Goal: Task Accomplishment & Management: Contribute content

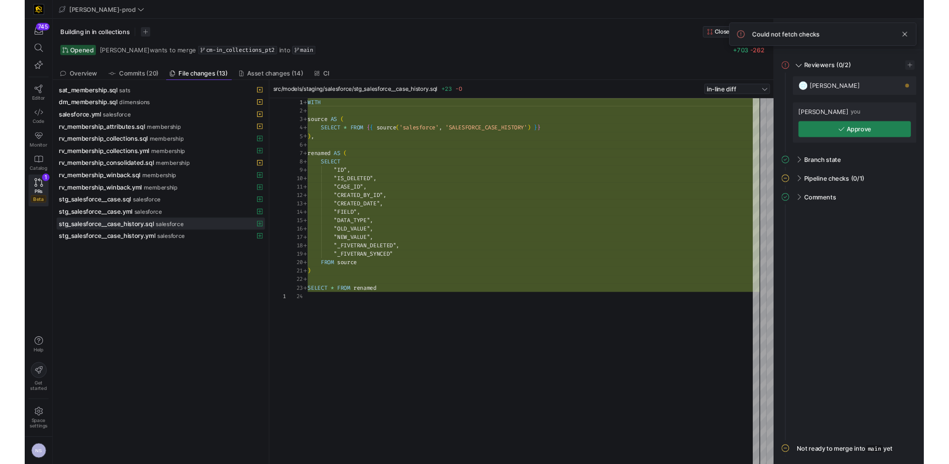
scroll to position [89, 0]
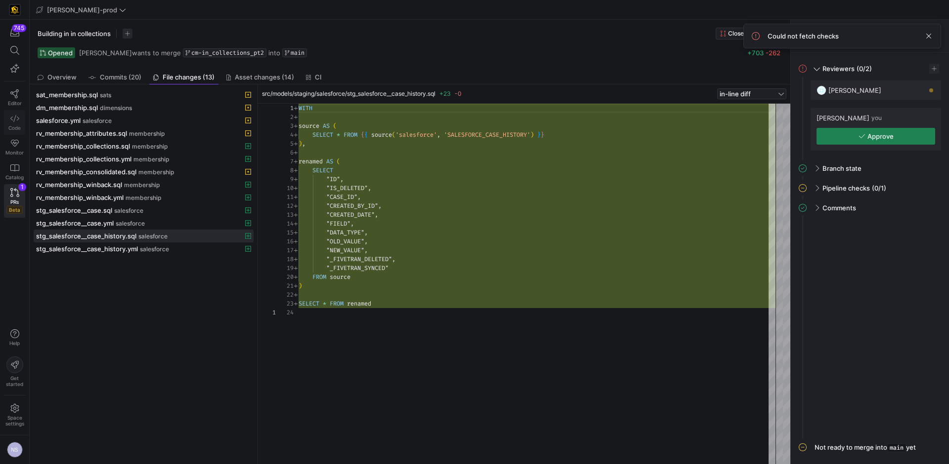
click at [17, 122] on icon at bounding box center [14, 118] width 9 height 9
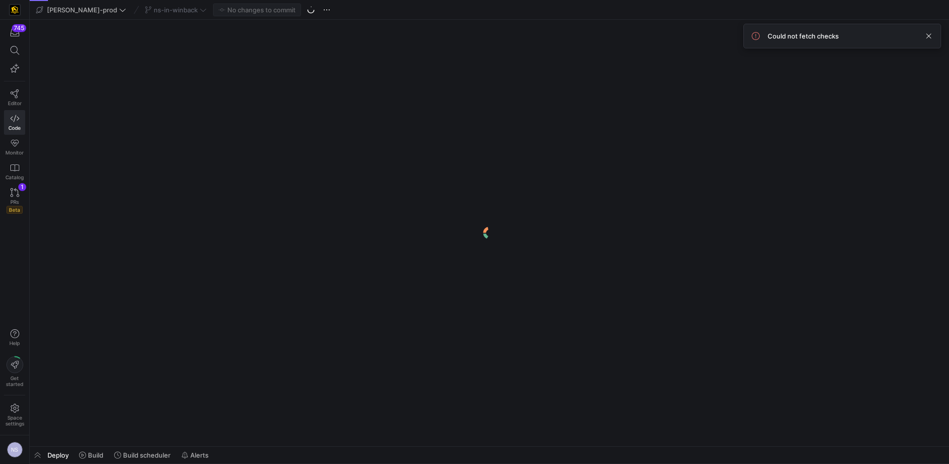
click at [162, 10] on div "ns-in-winback" at bounding box center [175, 9] width 67 height 13
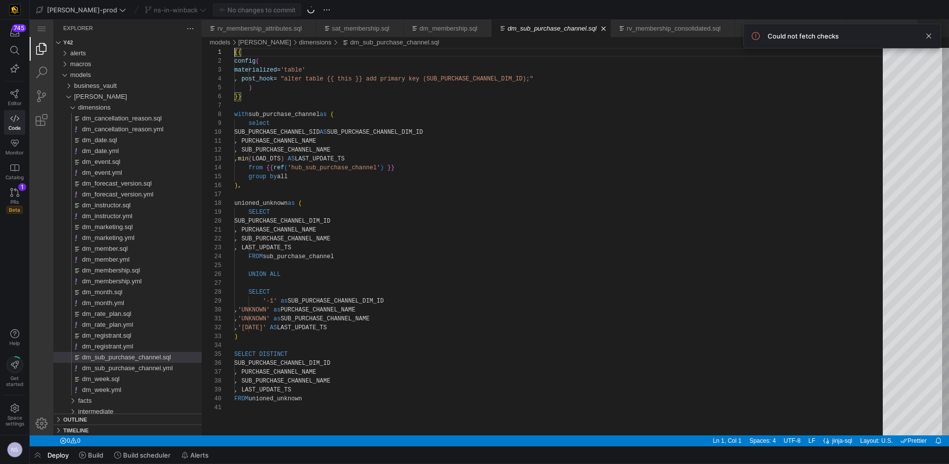
click at [167, 8] on div "ns-in-winback" at bounding box center [175, 9] width 67 height 13
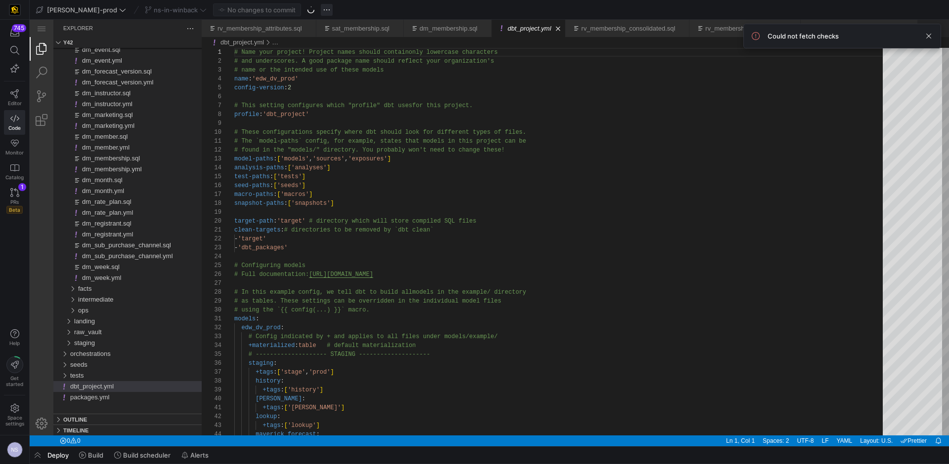
click at [321, 9] on span "button" at bounding box center [327, 10] width 12 height 12
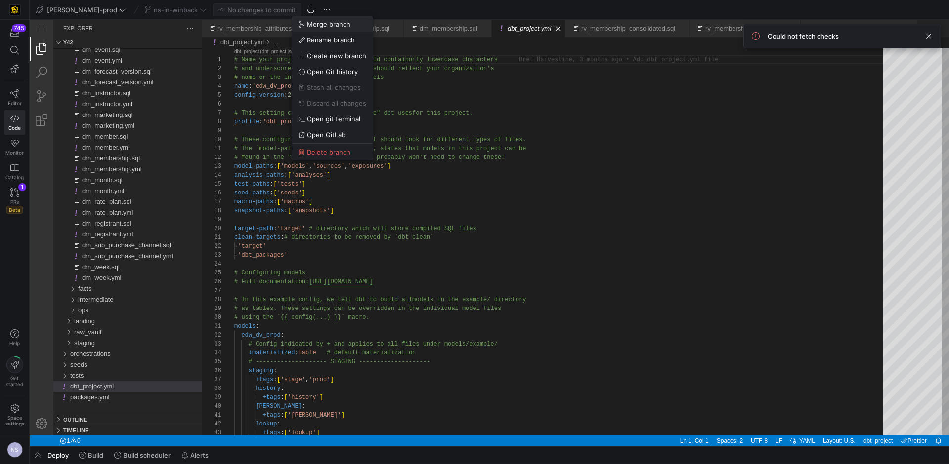
click at [317, 28] on span "Merge branch" at bounding box center [545, 222] width 747 height 388
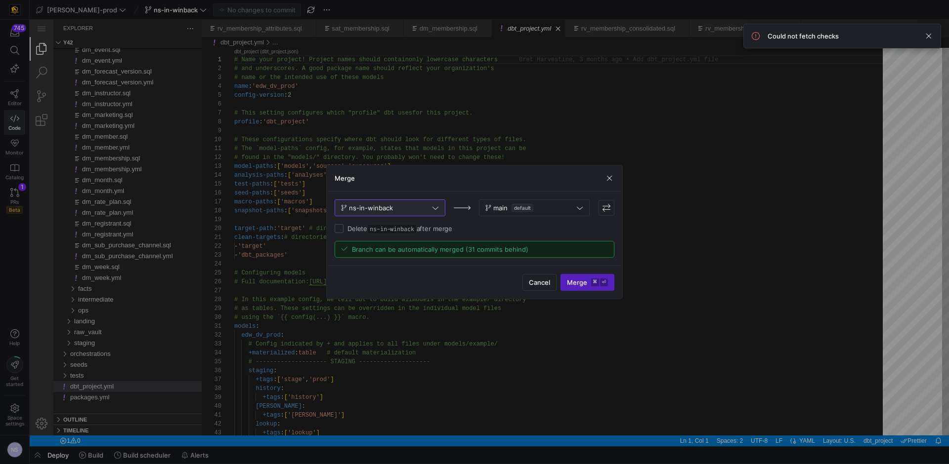
click at [208, 329] on icon at bounding box center [206, 333] width 3 height 9
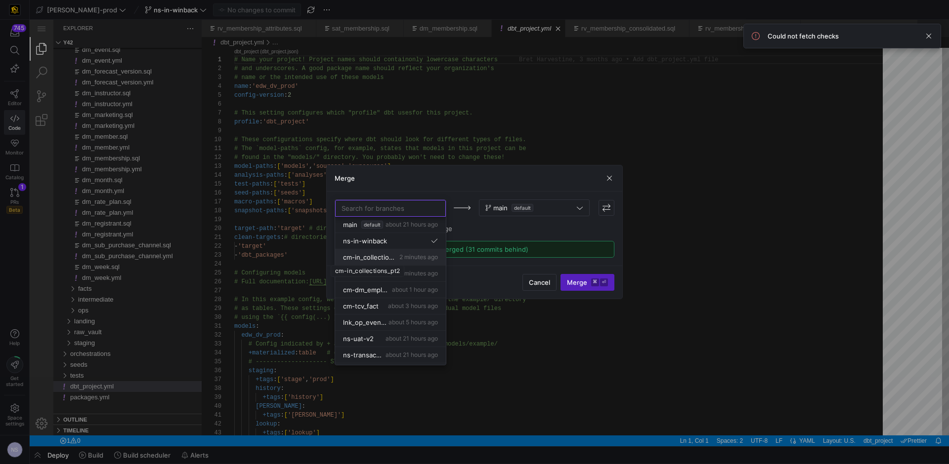
click at [383, 259] on span "cm-in_collections_pt2" at bounding box center [370, 257] width 54 height 8
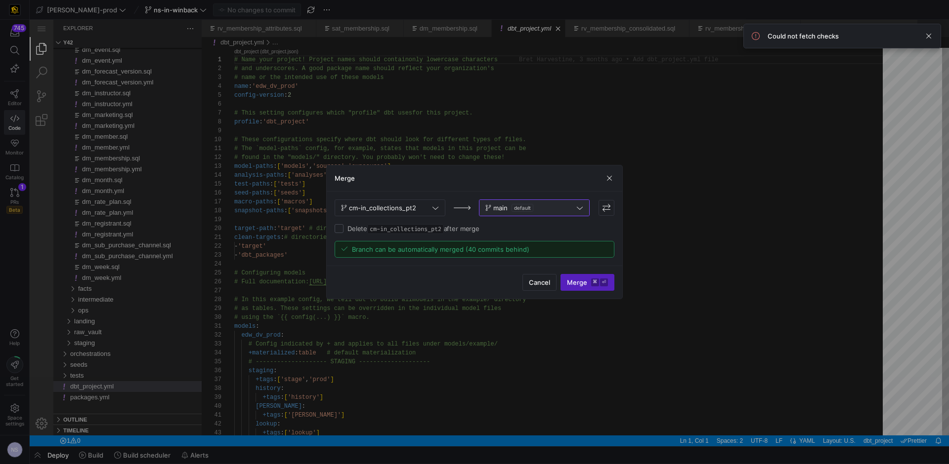
click at [222, 373] on span "default" at bounding box center [220, 377] width 3 height 9
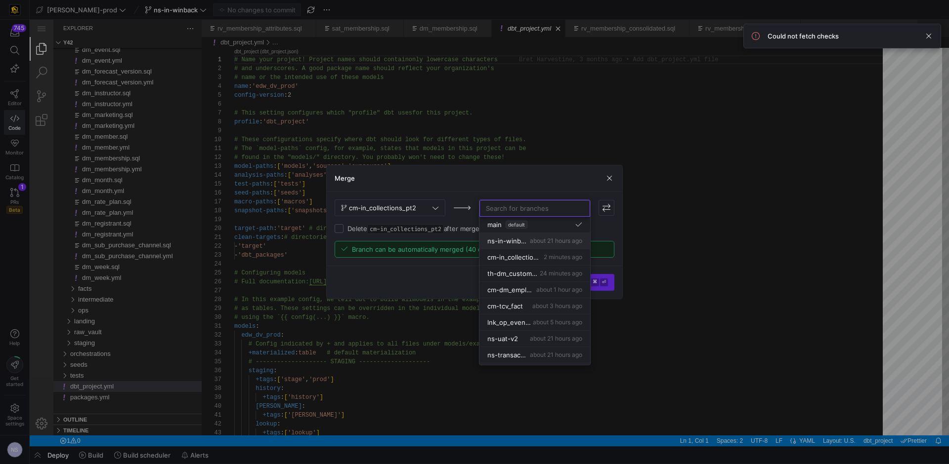
click at [468, 43] on span "ns-in-winback" at bounding box center [423, 40] width 89 height 7
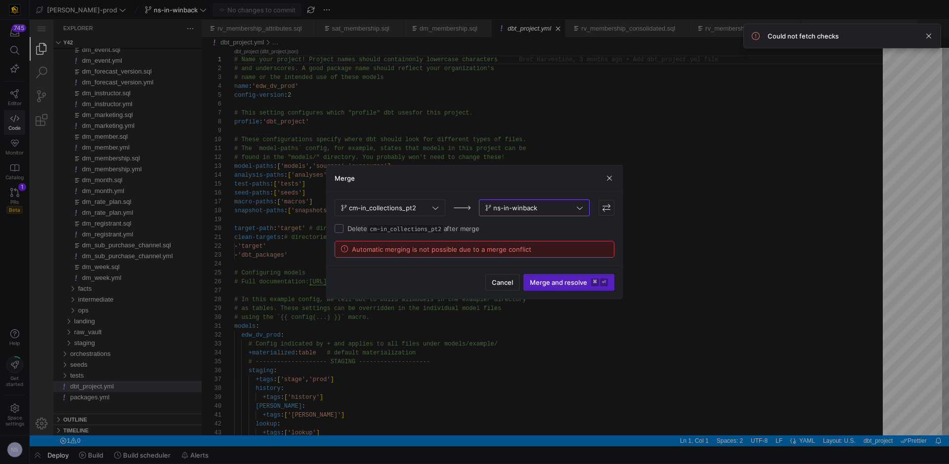
click at [342, 230] on input "Delete cm-in_collections_pt2 after merge" at bounding box center [338, 228] width 9 height 9
checkbox input "true"
click at [588, 284] on span "Merge and resolve ⌘ ⏎" at bounding box center [569, 283] width 78 height 8
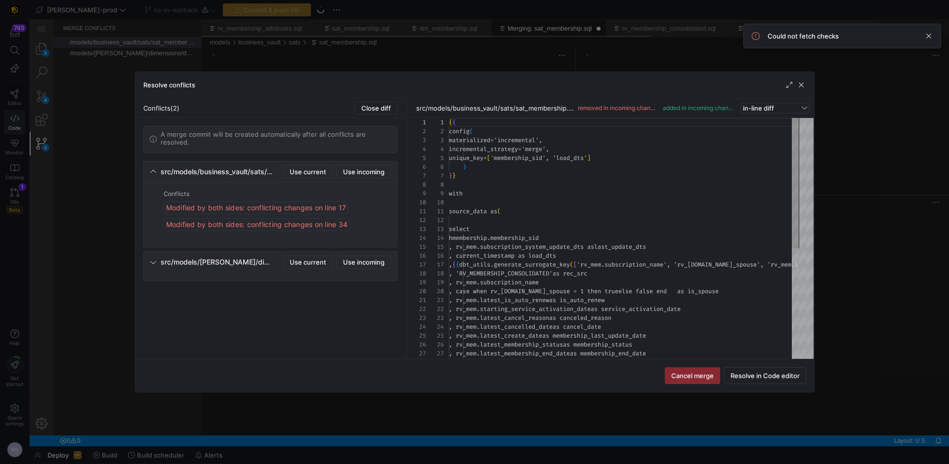
scroll to position [89, 0]
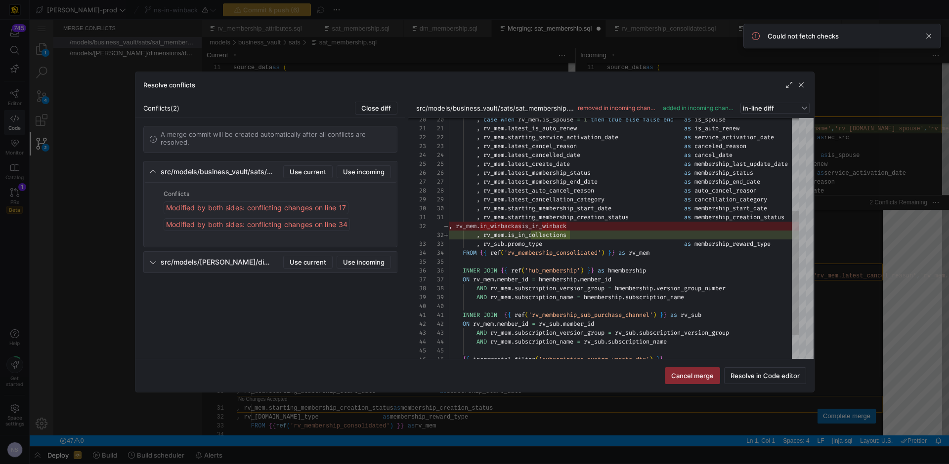
drag, startPoint x: 315, startPoint y: 170, endPoint x: 316, endPoint y: 181, distance: 10.4
click at [316, 180] on mat-expansion-panel-header "src/models/business_vault/sats/sat_membership.sql Use current Use incoming" at bounding box center [270, 172] width 253 height 21
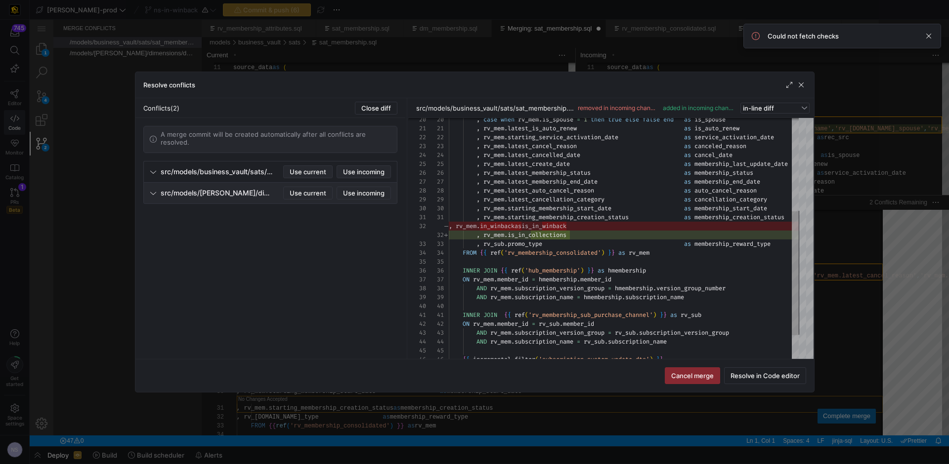
click at [184, 172] on span "src/models/business_vault/sats/sat_membership.sql" at bounding box center [217, 172] width 113 height 8
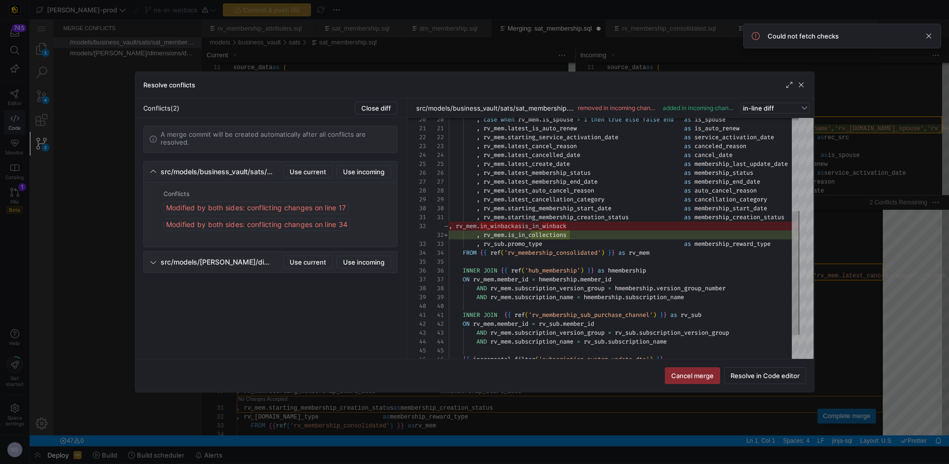
click at [281, 207] on div "Modified by both sides: conflicting changes on line 17" at bounding box center [256, 208] width 185 height 13
click at [302, 176] on span at bounding box center [308, 172] width 48 height 12
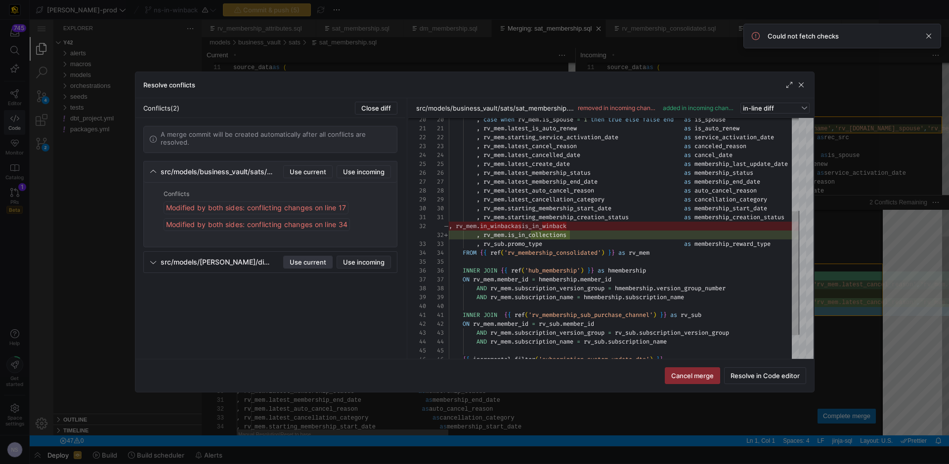
click at [308, 259] on span "Use current" at bounding box center [307, 262] width 37 height 8
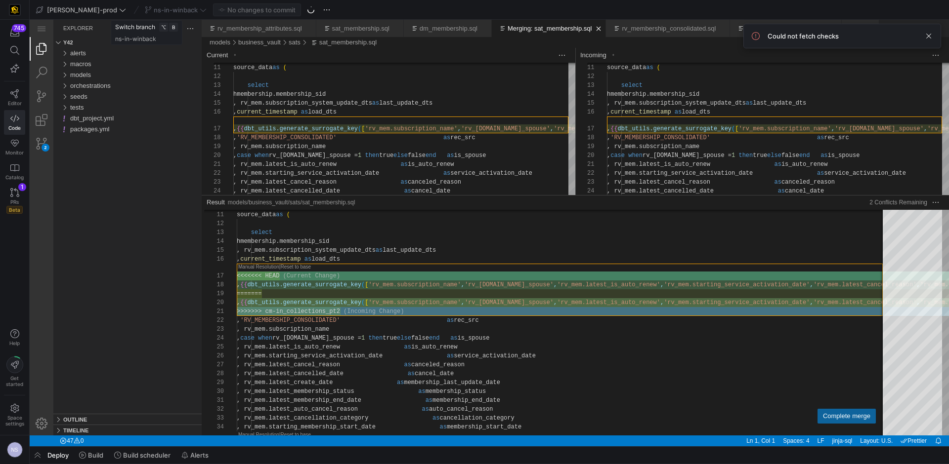
click at [171, 11] on div "ns-in-winback" at bounding box center [175, 9] width 67 height 13
click at [166, 11] on div "ns-in-winback" at bounding box center [175, 9] width 67 height 13
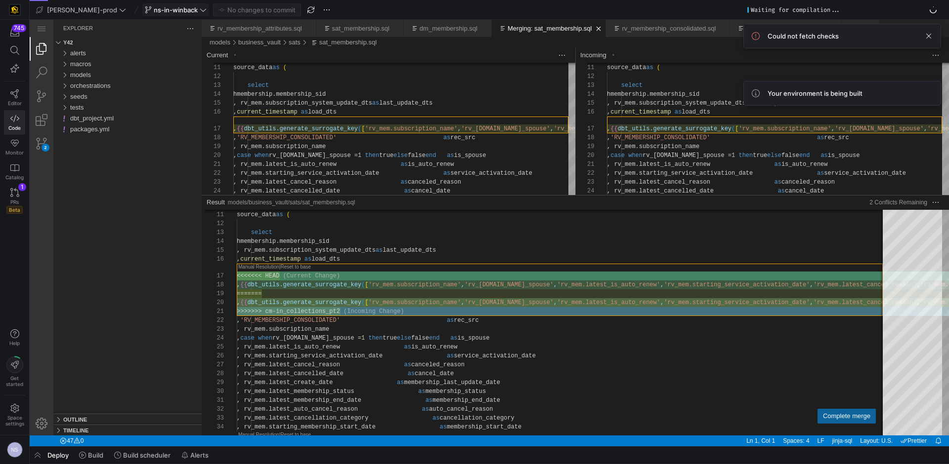
click at [200, 11] on icon at bounding box center [203, 9] width 7 height 7
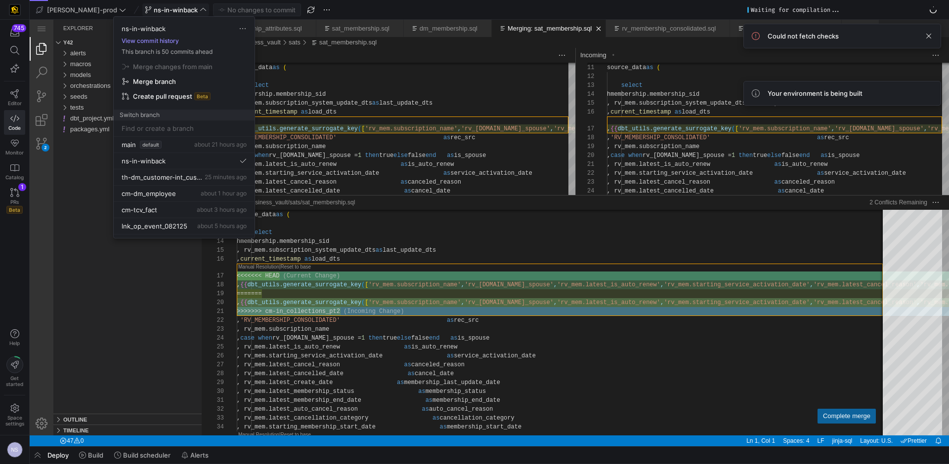
click at [159, 41] on button "View commit history" at bounding box center [150, 41] width 73 height 7
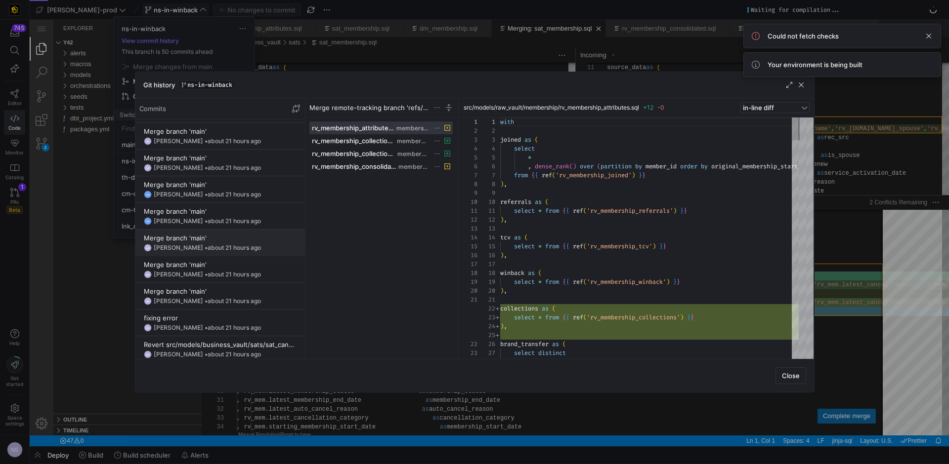
scroll to position [340, 0]
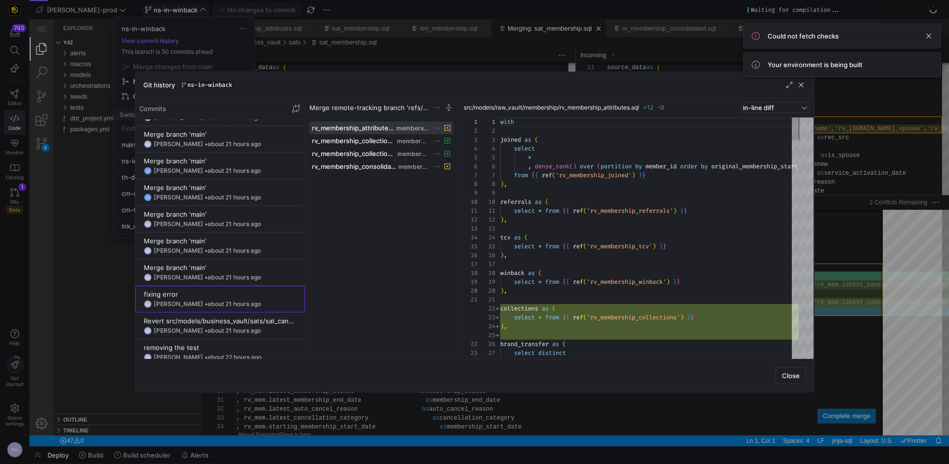
click at [212, 295] on div "fixing error" at bounding box center [220, 294] width 153 height 8
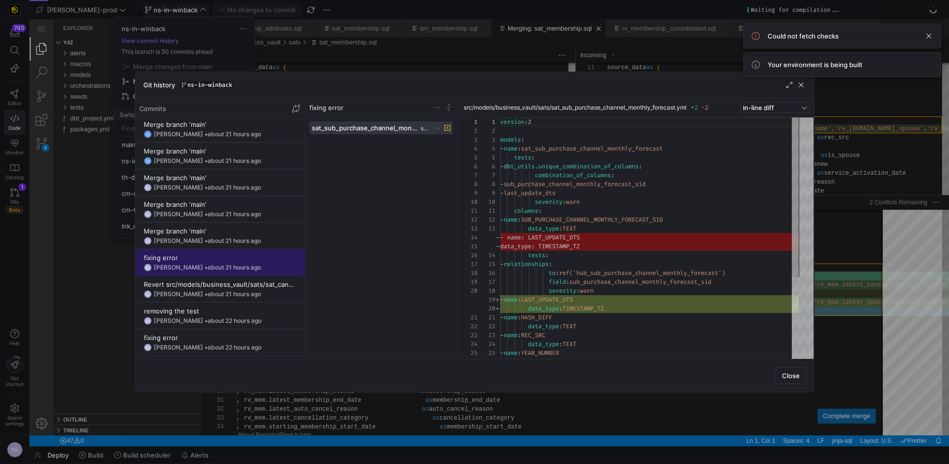
scroll to position [378, 0]
click at [364, 49] on div at bounding box center [474, 232] width 949 height 464
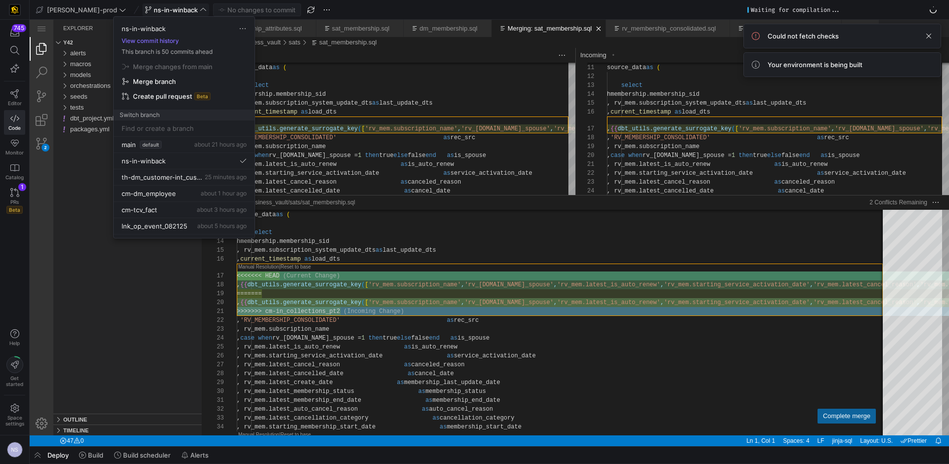
click at [345, 48] on div at bounding box center [474, 232] width 949 height 464
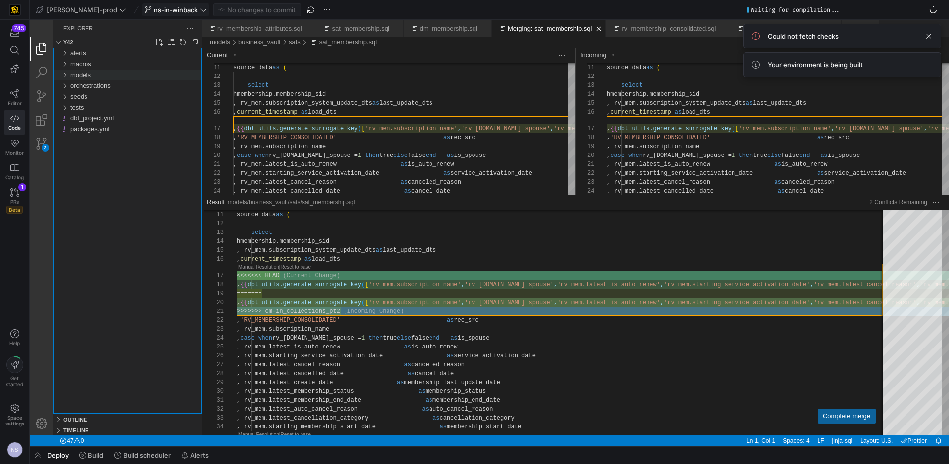
click at [104, 76] on div "models" at bounding box center [135, 75] width 131 height 11
click at [102, 120] on span "raw_vault" at bounding box center [88, 118] width 28 height 7
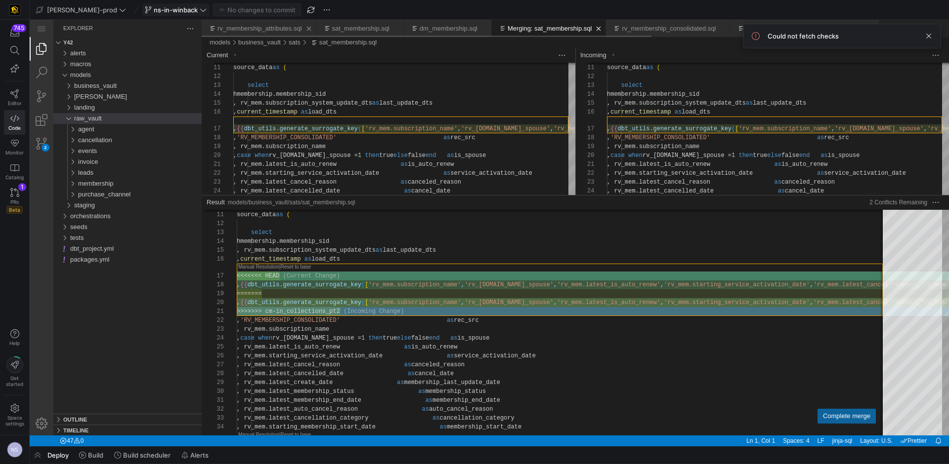
click at [278, 30] on link "rv_membership_attributes.sql" at bounding box center [259, 28] width 84 height 7
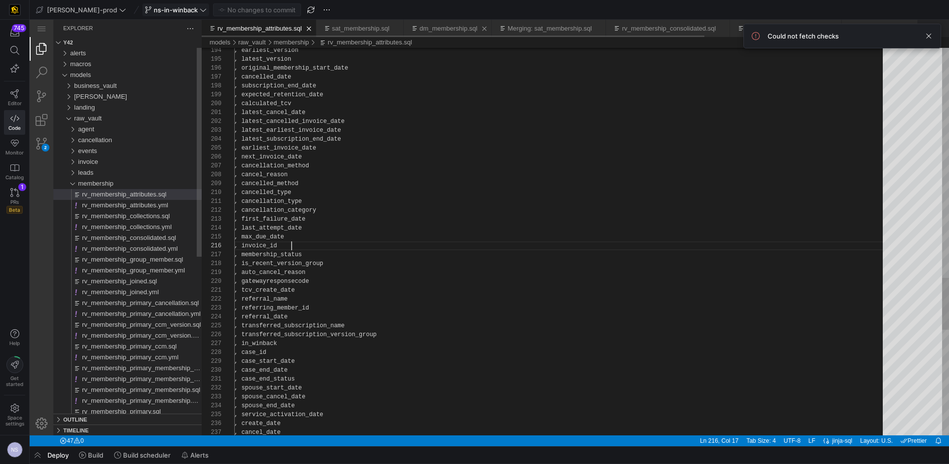
scroll to position [44, 57]
click at [603, 28] on link "Close (⌘W)" at bounding box center [598, 29] width 10 height 10
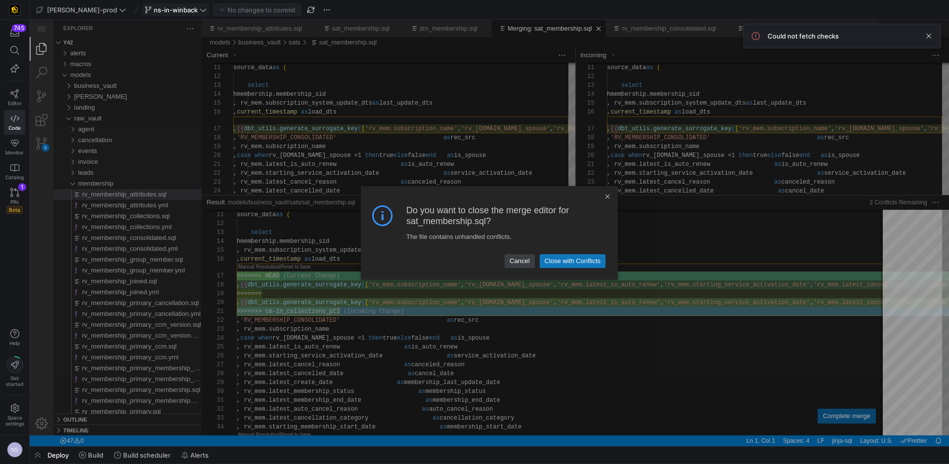
click at [570, 263] on link "Close with Conflicts" at bounding box center [572, 261] width 66 height 14
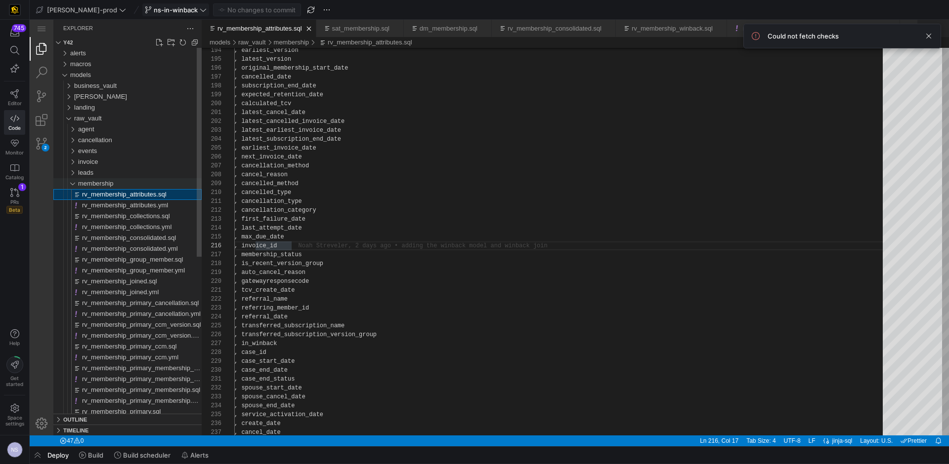
click at [108, 184] on span "membership" at bounding box center [96, 183] width 36 height 7
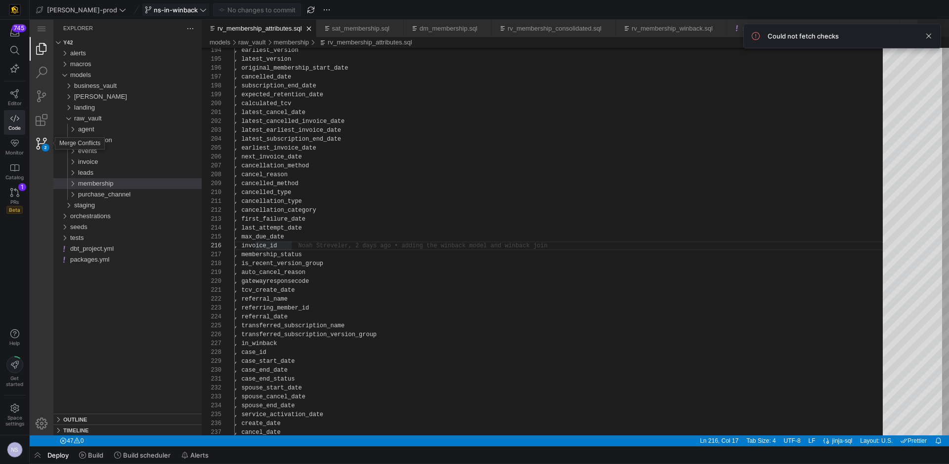
click at [40, 148] on div "2" at bounding box center [42, 144] width 24 height 24
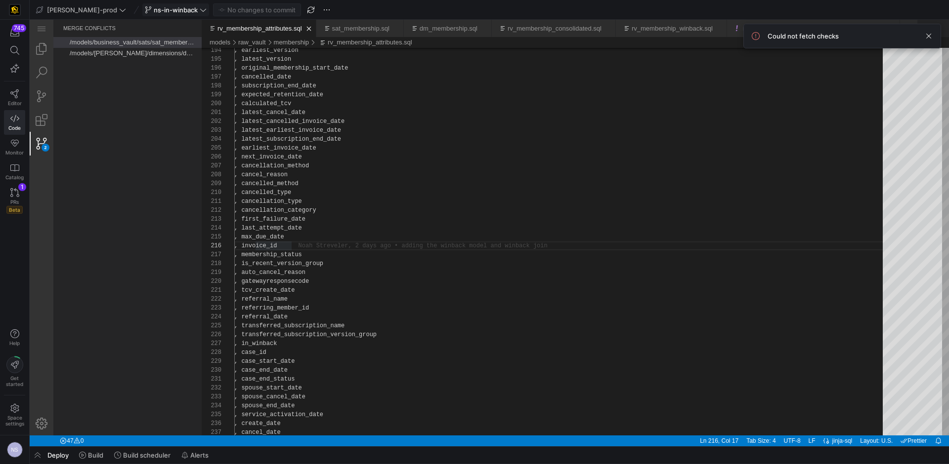
click at [139, 43] on span "/models/business_vault/sats/sat_membership.sql" at bounding box center [140, 42] width 140 height 7
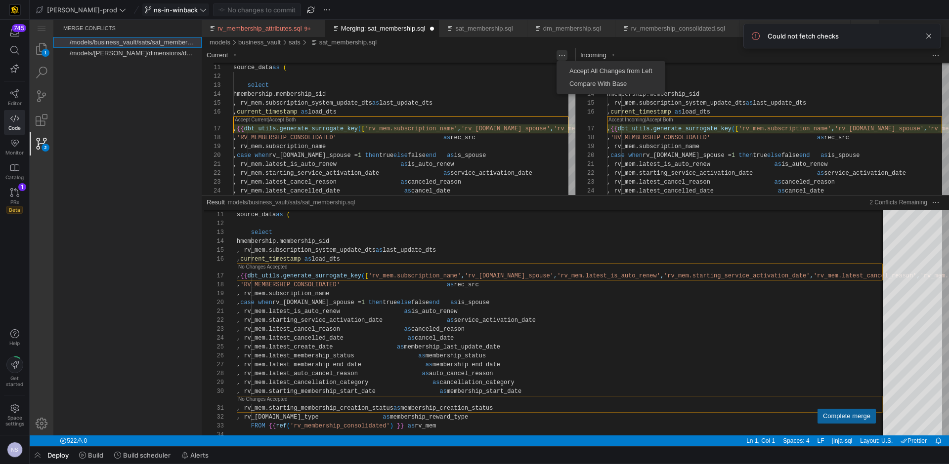
click at [566, 56] on div "● Merging: sat_membership.sql — y42 — Code - OSS — y42 1 2 Merge Conflicts /mod…" at bounding box center [489, 233] width 919 height 427
click at [582, 70] on span "Accept All Changes from Left" at bounding box center [610, 71] width 109 height 6
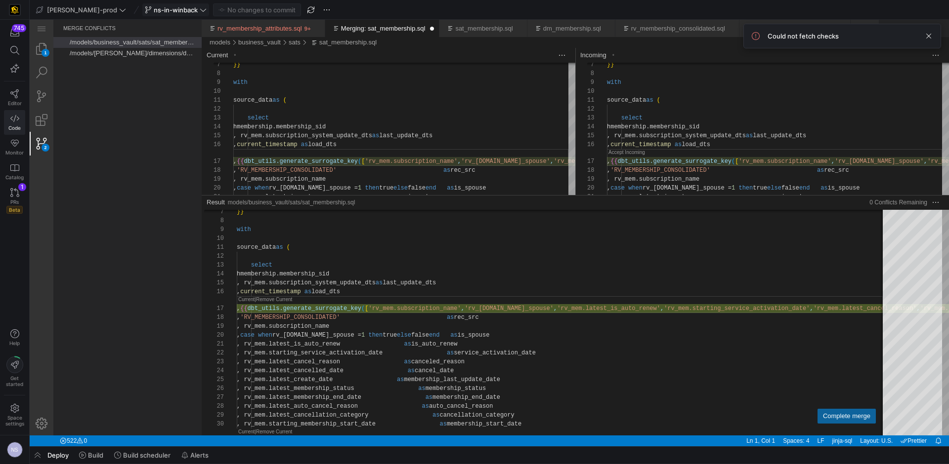
click at [20, 120] on link "Code" at bounding box center [14, 122] width 21 height 25
click at [20, 103] on span "Editor" at bounding box center [15, 103] width 14 height 6
click at [15, 105] on span "Editor" at bounding box center [15, 103] width 14 height 6
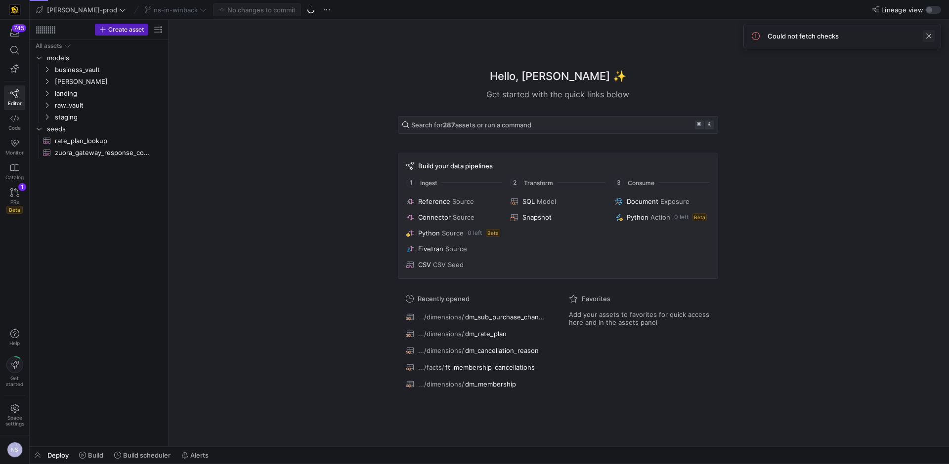
click at [925, 36] on span at bounding box center [928, 36] width 12 height 12
click at [77, 105] on span "raw_vault" at bounding box center [97, 105] width 84 height 11
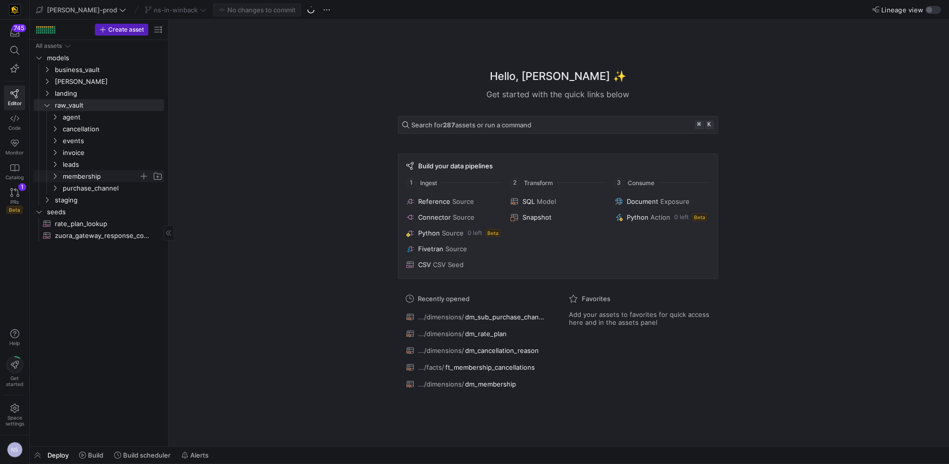
click at [87, 173] on span "membership" at bounding box center [101, 176] width 76 height 11
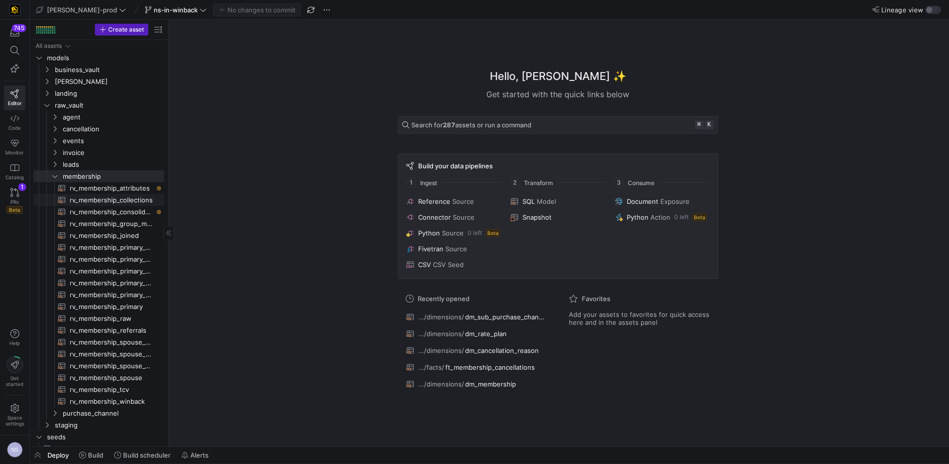
click at [128, 201] on span "rv_membership_collections​​​​​​​​​​" at bounding box center [111, 200] width 83 height 11
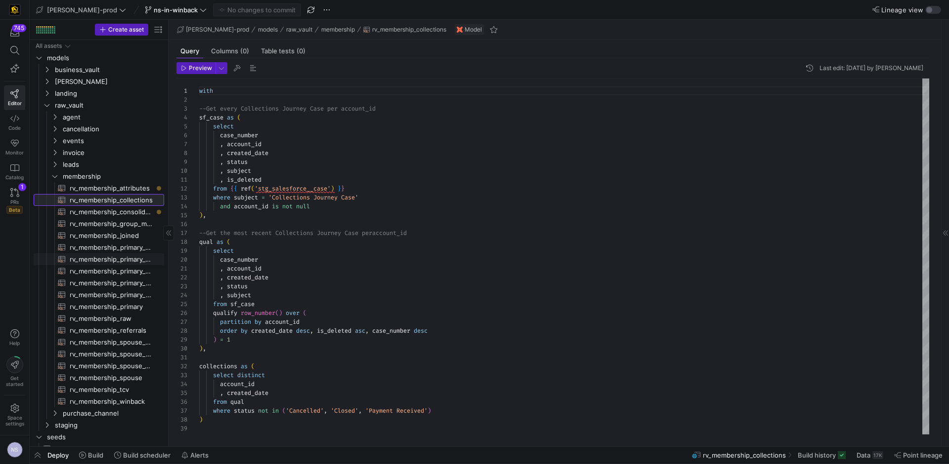
scroll to position [89, 0]
click at [130, 396] on link "rv_membership_winback​​​​​​​​​​" at bounding box center [99, 402] width 130 height 12
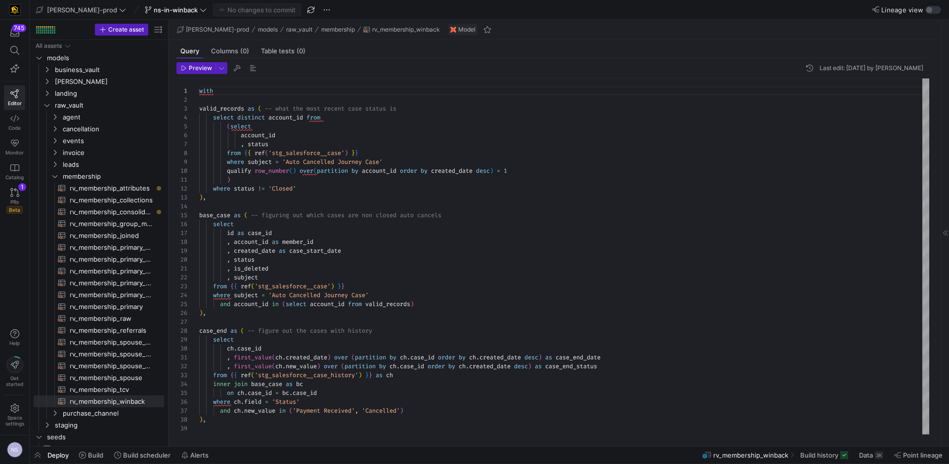
click at [165, 17] on y42-top-nav "edw-dv-prod ns-in-winback No changes to commit Lineage view" at bounding box center [489, 10] width 919 height 20
click at [165, 14] on span at bounding box center [176, 10] width 66 height 12
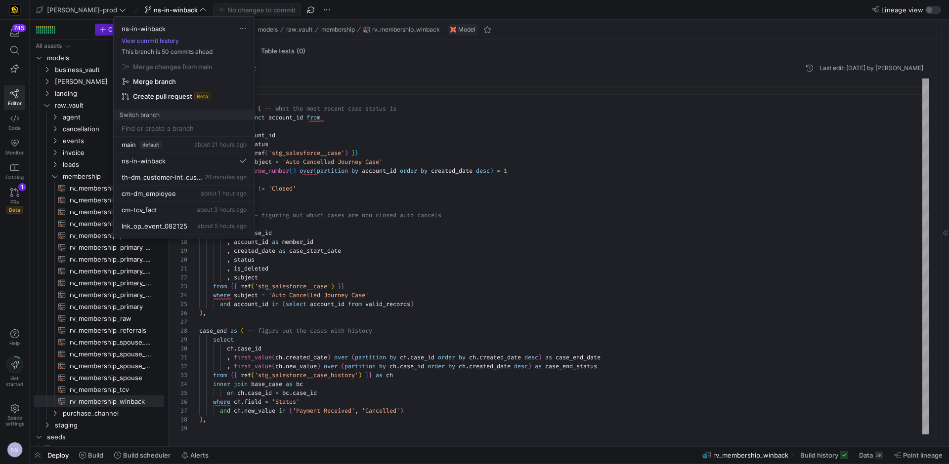
click at [156, 46] on div "ns-in-winback View commit history This branch is 50 commits ahead Merge changes…" at bounding box center [184, 69] width 141 height 104
click at [157, 42] on button "View commit history" at bounding box center [150, 41] width 73 height 7
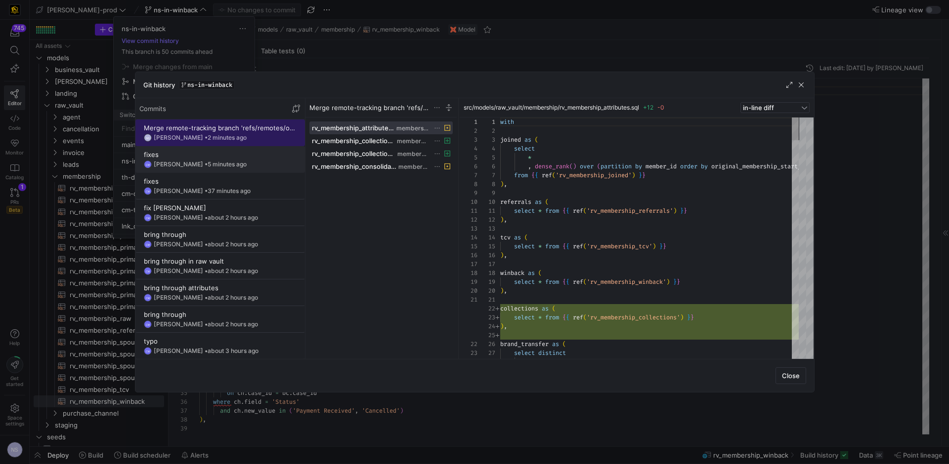
scroll to position [89, 0]
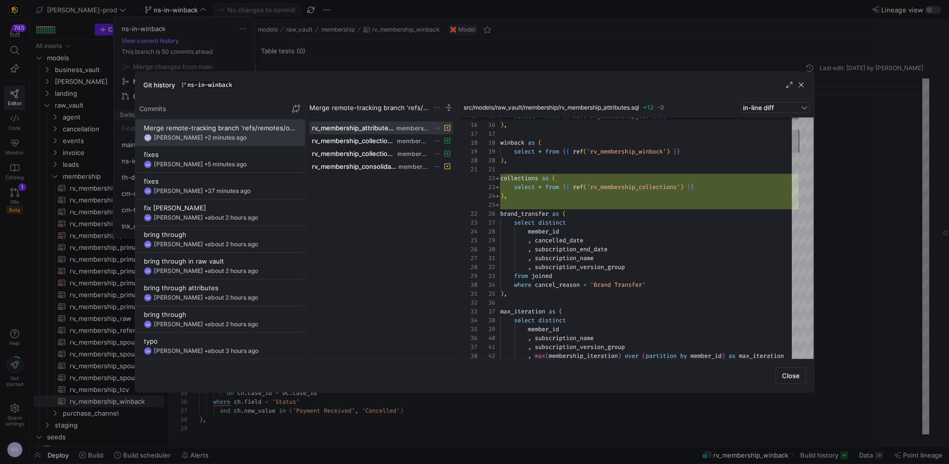
click at [467, 66] on div at bounding box center [474, 232] width 949 height 464
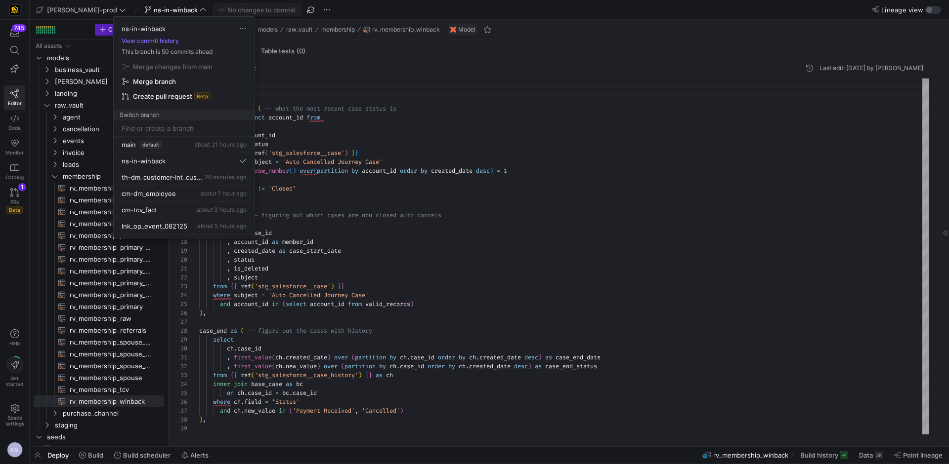
click at [460, 164] on div at bounding box center [474, 232] width 949 height 464
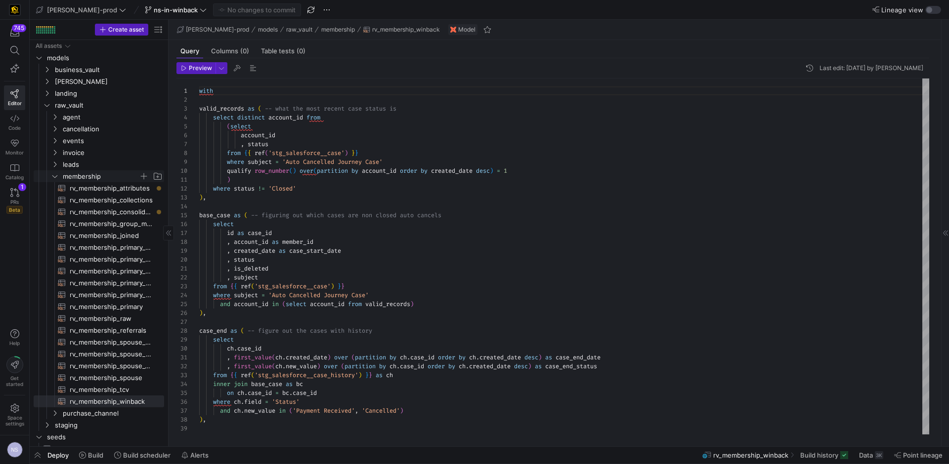
click at [98, 174] on span "membership" at bounding box center [101, 176] width 76 height 11
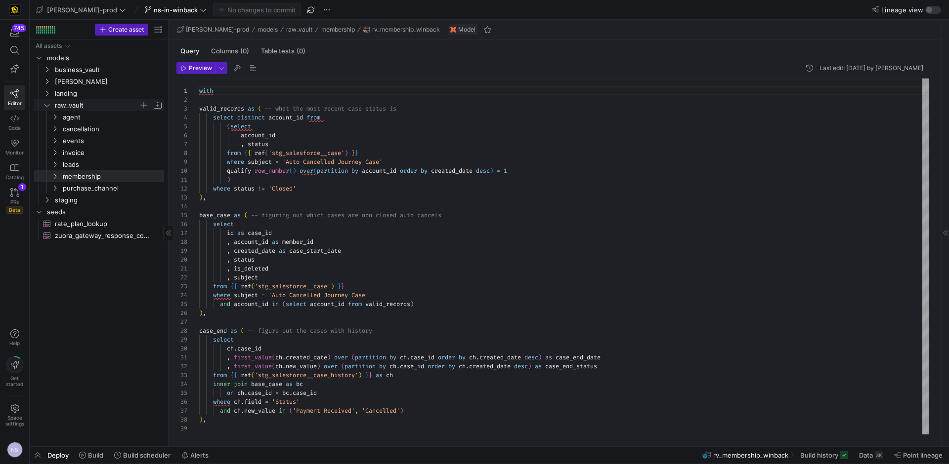
click at [60, 103] on span "raw_vault" at bounding box center [97, 105] width 84 height 11
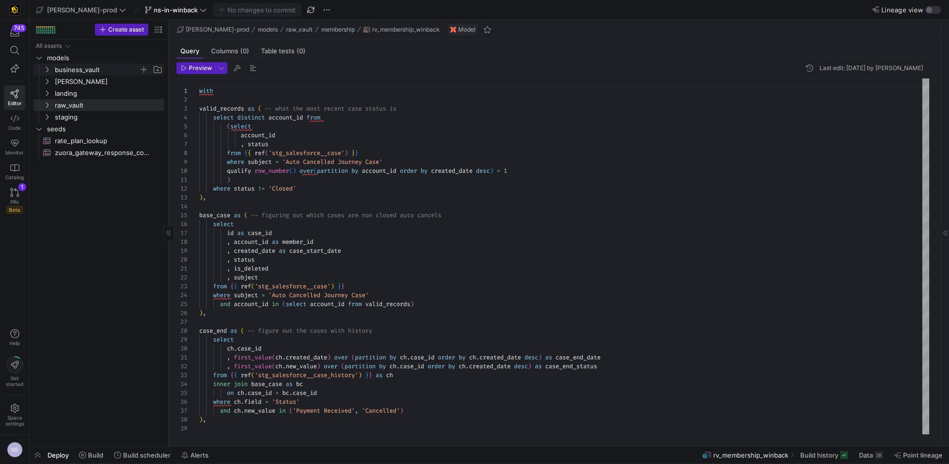
click at [69, 72] on span "business_vault" at bounding box center [97, 69] width 84 height 11
click at [87, 100] on span "sats" at bounding box center [101, 105] width 76 height 11
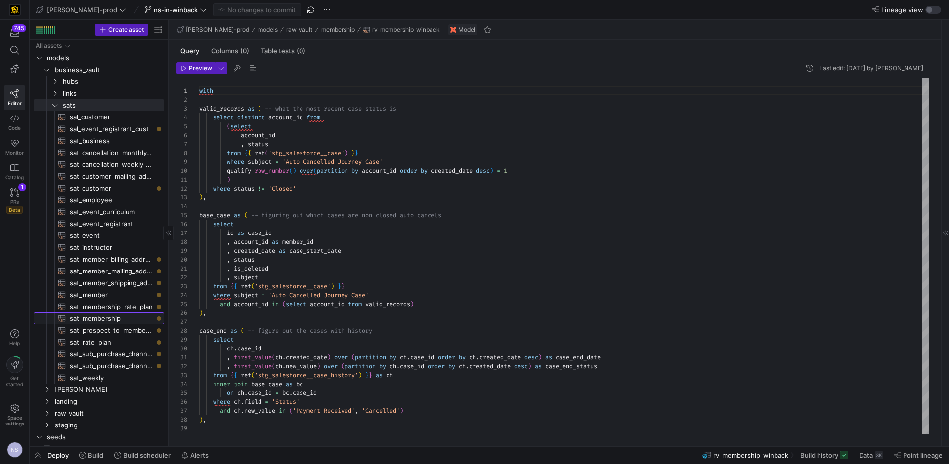
click at [118, 320] on span "sat_membership​​​​​​​​​​" at bounding box center [111, 318] width 83 height 11
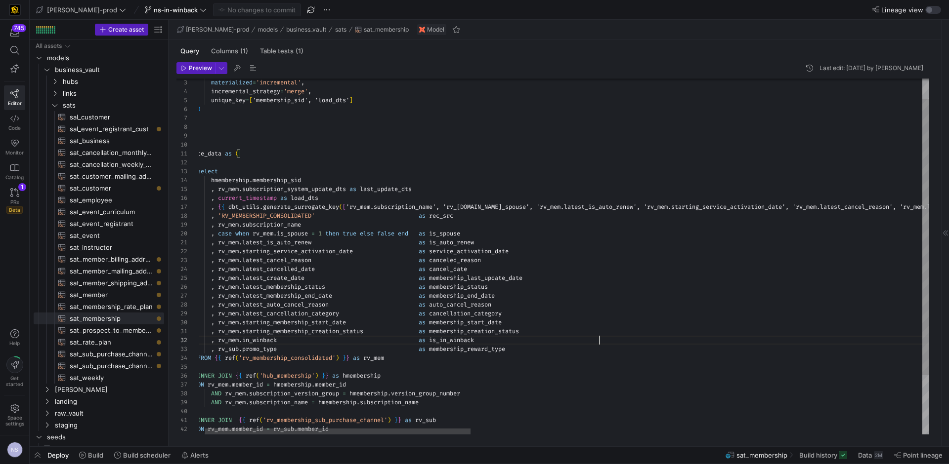
scroll to position [9, 416]
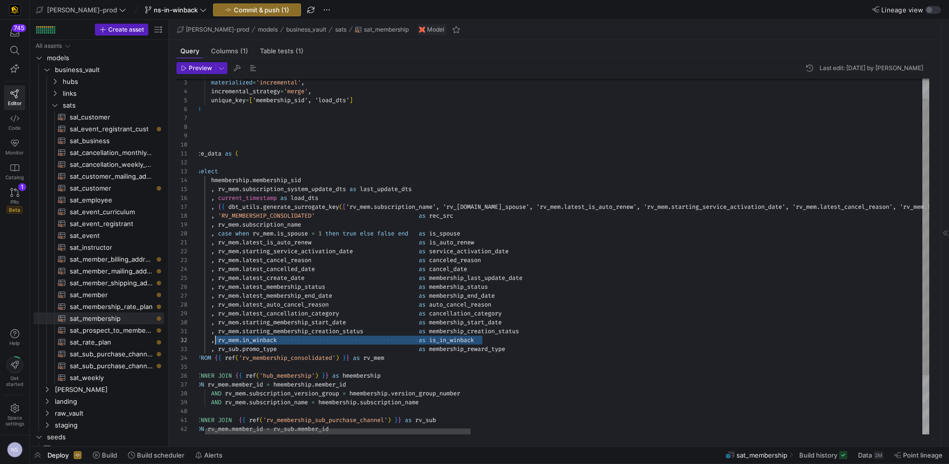
scroll to position [9, 29]
drag, startPoint x: 487, startPoint y: 340, endPoint x: 211, endPoint y: 343, distance: 275.2
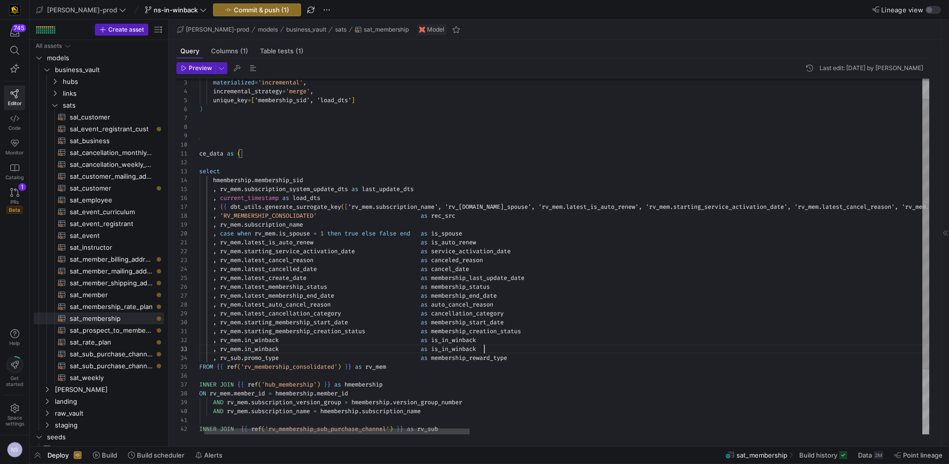
scroll to position [18, 299]
type textarea ", rv_mem.starting_membership_creation_status as membership_creation_status , rv…"
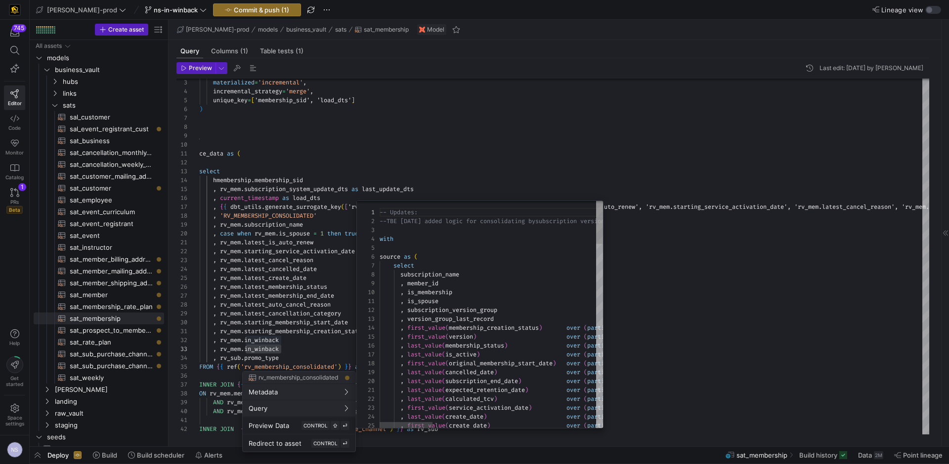
scroll to position [89, 0]
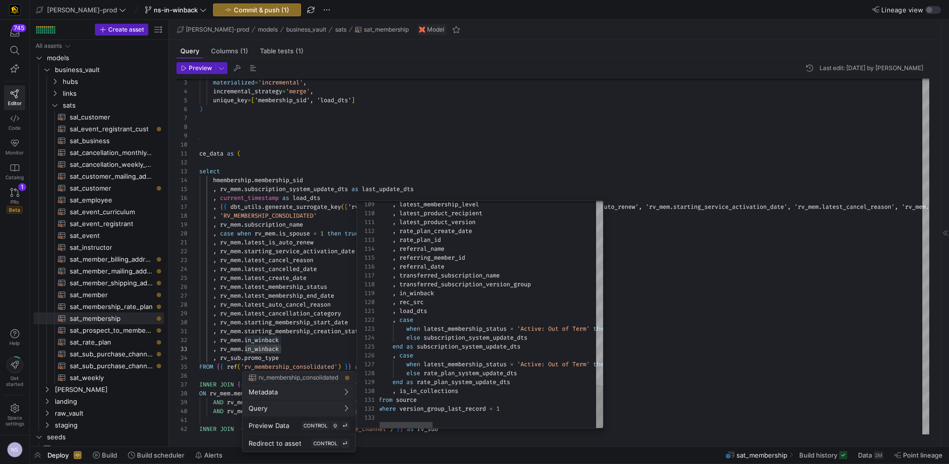
type textarea ", load_dts , case when latest_membership_status = 'Active: Out of Term' then la…"
click at [272, 352] on div at bounding box center [474, 232] width 949 height 464
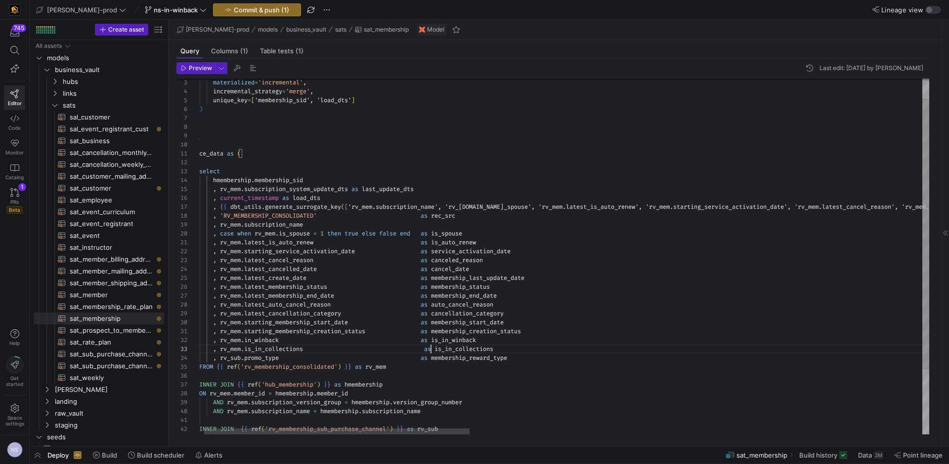
scroll to position [18, 242]
type textarea "as membership_last_update_date , rv_mem.latest_membership_status as membership_…"
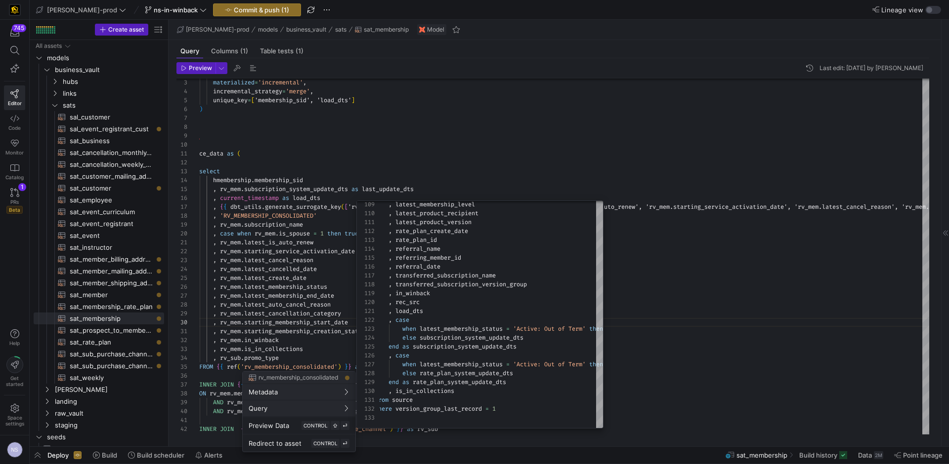
click at [325, 412] on span "Query" at bounding box center [298, 409] width 101 height 8
click at [319, 409] on span "Query" at bounding box center [298, 409] width 101 height 8
type textarea ", load_dts , case when latest_membership_status = 'Active: Out of Term' then la…"
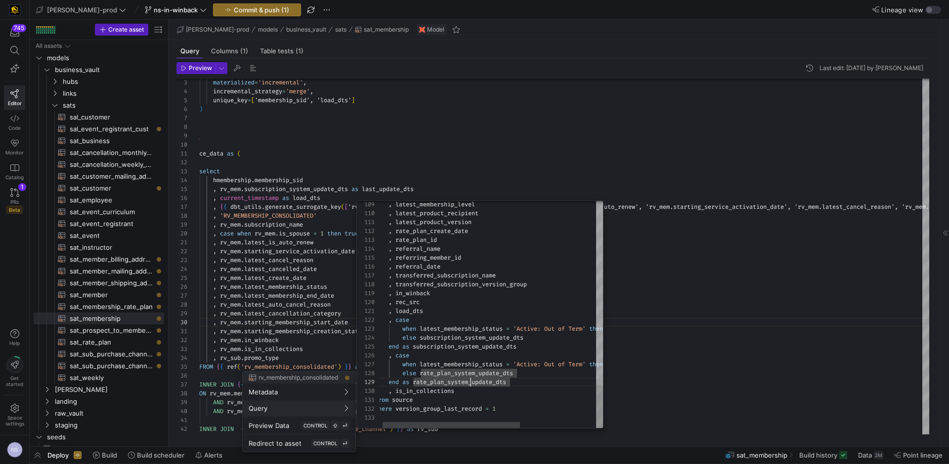
drag, startPoint x: 459, startPoint y: 391, endPoint x: 389, endPoint y: 394, distance: 70.2
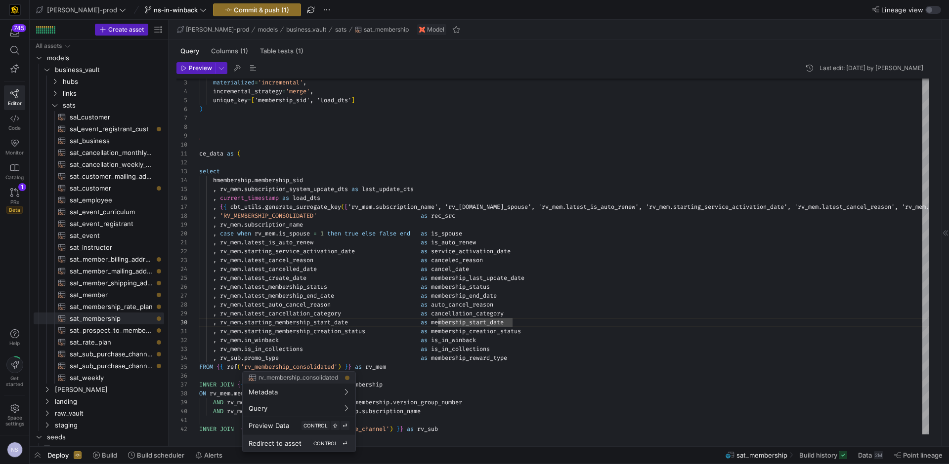
click at [294, 440] on span "Redirect to asset" at bounding box center [274, 444] width 53 height 8
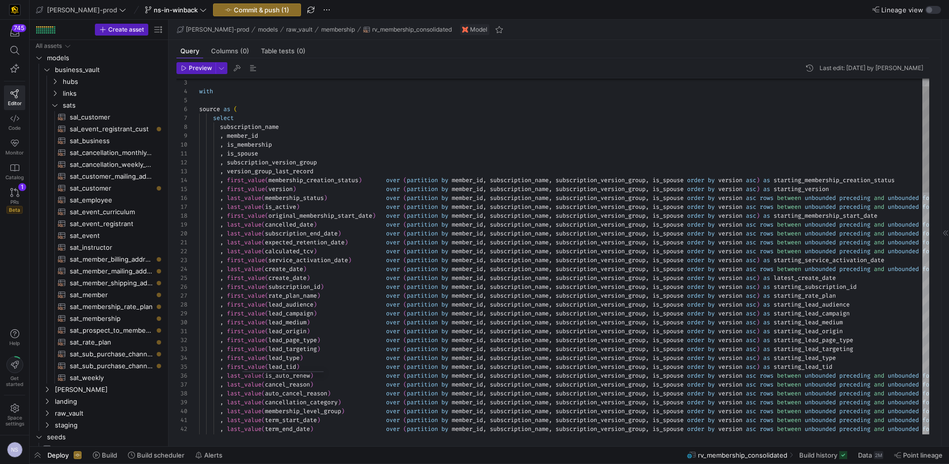
scroll to position [80, 0]
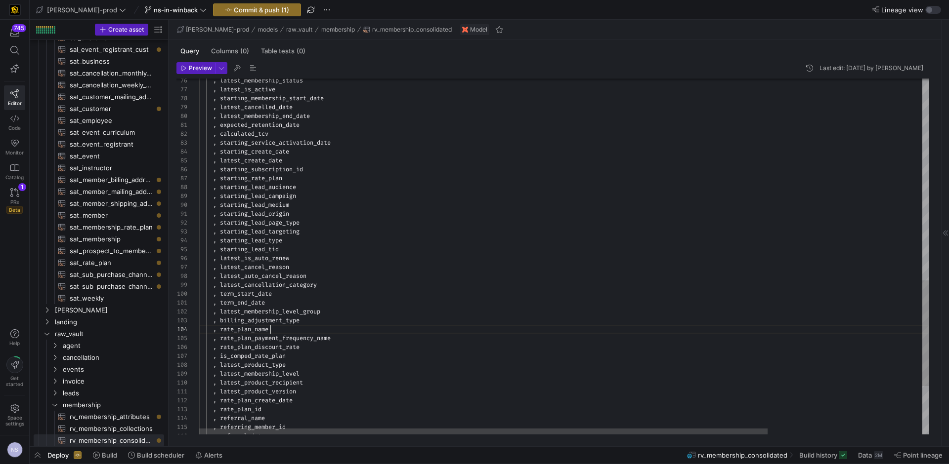
click at [424, 315] on div ", starting_membership_start_date , latest_cancelled_date , latest_membership_en…" at bounding box center [663, -1] width 928 height 1197
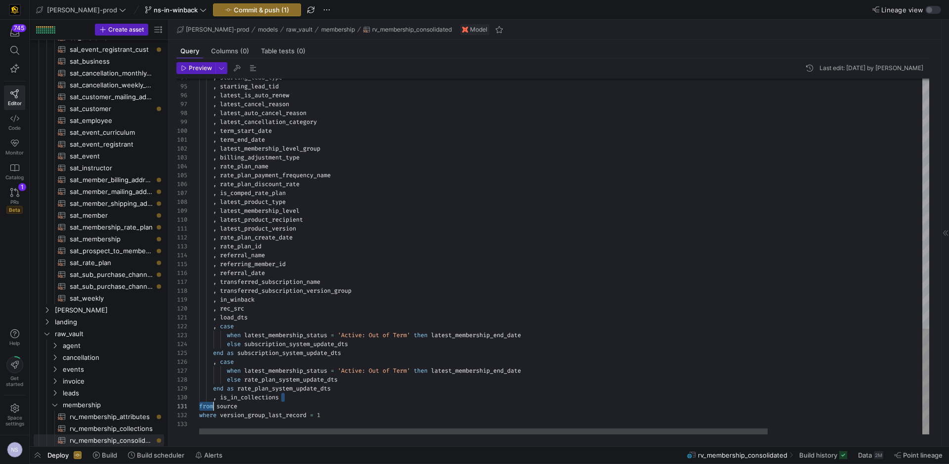
scroll to position [80, 14]
drag, startPoint x: 292, startPoint y: 401, endPoint x: 213, endPoint y: 401, distance: 78.6
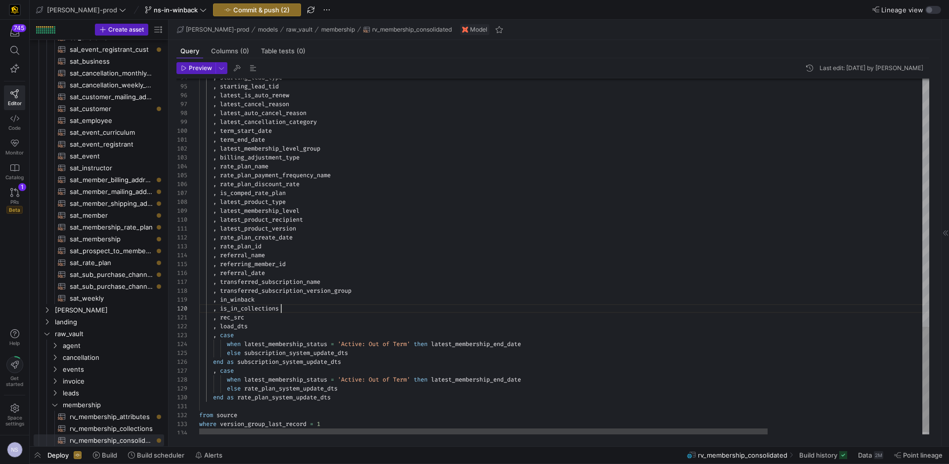
scroll to position [80, 82]
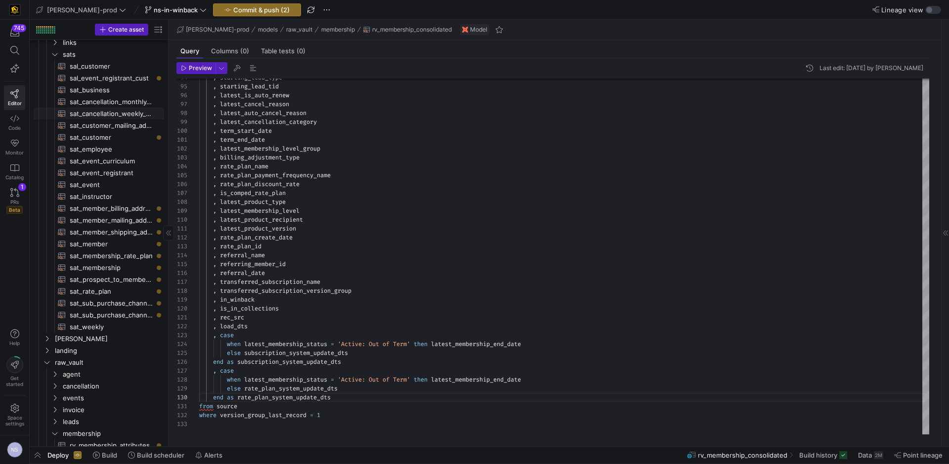
scroll to position [47, 0]
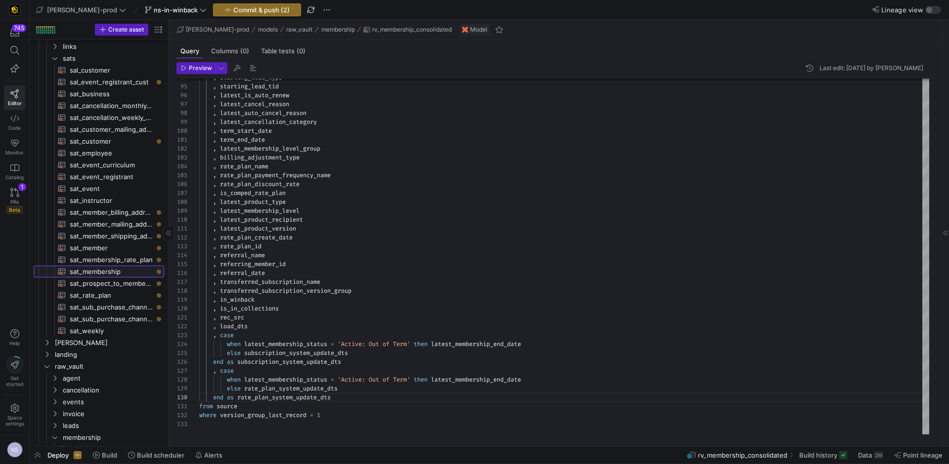
click at [122, 268] on span "sat_membership​​​​​​​​​​" at bounding box center [111, 271] width 83 height 11
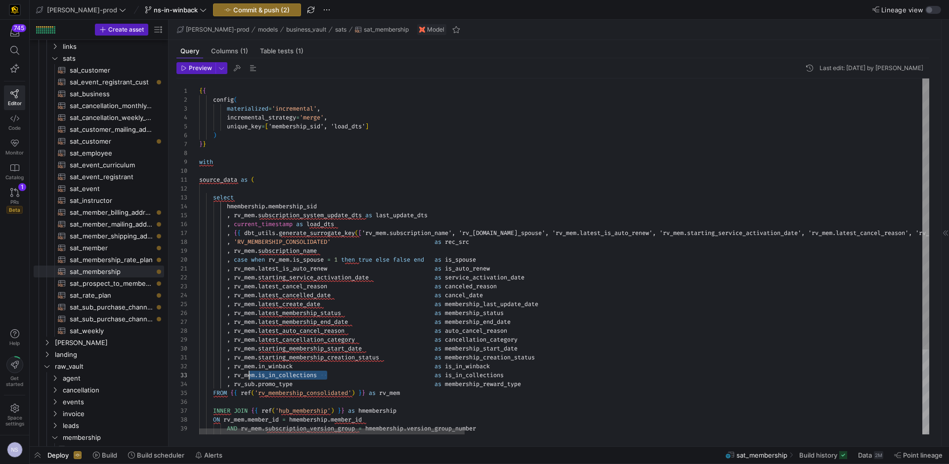
scroll to position [18, 36]
drag, startPoint x: 329, startPoint y: 374, endPoint x: 233, endPoint y: 376, distance: 95.4
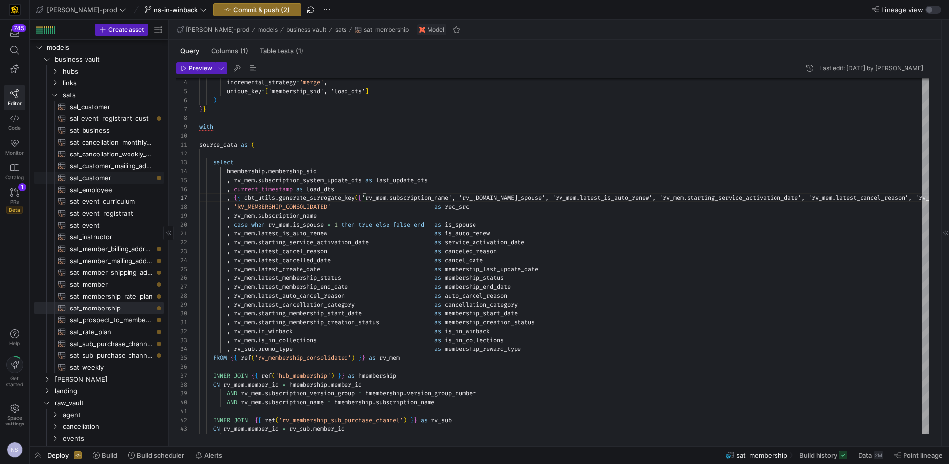
scroll to position [0, 0]
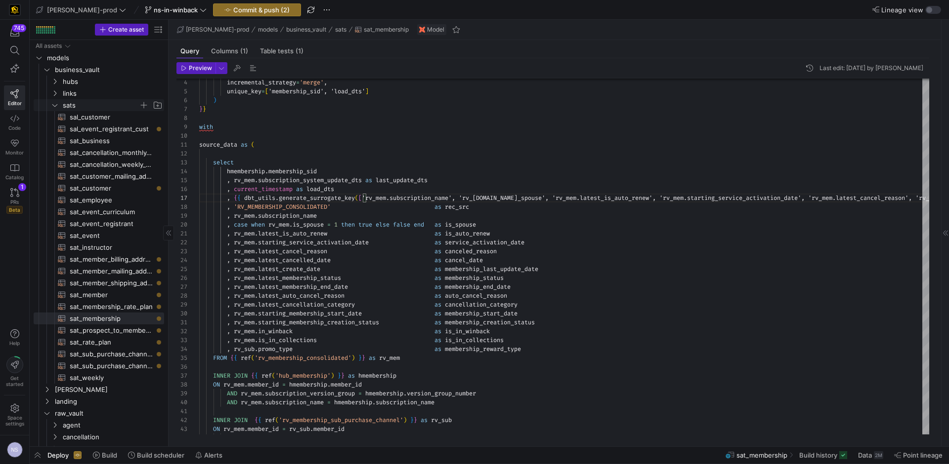
click at [66, 109] on span "sats" at bounding box center [101, 105] width 76 height 11
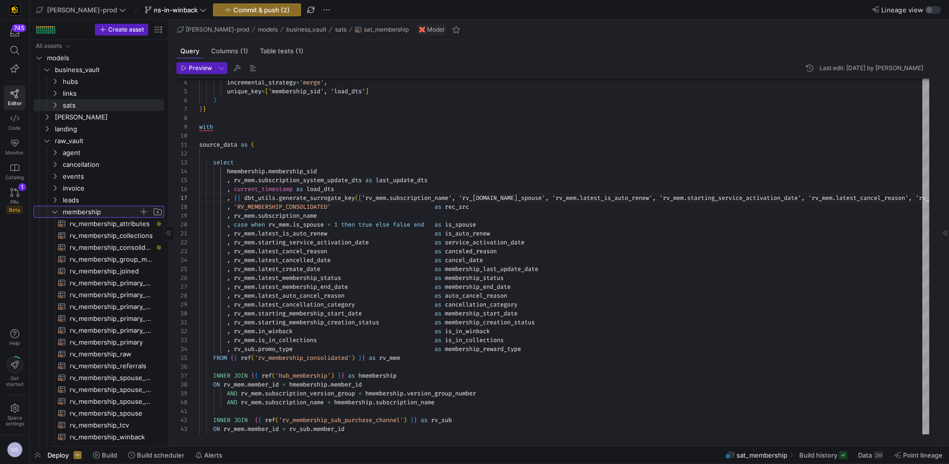
click at [91, 209] on span "membership" at bounding box center [101, 212] width 76 height 11
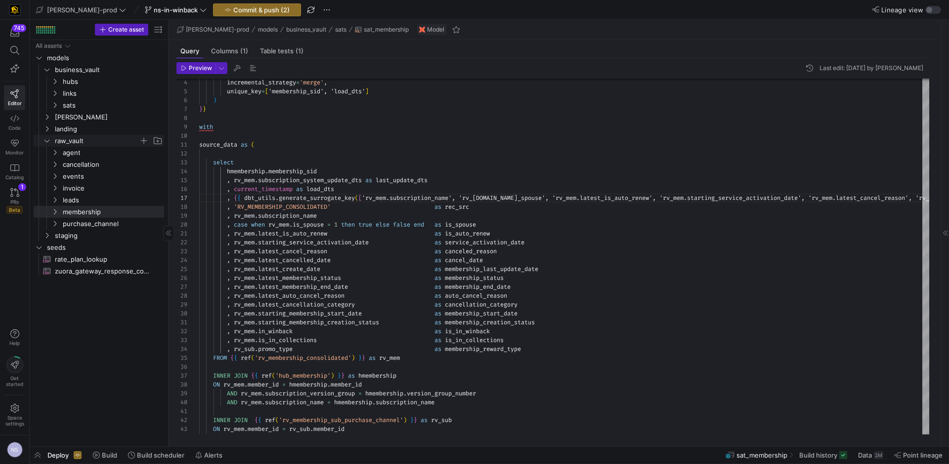
click at [74, 137] on span "raw_vault" at bounding box center [97, 140] width 84 height 11
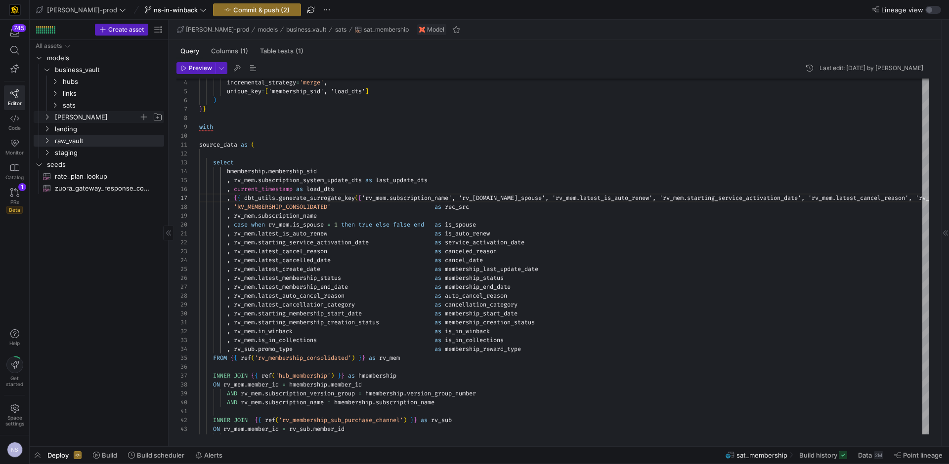
click at [75, 115] on span "[PERSON_NAME]" at bounding box center [97, 117] width 84 height 11
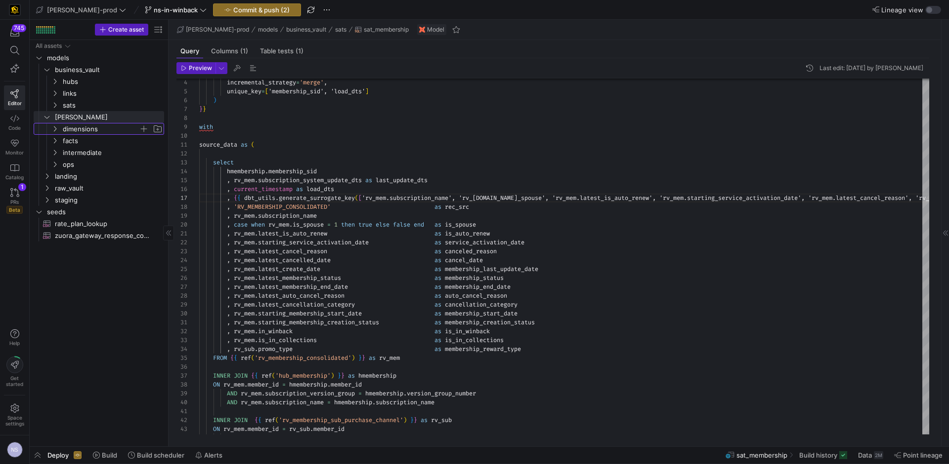
click at [96, 131] on span "dimensions" at bounding box center [101, 129] width 76 height 11
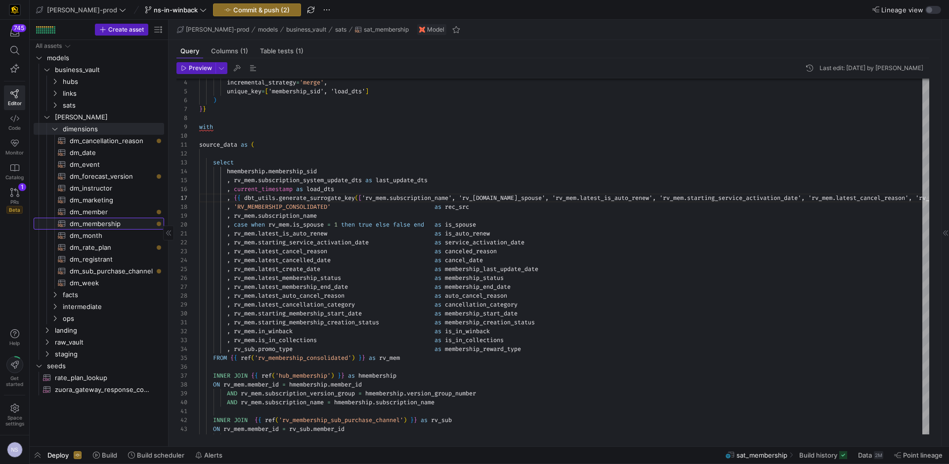
click at [113, 219] on span "dm_membership​​​​​​​​​​" at bounding box center [111, 223] width 83 height 11
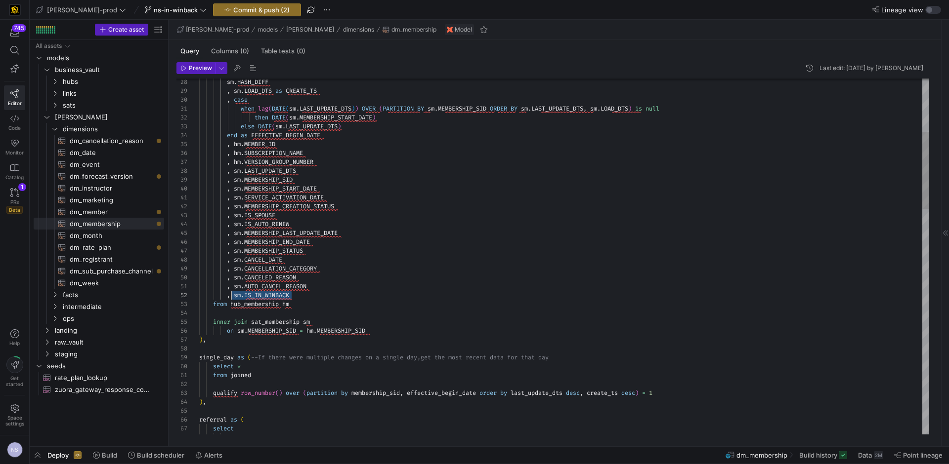
scroll to position [9, 29]
drag, startPoint x: 297, startPoint y: 294, endPoint x: 228, endPoint y: 296, distance: 69.2
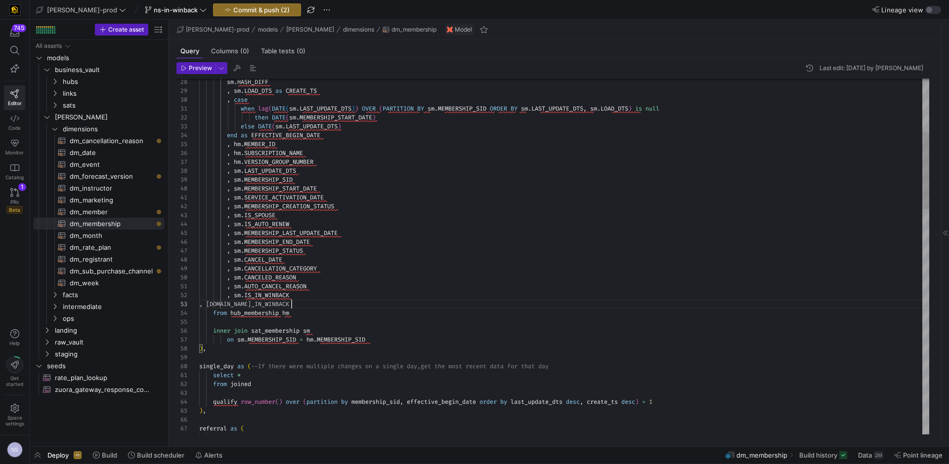
scroll to position [18, 92]
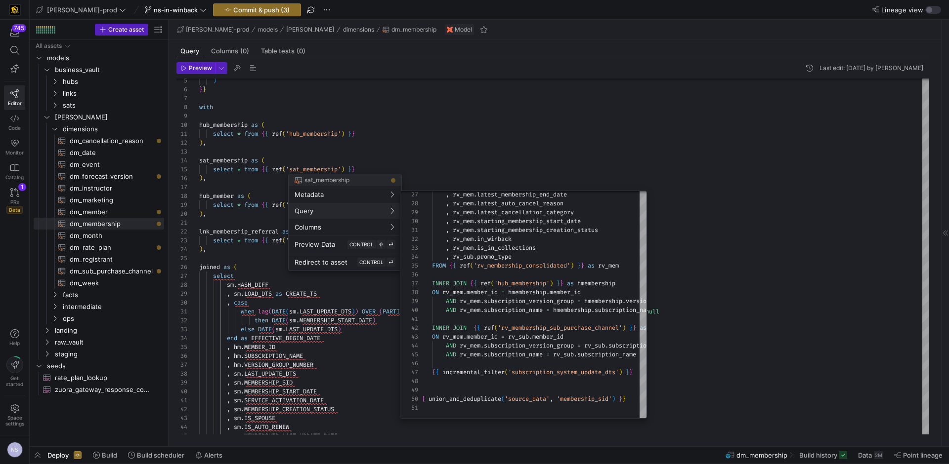
click at [706, 244] on div at bounding box center [474, 232] width 949 height 464
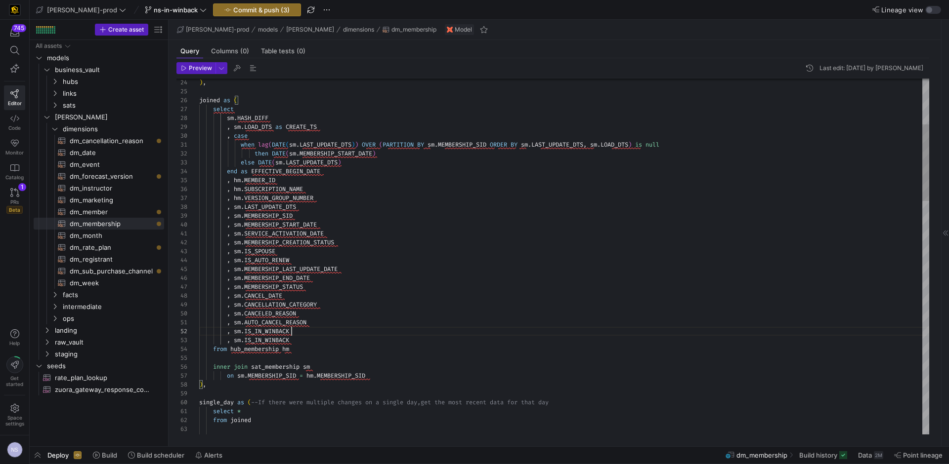
drag, startPoint x: 301, startPoint y: 339, endPoint x: 265, endPoint y: 340, distance: 35.6
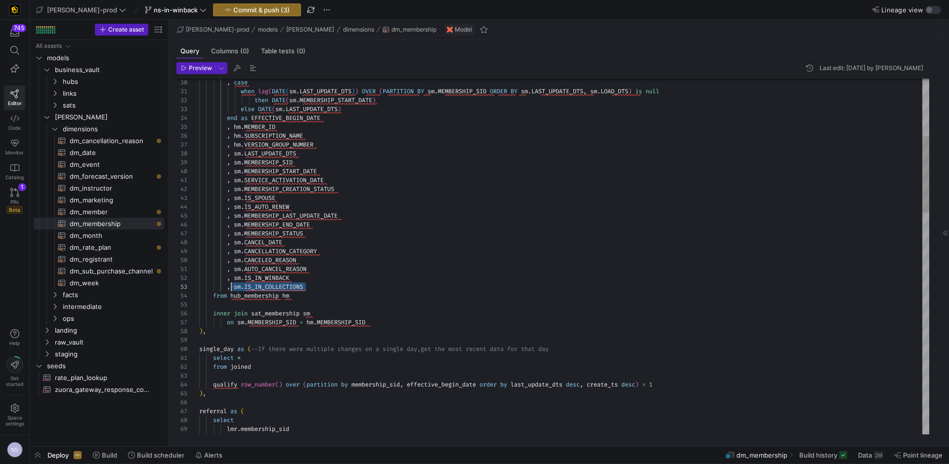
scroll to position [18, 29]
drag, startPoint x: 321, startPoint y: 288, endPoint x: 227, endPoint y: 288, distance: 94.4
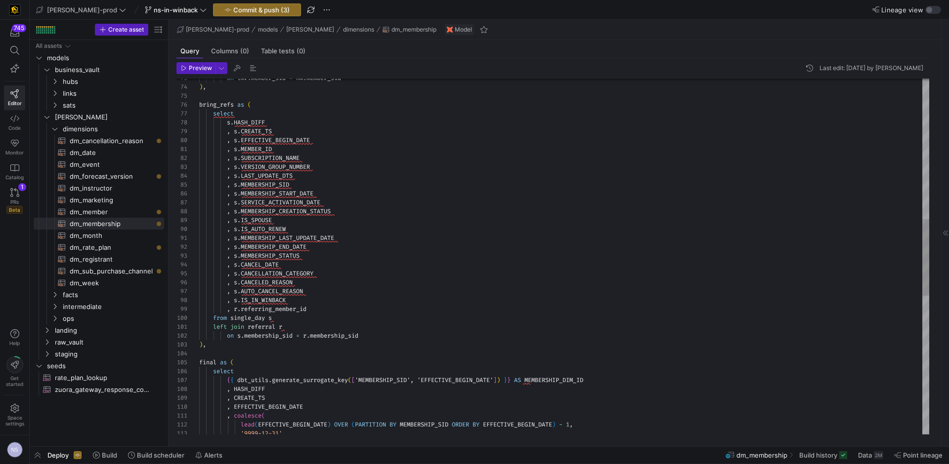
click at [315, 302] on div "on lmr . member_sid = hm . member_sid ) , bring_refs as ( select s . HASH_DIFF …" at bounding box center [564, 251] width 730 height 1653
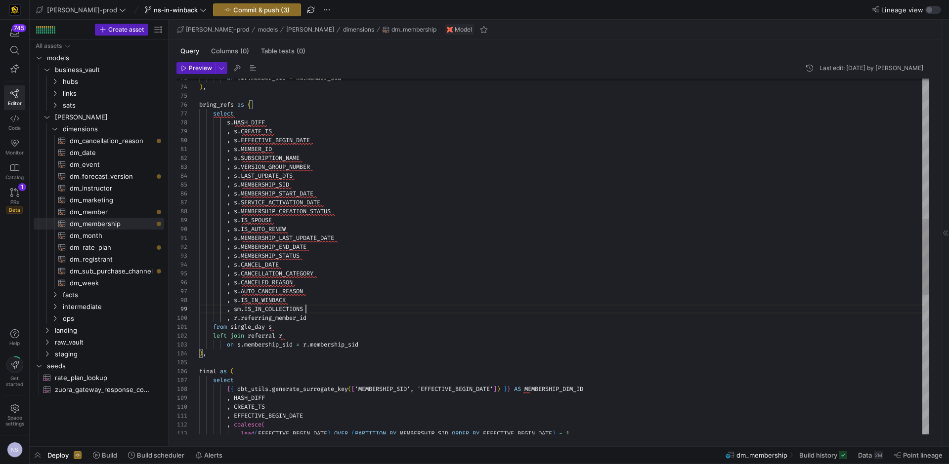
scroll to position [71, 107]
click at [242, 309] on div "on lmr . member_sid = hm . member_sid ) , bring_refs as ( select s . HASH_DIFF …" at bounding box center [564, 256] width 730 height 1662
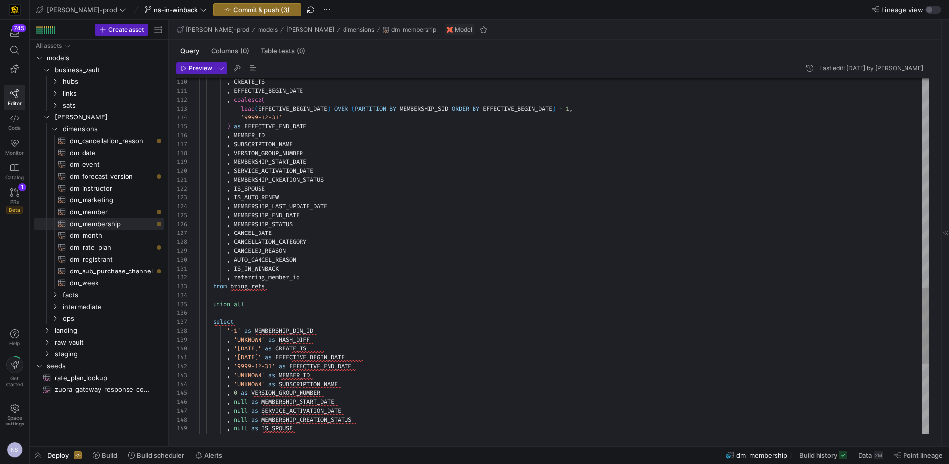
scroll to position [0, 82]
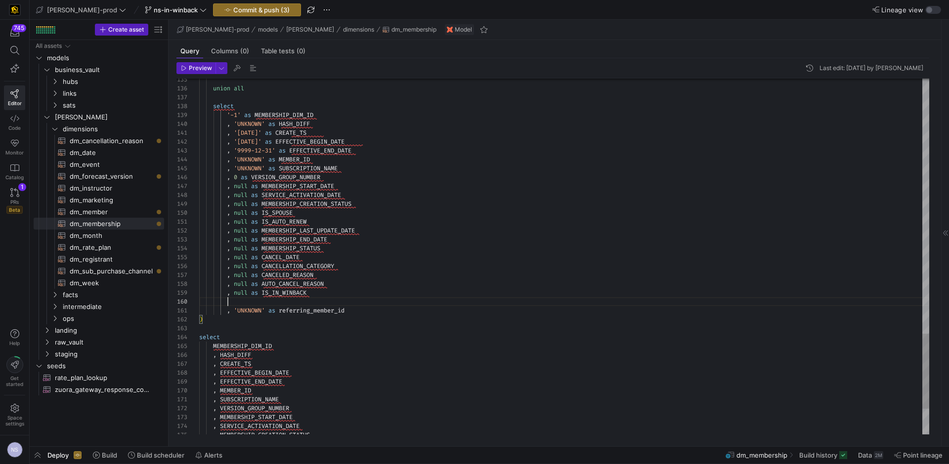
scroll to position [80, 89]
drag, startPoint x: 260, startPoint y: 292, endPoint x: 228, endPoint y: 295, distance: 32.2
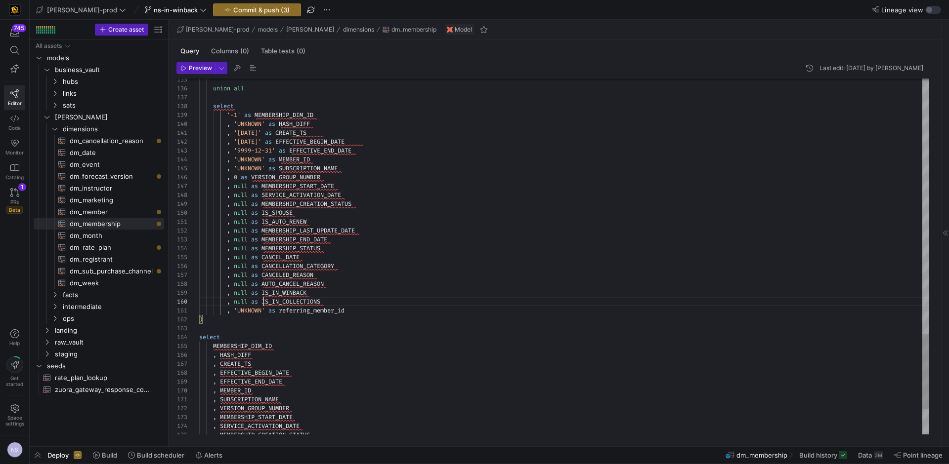
scroll to position [80, 64]
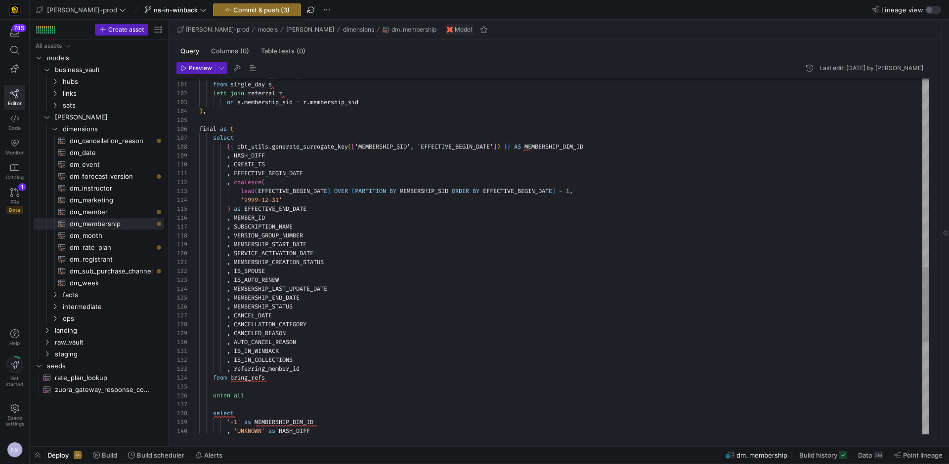
click at [310, 369] on div ", 'UNKNOWN' as HASH_DIFF '-1' as MEMBERSHIP_DIM_ID select union all from bring_…" at bounding box center [564, 27] width 730 height 1689
drag, startPoint x: 306, startPoint y: 369, endPoint x: 235, endPoint y: 372, distance: 71.2
click at [235, 372] on div ", 'UNKNOWN' as HASH_DIFF '-1' as MEMBERSHIP_DIM_ID select union all from bring_…" at bounding box center [564, 27] width 730 height 1689
click at [263, 367] on div ", 'UNKNOWN' as HASH_DIFF '-1' as MEMBERSHIP_DIM_ID select union all from bring_…" at bounding box center [564, 27] width 730 height 1689
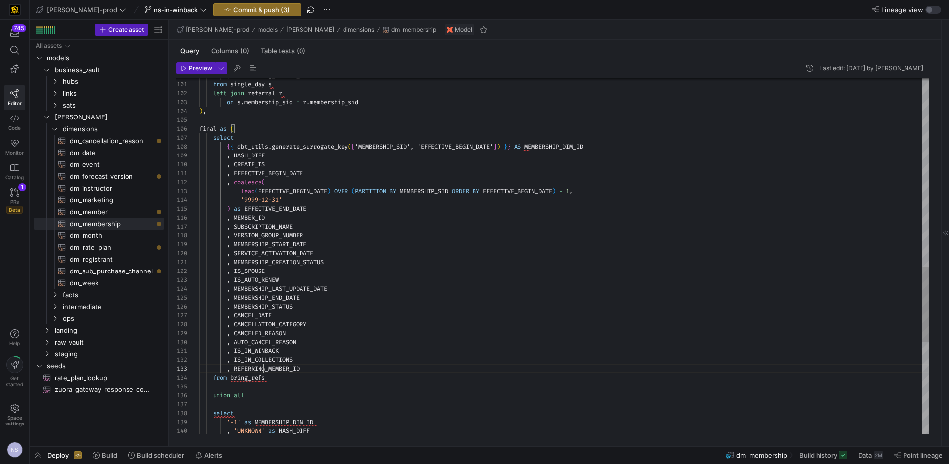
scroll to position [18, 103]
click at [263, 367] on div ", 'UNKNOWN' as HASH_DIFF '-1' as MEMBERSHIP_DIM_ID select union all from bring_…" at bounding box center [564, 27] width 730 height 1689
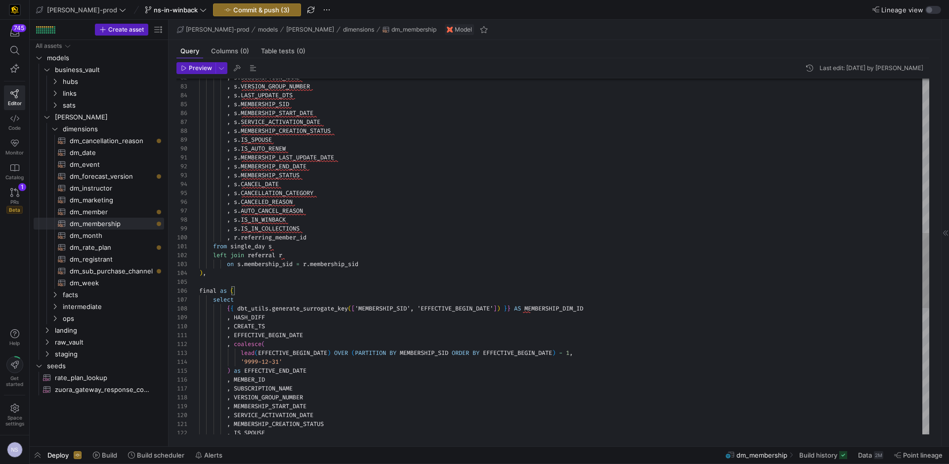
click at [272, 238] on div "left join referral r on s . membership_sid = r . membership_sid ) , final as ( …" at bounding box center [564, 189] width 730 height 1689
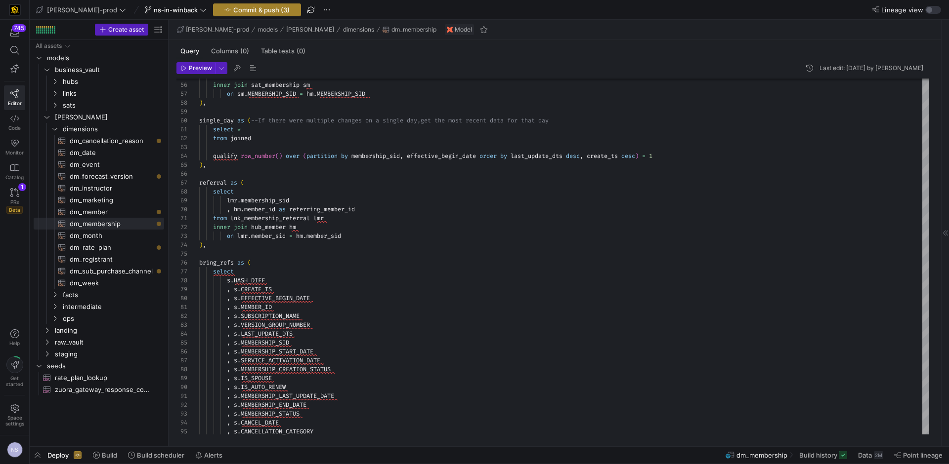
type textarea ", CANCEL_DATE , CANCELLATION_CATEGORY , CANCELED_REASON , AUTO_CANCEL_REASON , …"
click at [233, 10] on span "Commit & push (3)" at bounding box center [261, 10] width 56 height 8
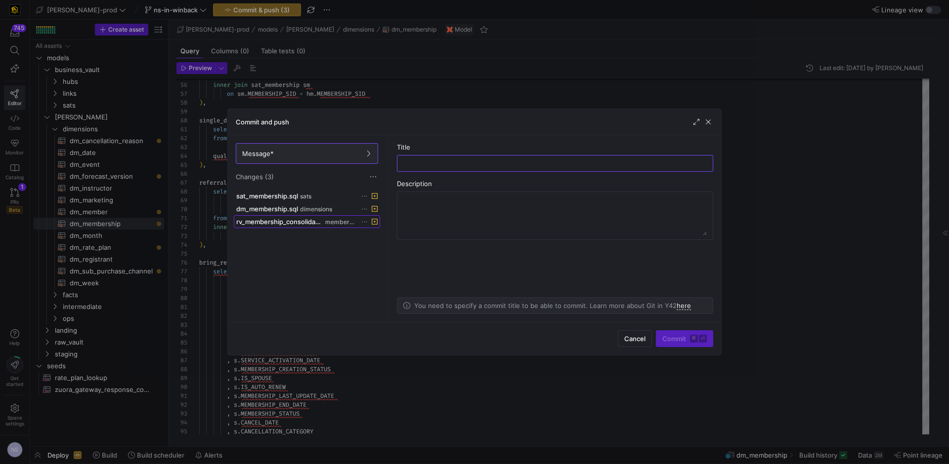
click at [319, 219] on span "rv_membership_consolidated.sql" at bounding box center [279, 222] width 87 height 8
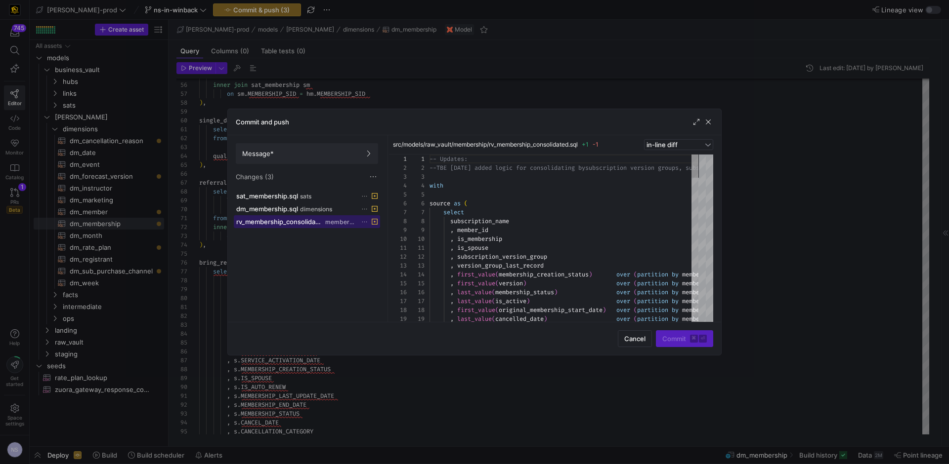
scroll to position [89, 0]
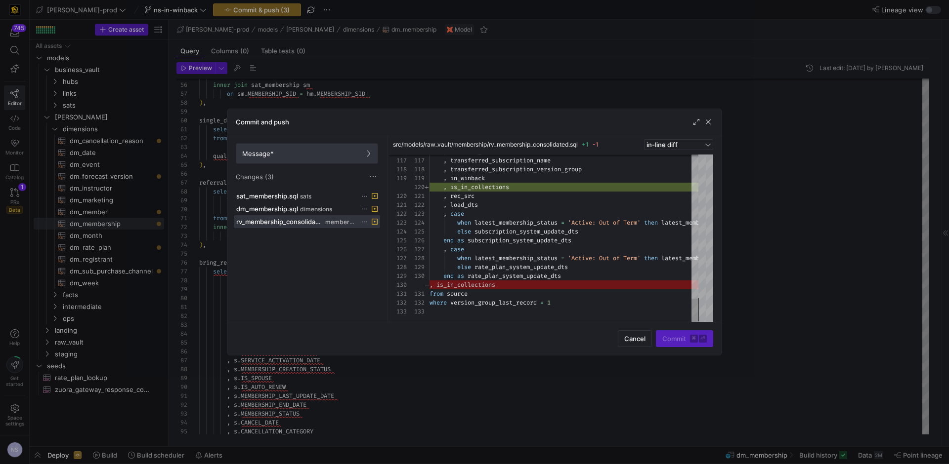
click at [353, 150] on span "Message*" at bounding box center [306, 154] width 129 height 8
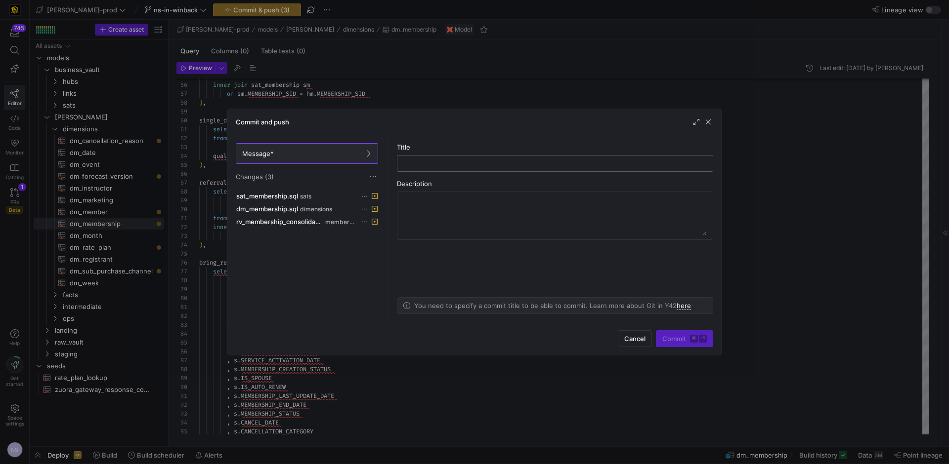
click at [440, 157] on div at bounding box center [554, 164] width 299 height 16
type input "fixing merge conflicts"
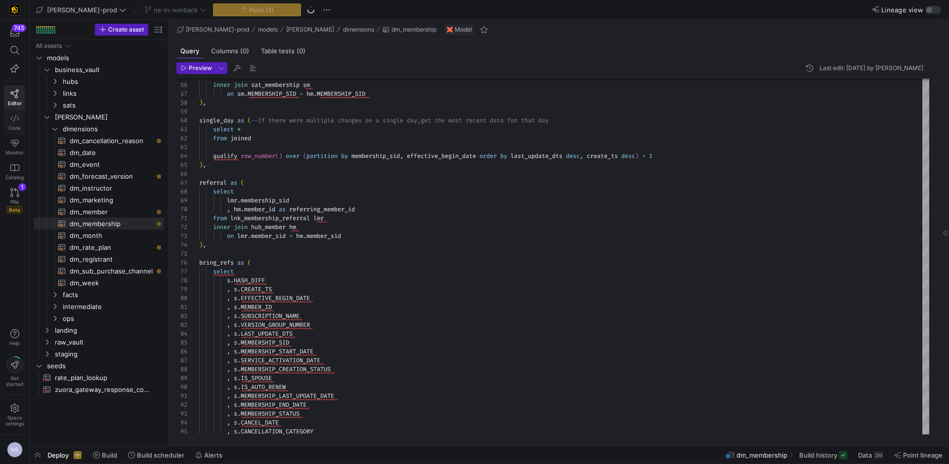
click at [17, 120] on icon at bounding box center [14, 118] width 9 height 7
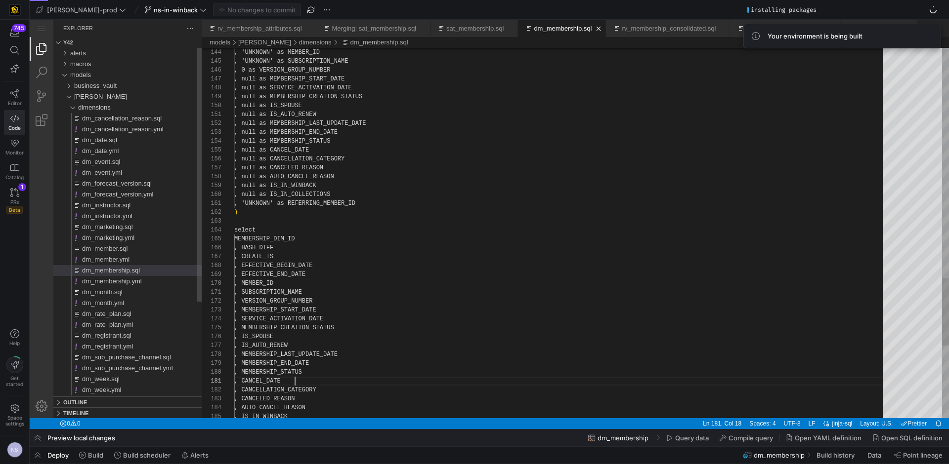
scroll to position [0, 61]
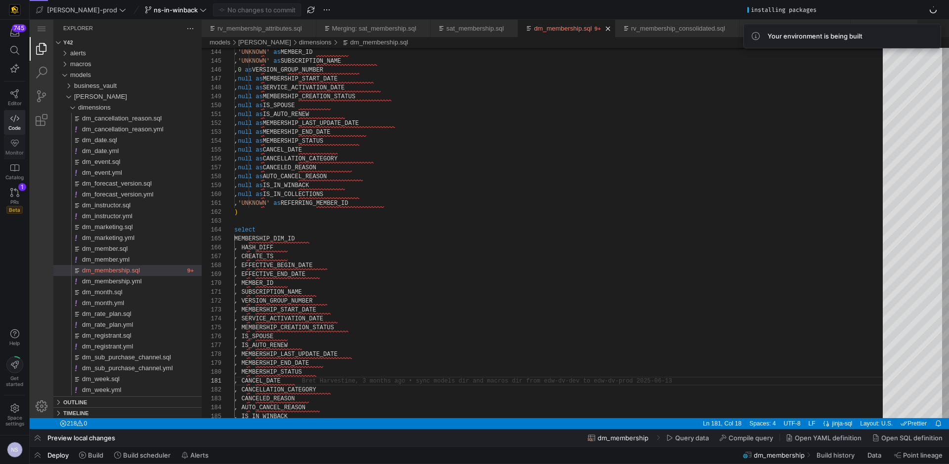
click at [10, 150] on span "Monitor" at bounding box center [14, 153] width 18 height 6
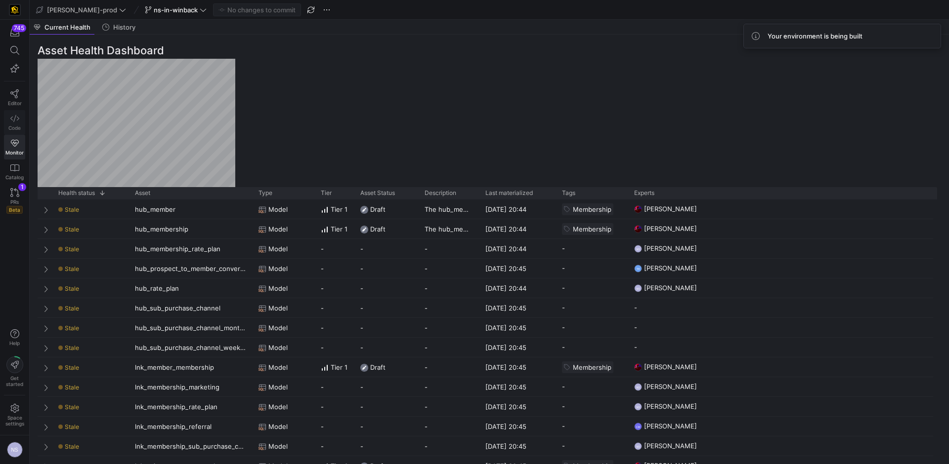
click at [18, 122] on icon at bounding box center [14, 118] width 9 height 9
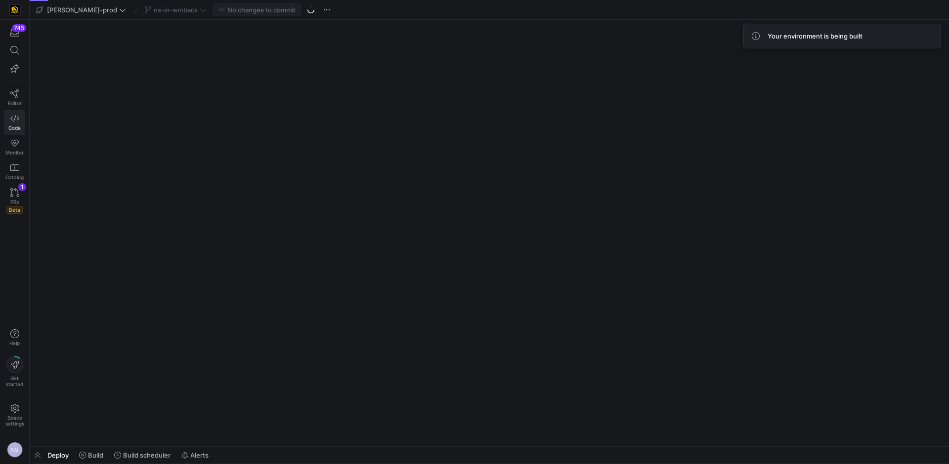
scroll to position [0, 61]
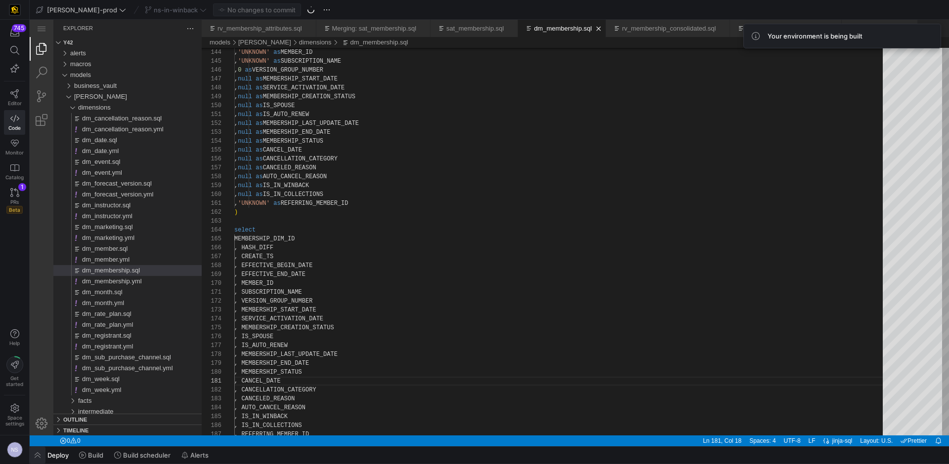
click at [43, 453] on span "button" at bounding box center [38, 455] width 16 height 17
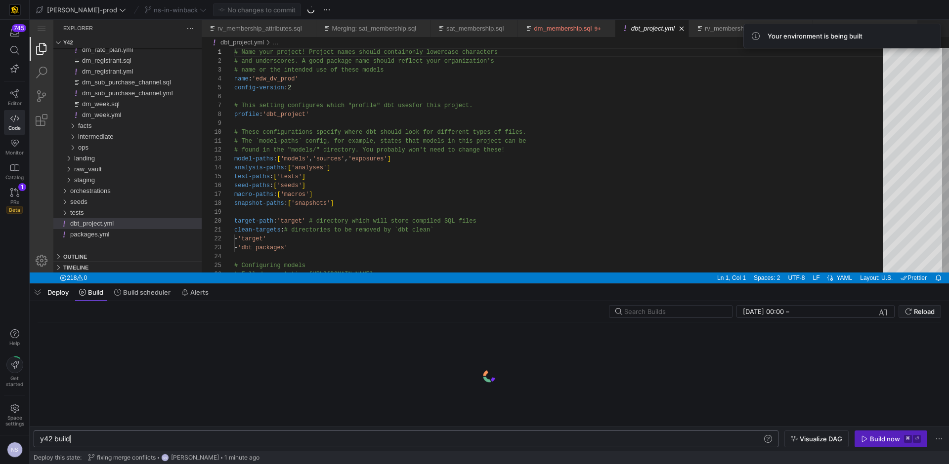
click at [95, 439] on div "y42 build" at bounding box center [401, 439] width 722 height 8
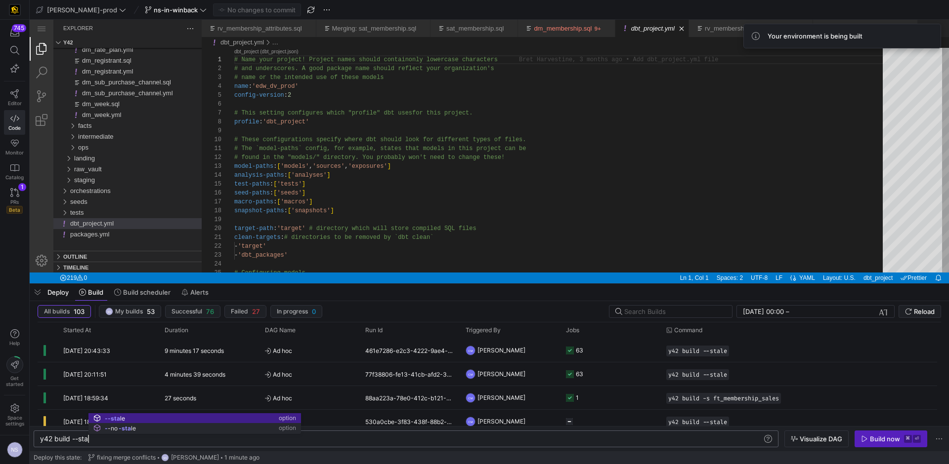
scroll to position [0, 54]
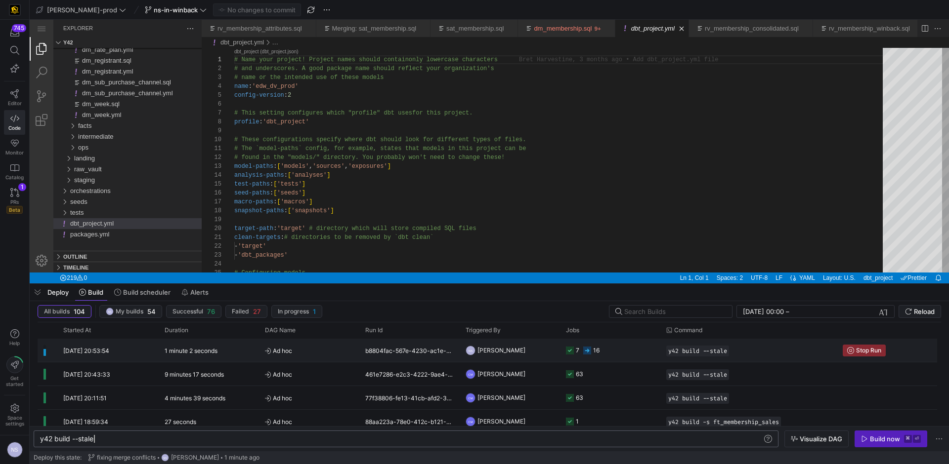
type textarea "y42 build --stale"
click at [589, 350] on icon "Press SPACE to select this row." at bounding box center [587, 351] width 8 height 8
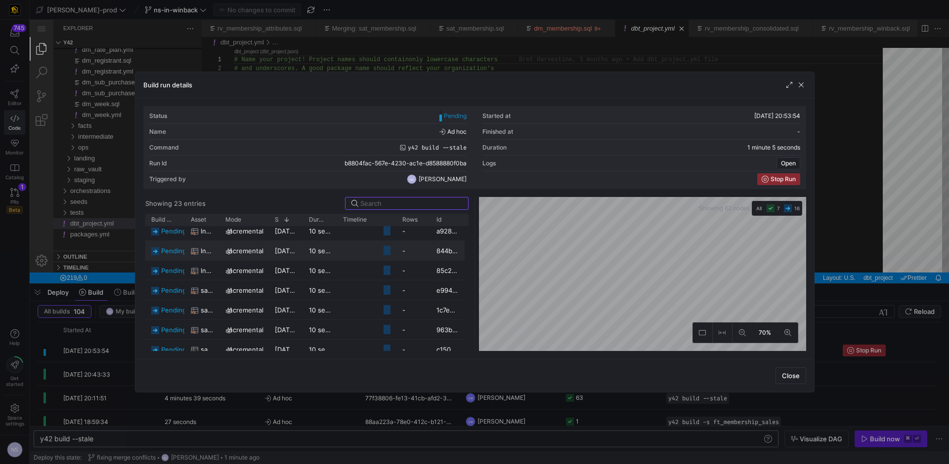
scroll to position [0, 0]
click at [927, 256] on div at bounding box center [474, 232] width 949 height 464
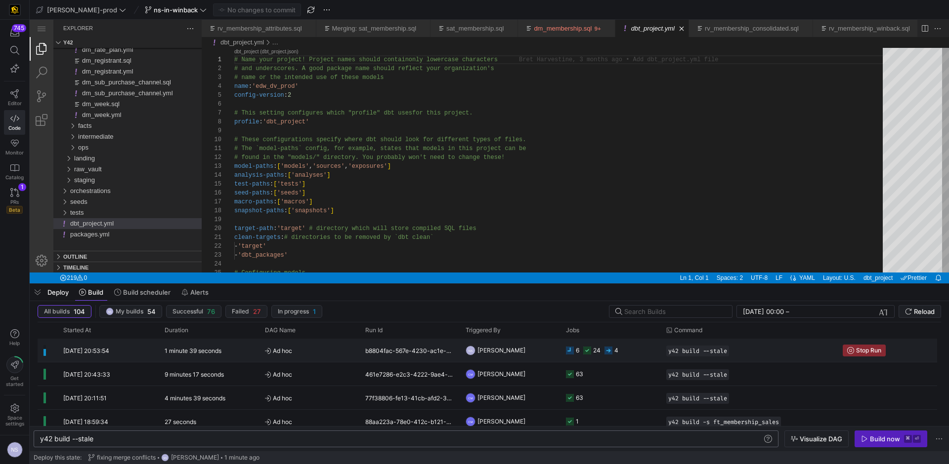
click at [588, 354] on div "24" at bounding box center [591, 350] width 17 height 23
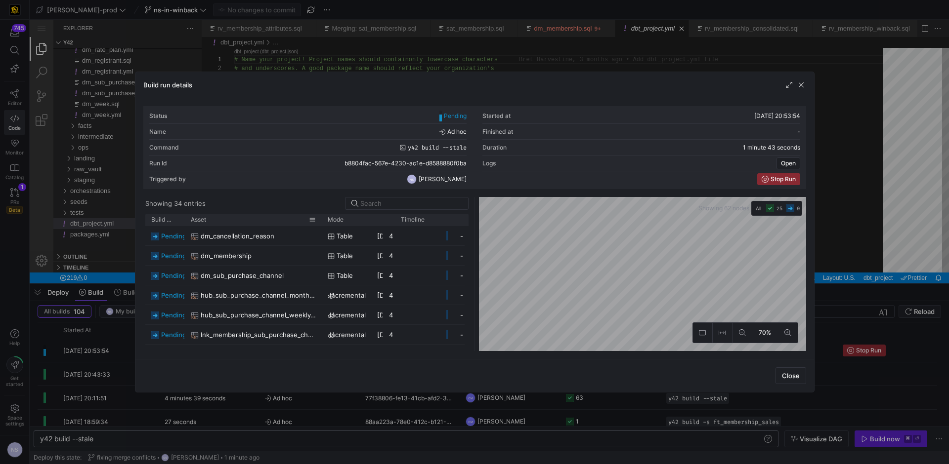
drag, startPoint x: 216, startPoint y: 224, endPoint x: 319, endPoint y: 224, distance: 102.8
click at [320, 224] on div at bounding box center [322, 220] width 4 height 12
click at [854, 253] on div at bounding box center [474, 232] width 949 height 464
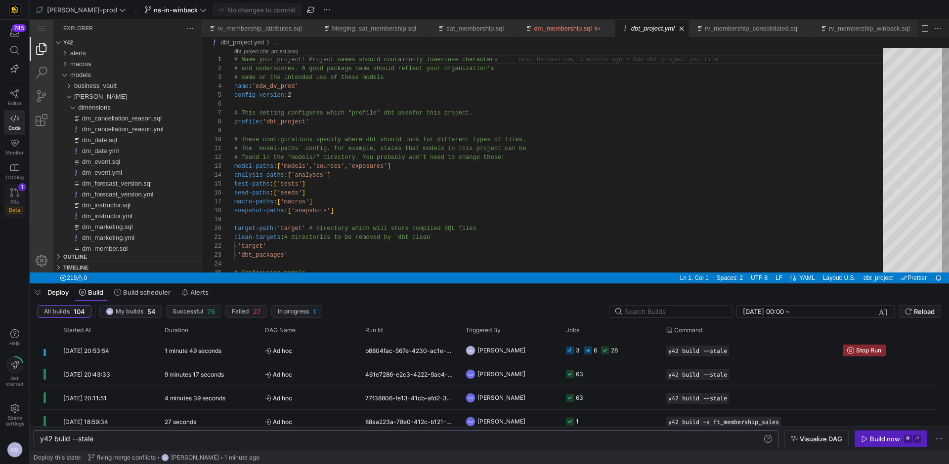
click at [20, 196] on link "PRs Beta 1" at bounding box center [14, 201] width 21 height 34
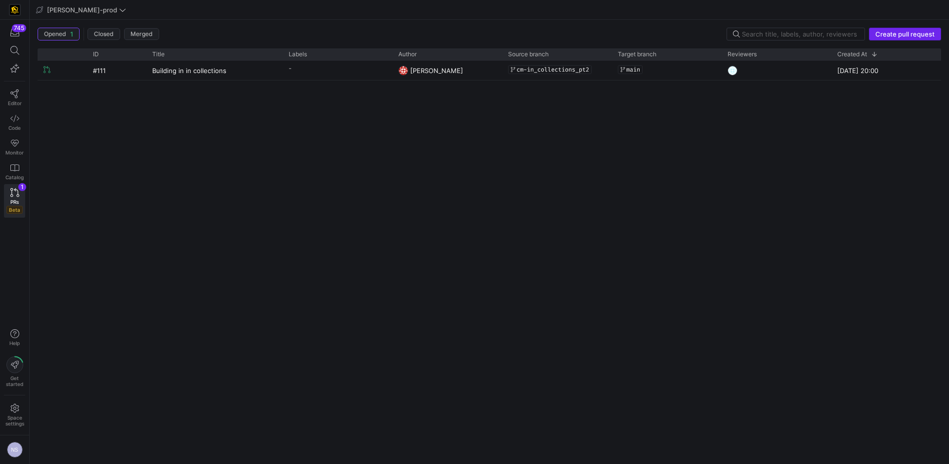
click at [891, 37] on span "Create pull request" at bounding box center [904, 34] width 59 height 8
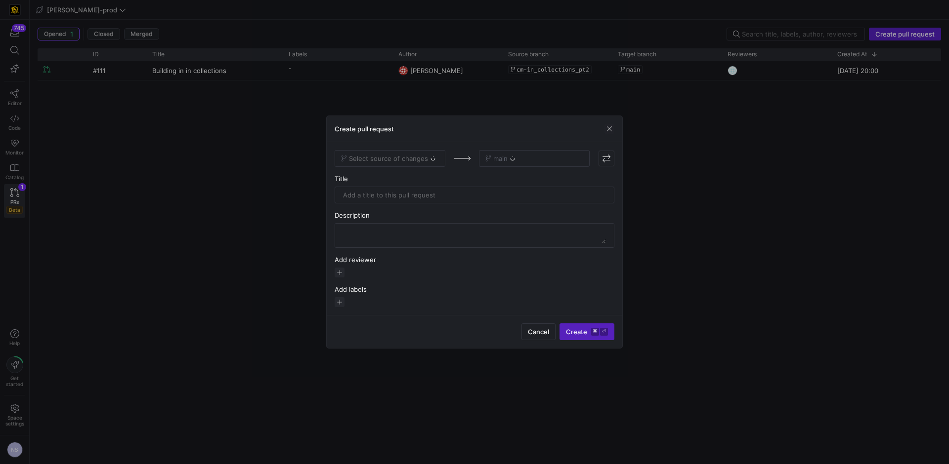
click at [418, 160] on div "Select source of changes" at bounding box center [389, 158] width 111 height 17
click at [417, 156] on div "Select source of changes" at bounding box center [389, 158] width 111 height 17
click at [416, 158] on span "Select source of changes" at bounding box center [388, 159] width 79 height 8
type input "ns-"
click at [388, 178] on div "ns-in-winback" at bounding box center [390, 175] width 95 height 8
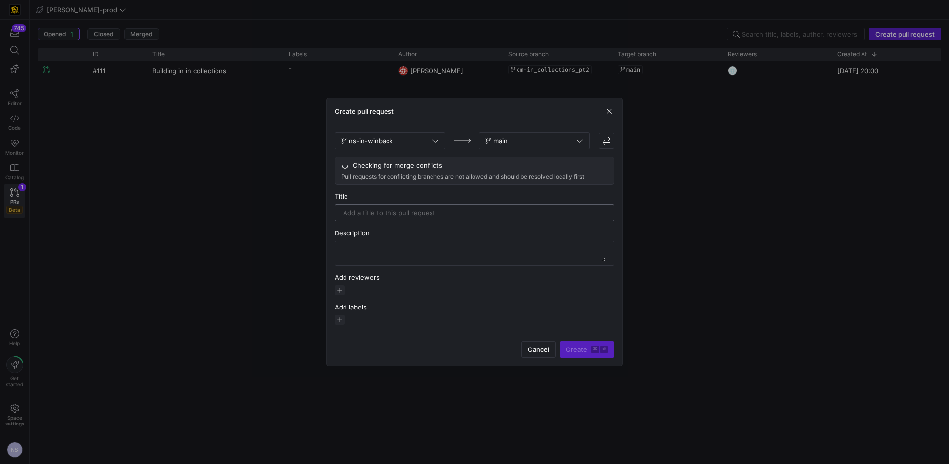
click at [449, 212] on input "text" at bounding box center [474, 213] width 263 height 8
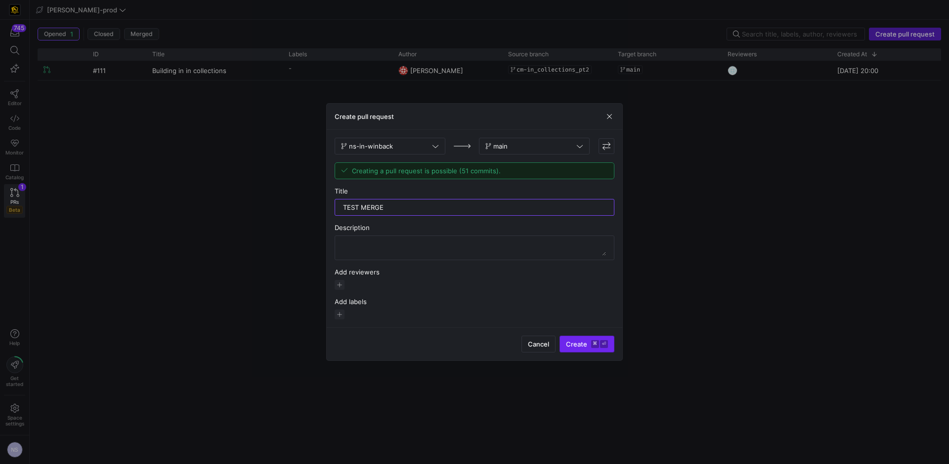
type input "TEST MERGE"
click at [591, 348] on kbd "⌘" at bounding box center [595, 344] width 8 height 8
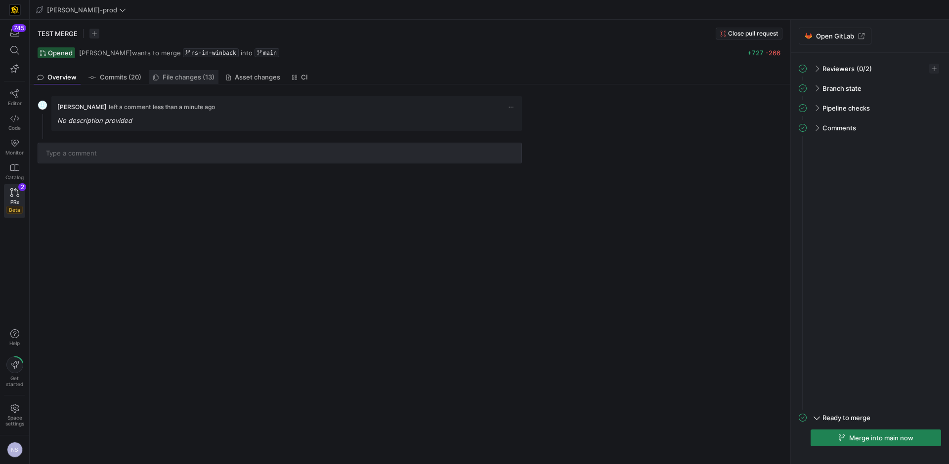
click at [172, 80] on span "File changes (13)" at bounding box center [189, 77] width 52 height 6
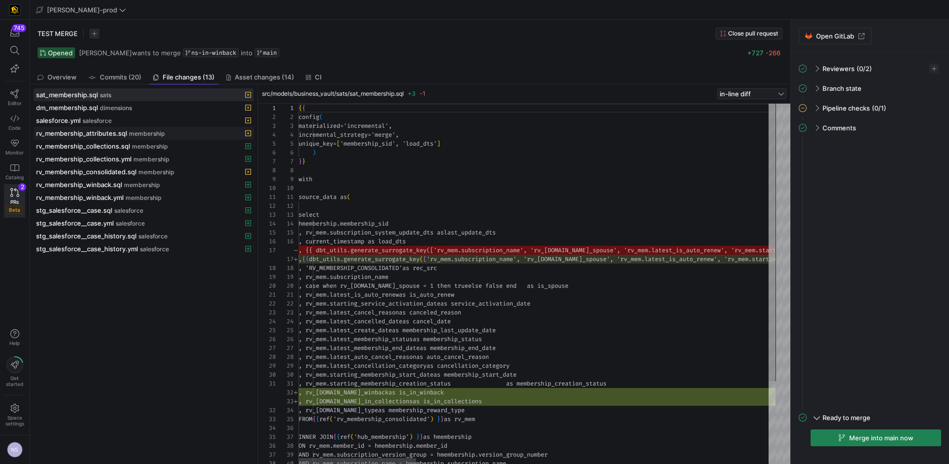
scroll to position [89, 0]
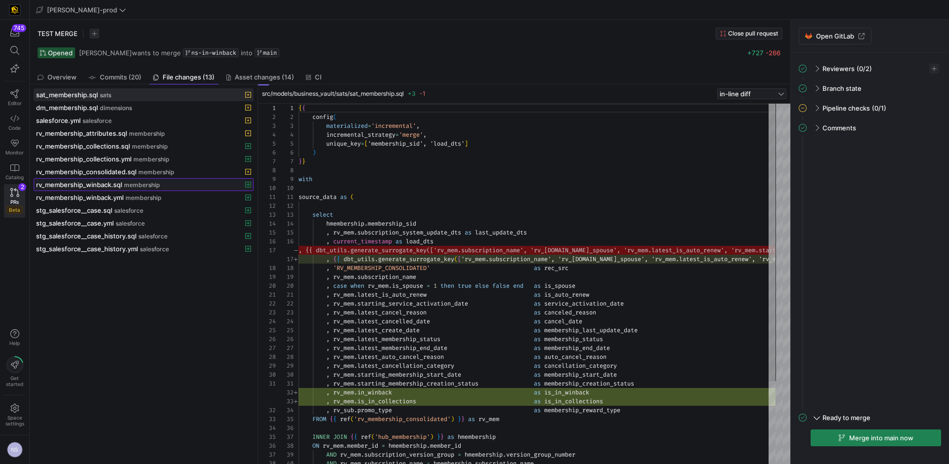
click at [156, 183] on span "membership" at bounding box center [142, 185] width 36 height 7
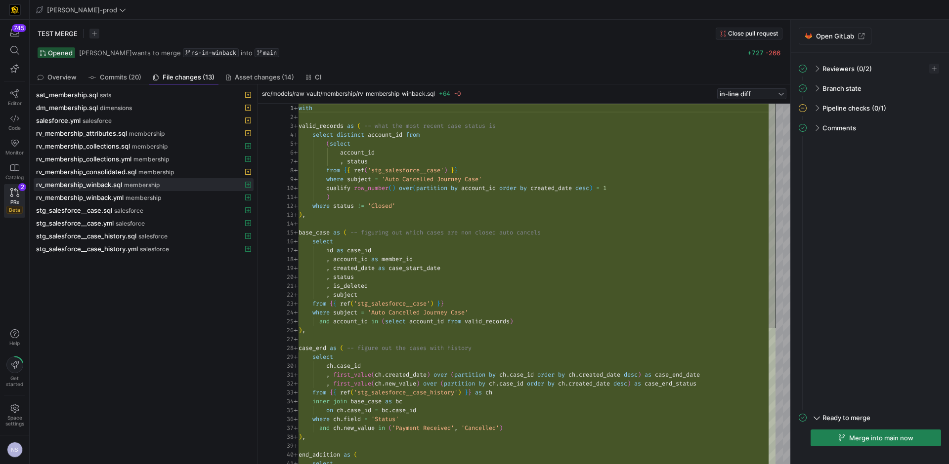
scroll to position [89, 0]
click at [608, 168] on div ", status from { { ref ( 'stg_salesforce__case' ) } } where subject = 'Auto Canc…" at bounding box center [536, 393] width 477 height 578
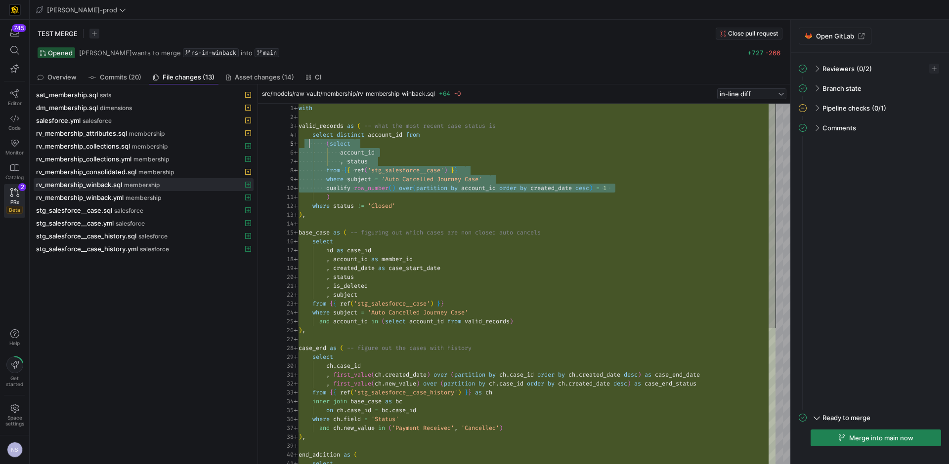
scroll to position [36, 0]
drag, startPoint x: 625, startPoint y: 187, endPoint x: 295, endPoint y: 143, distance: 332.9
click at [298, 143] on div ", status from { { ref ( 'stg_salesforce__case' ) } } where subject = 'Auto Canc…" at bounding box center [536, 393] width 477 height 578
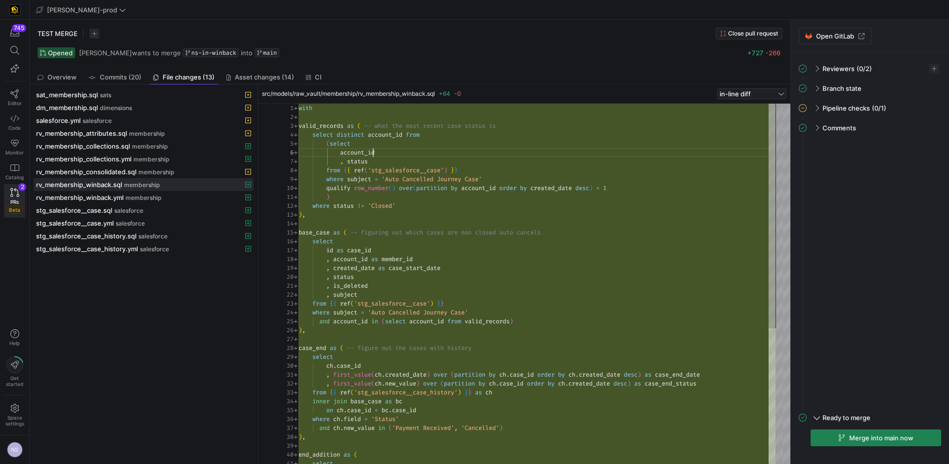
scroll to position [44, 75]
click at [372, 155] on div ", status from { { ref ( 'stg_salesforce__case' ) } } where subject = 'Auto Canc…" at bounding box center [536, 393] width 477 height 578
click at [335, 147] on div ", status from { { ref ( 'stg_salesforce__case' ) } } where subject = 'Auto Canc…" at bounding box center [536, 393] width 477 height 578
click at [330, 144] on div ", status from { { ref ( 'stg_salesforce__case' ) } } where subject = 'Auto Canc…" at bounding box center [536, 393] width 477 height 578
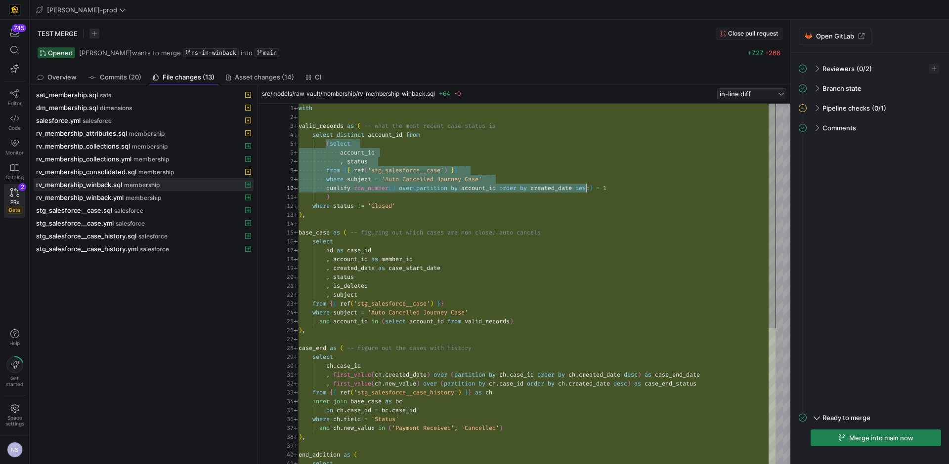
scroll to position [36, 316]
drag, startPoint x: 331, startPoint y: 144, endPoint x: 641, endPoint y: 188, distance: 313.8
click at [641, 188] on div ", status from { { ref ( 'stg_salesforce__case' ) } } where subject = 'Auto Canc…" at bounding box center [536, 393] width 477 height 578
click at [541, 176] on div ", status from { { ref ( 'stg_salesforce__case' ) } } where subject = 'Auto Canc…" at bounding box center [536, 393] width 477 height 578
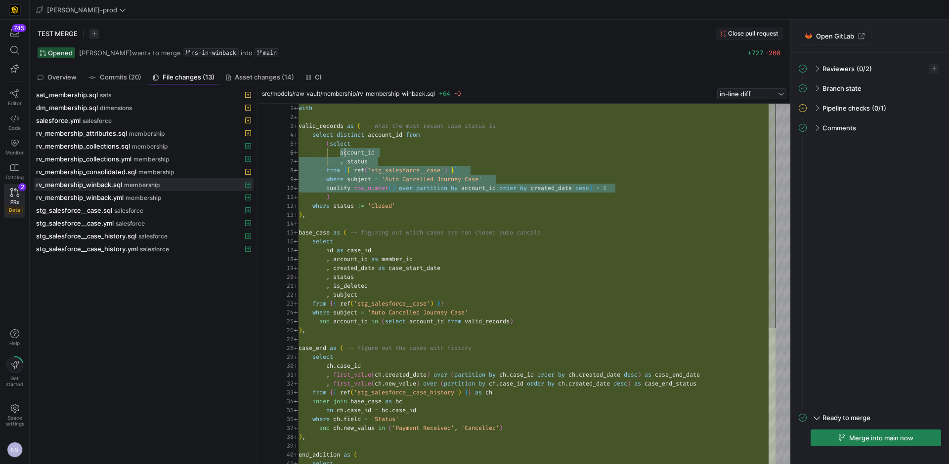
scroll to position [36, 39]
drag, startPoint x: 625, startPoint y: 186, endPoint x: 338, endPoint y: 148, distance: 289.6
click at [338, 148] on div ", status from { { ref ( 'stg_salesforce__case' ) } } where subject = 'Auto Canc…" at bounding box center [536, 393] width 477 height 578
click at [12, 118] on icon at bounding box center [14, 118] width 9 height 9
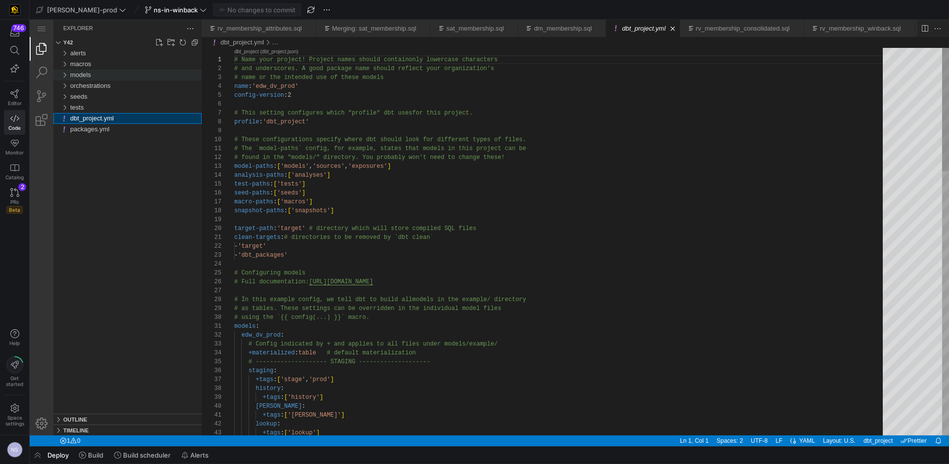
click at [95, 73] on div "models" at bounding box center [135, 75] width 131 height 11
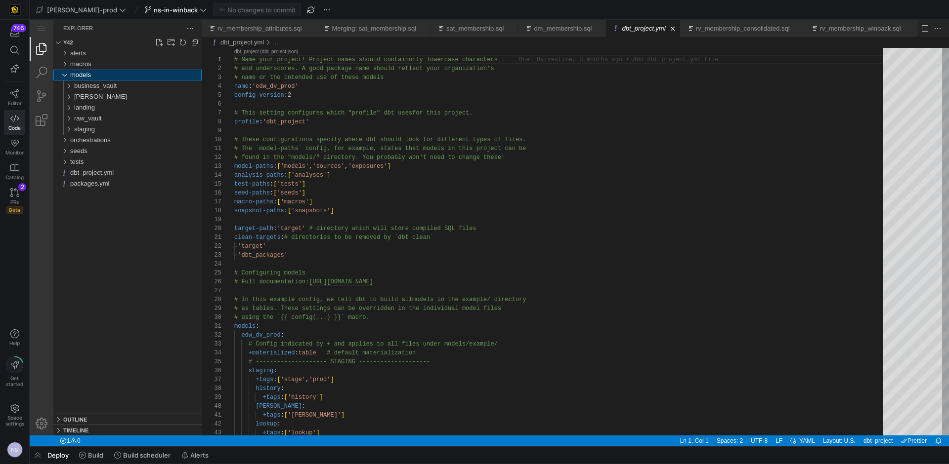
click at [93, 73] on div "models" at bounding box center [135, 75] width 131 height 11
click at [89, 118] on span "raw_vault" at bounding box center [88, 118] width 28 height 7
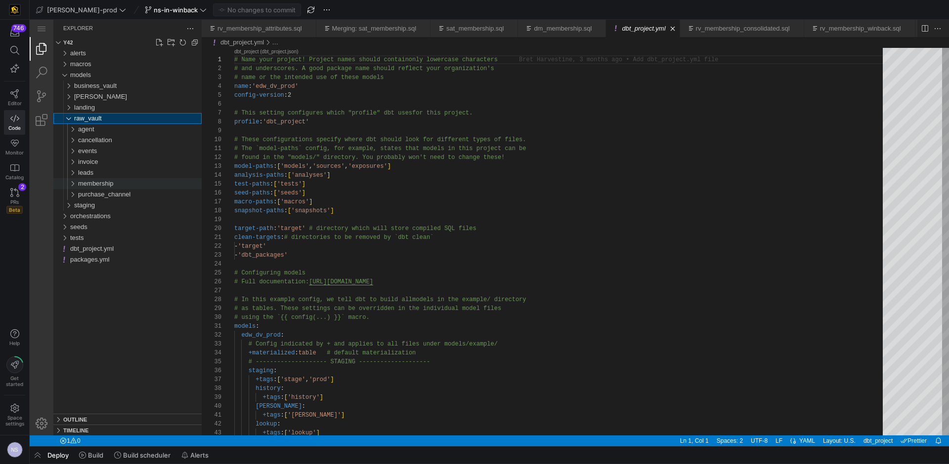
click at [101, 182] on span "membership" at bounding box center [96, 183] width 36 height 7
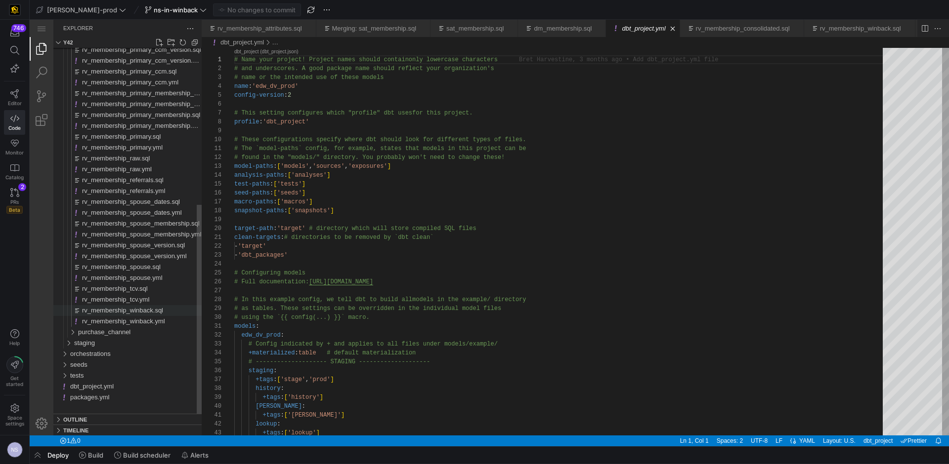
click at [146, 308] on span "rv_membership_winback.sql" at bounding box center [122, 310] width 81 height 7
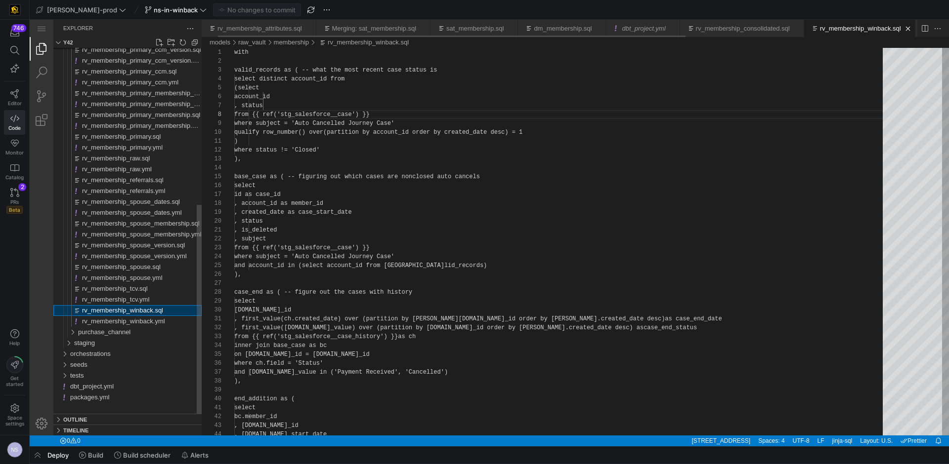
scroll to position [0, 25]
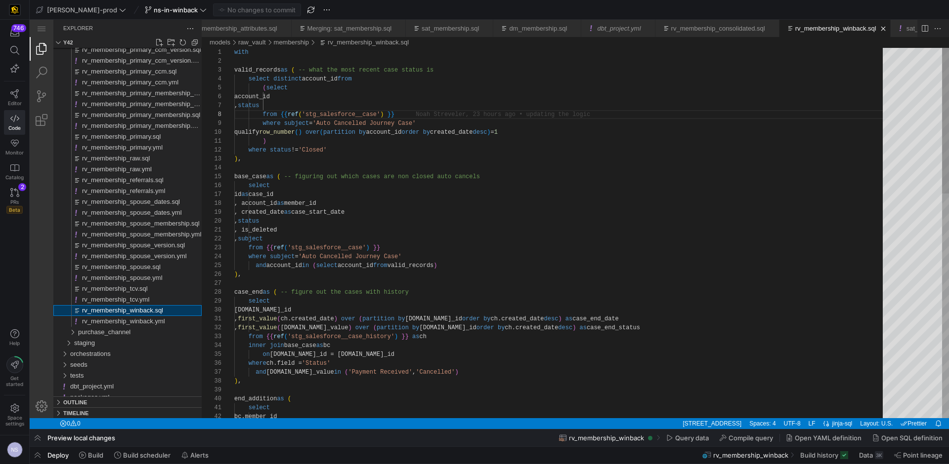
scroll to position [0, 35]
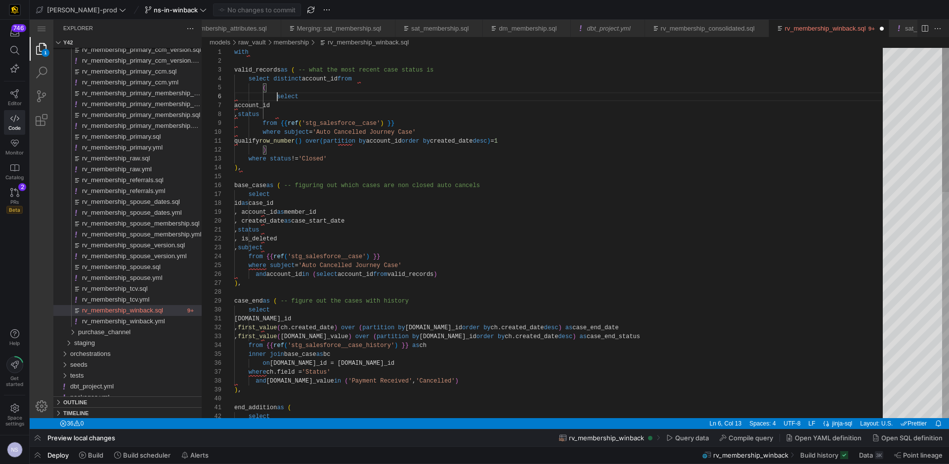
scroll to position [36, 32]
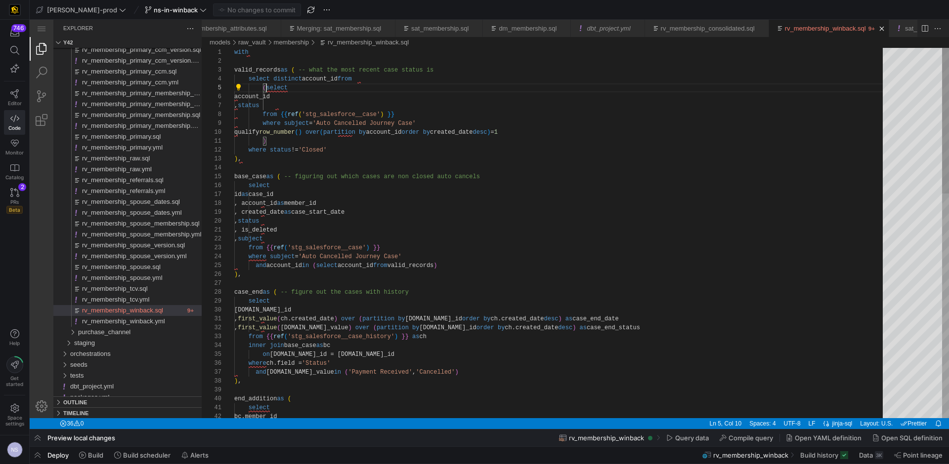
paste textarea ", is_deleted, case_number desc"
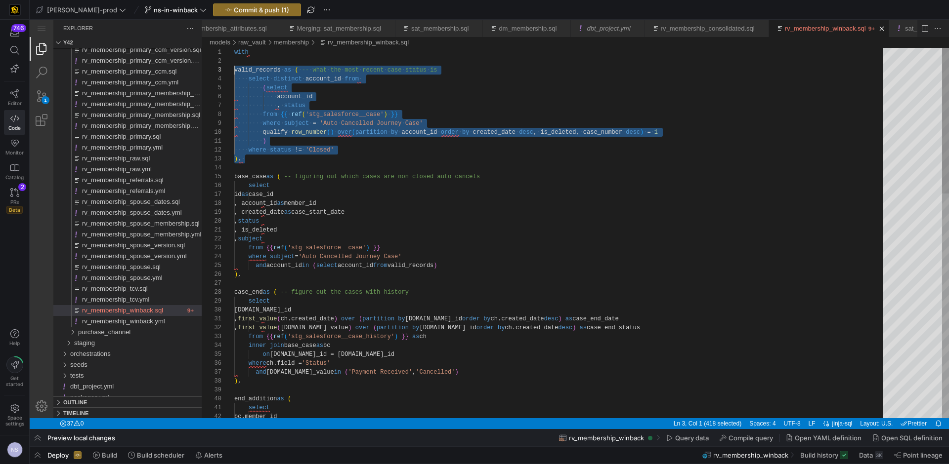
scroll to position [18, 0]
drag, startPoint x: 256, startPoint y: 160, endPoint x: 219, endPoint y: 67, distance: 99.8
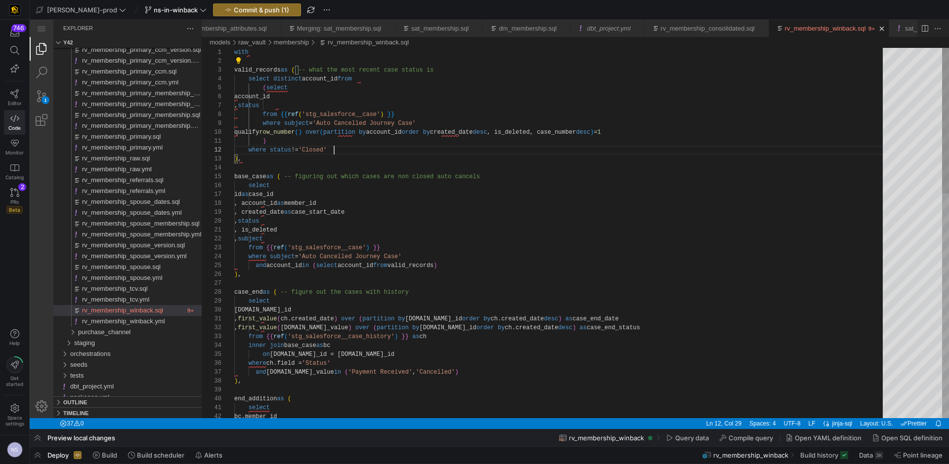
scroll to position [9, 100]
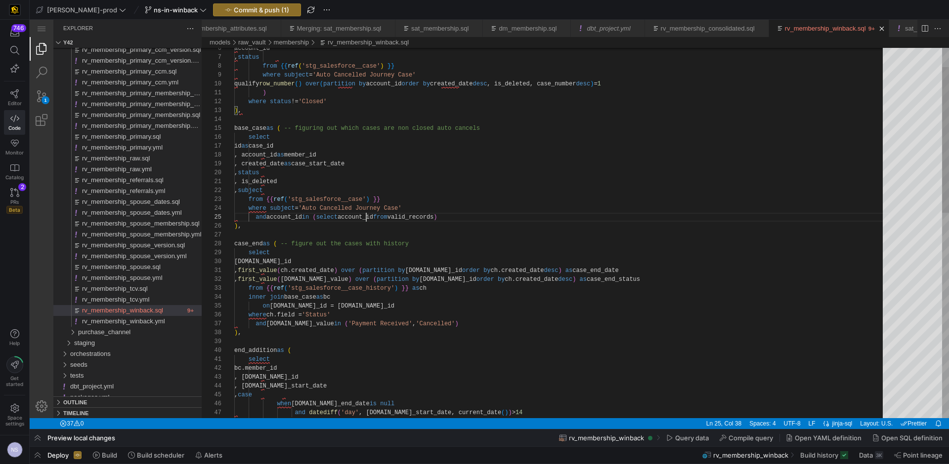
click at [367, 220] on div "account_id , status from {{ ref ( 'stg_salesforce__case' ) }} where subject = '…" at bounding box center [561, 470] width 655 height 940
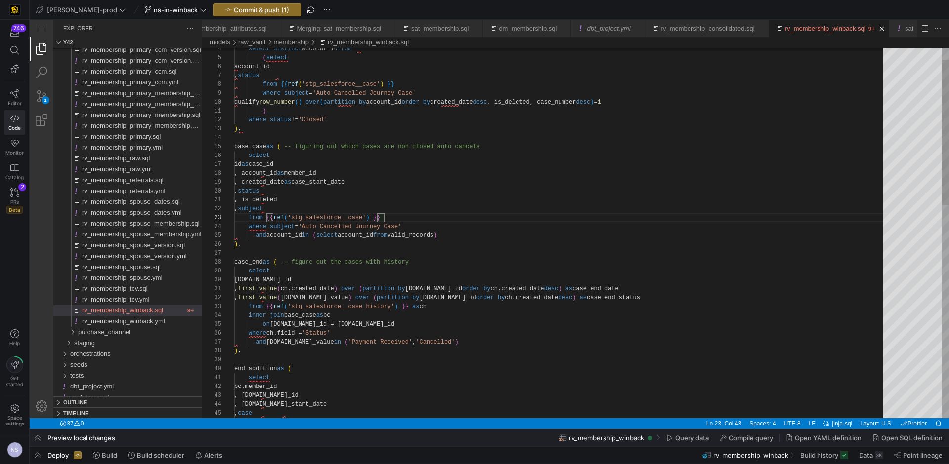
scroll to position [27, 175]
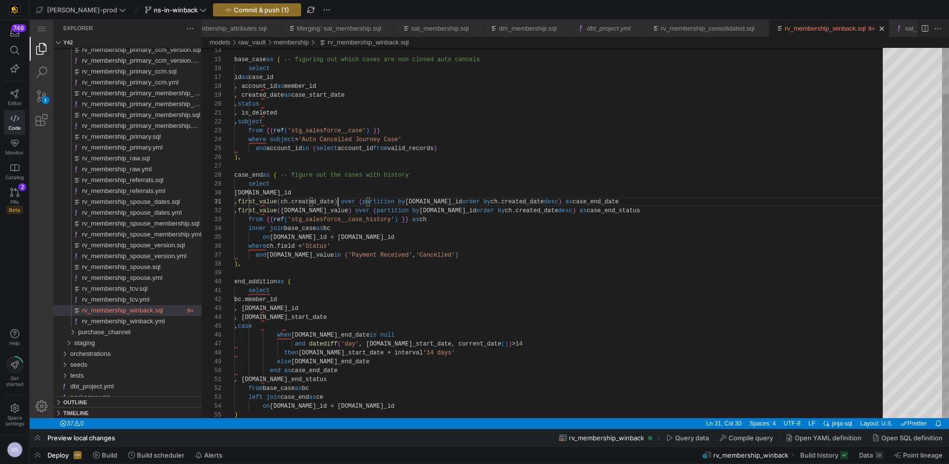
scroll to position [0, 132]
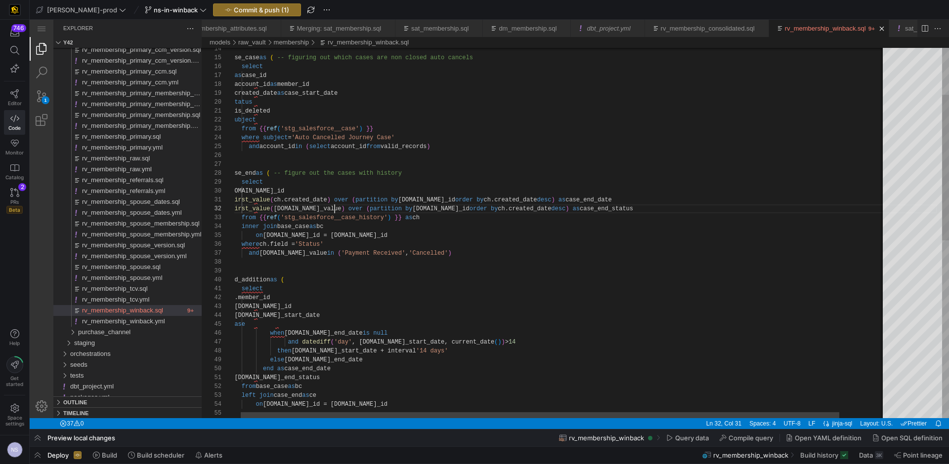
click at [334, 208] on div "base_case as ( -- figuring out which cases are non closed auto ca ncels select …" at bounding box center [581, 399] width 709 height 940
click at [297, 202] on div "base_case as ( -- figuring out which cases are non closed auto ca ncels select …" at bounding box center [581, 399] width 709 height 940
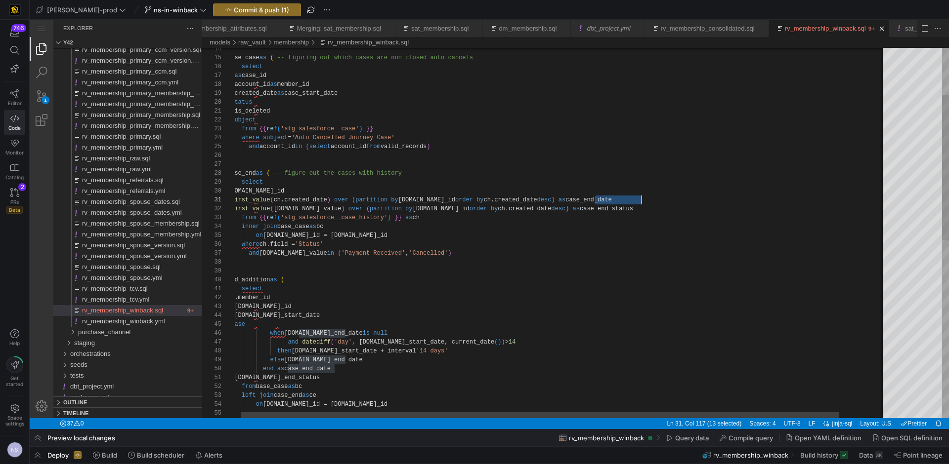
click at [611, 210] on div "base_case as ( -- figuring out which cases are non closed auto ca ncels select …" at bounding box center [581, 399] width 709 height 940
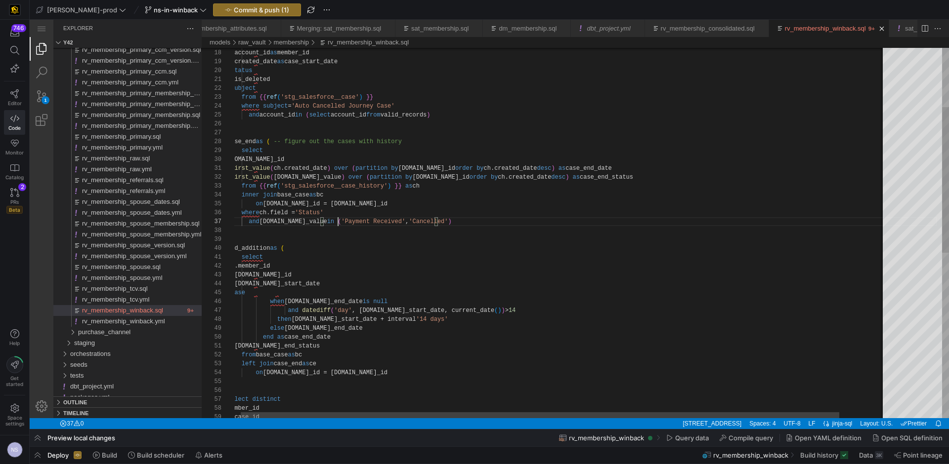
click at [337, 221] on div "id as case_id , account_id as member_id , created_date as case_start_date , sta…" at bounding box center [581, 367] width 709 height 940
click at [413, 223] on div "id as case_id , account_id as member_id , created_date as case_start_date , sta…" at bounding box center [581, 367] width 709 height 940
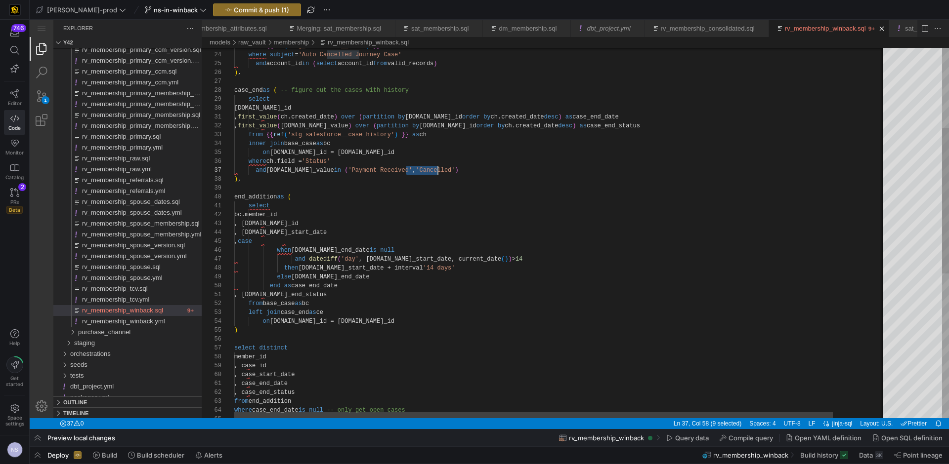
click at [305, 312] on div "from {{ ref ( 'stg_salesforce__case' ) }} where subject = 'Auto Cancelled Journ…" at bounding box center [588, 316] width 709 height 940
click at [301, 322] on div "from {{ ref ( 'stg_salesforce__case' ) }} where subject = 'Auto Cancelled Journ…" at bounding box center [588, 316] width 709 height 940
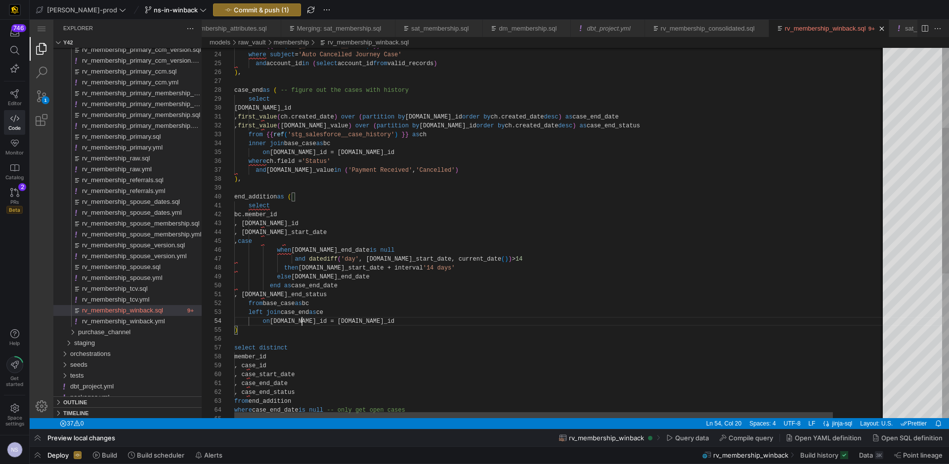
scroll to position [27, 75]
click at [338, 248] on div "from {{ ref ( 'stg_salesforce__case' ) }} where subject = 'Auto Cancelled Journ…" at bounding box center [588, 316] width 709 height 940
click at [449, 268] on div "from {{ ref ( 'stg_salesforce__case' ) }} where subject = 'Auto Cancelled Journ…" at bounding box center [588, 316] width 709 height 940
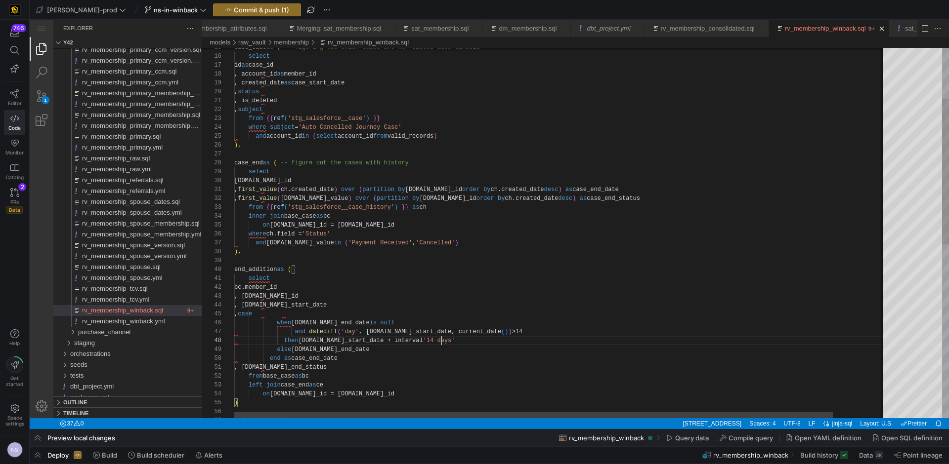
scroll to position [53, 210]
click at [460, 242] on div "select [DOMAIN_NAME]_id , first_value ( ch.created_date ) over ( partition by […" at bounding box center [588, 388] width 709 height 940
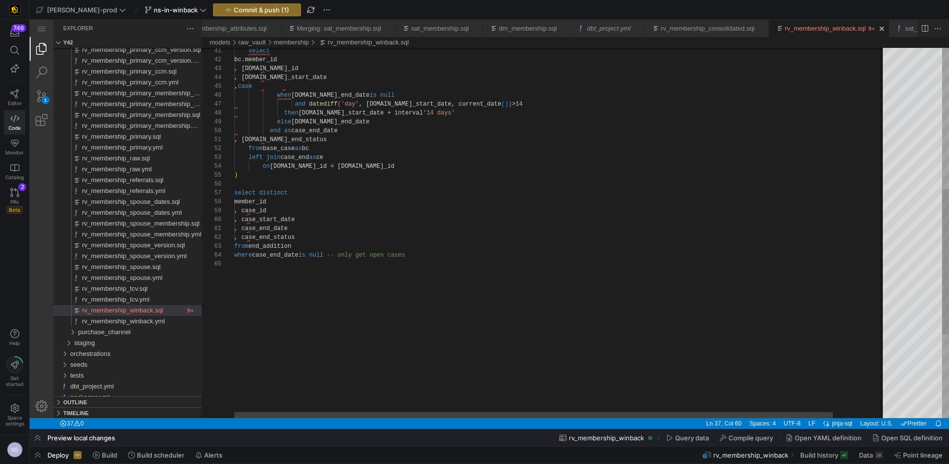
type textarea ", case_end_date , case_end_status from end_addition where case_end_date is null…"
click at [438, 253] on div "select bc.member_id , [DOMAIN_NAME]_id , [DOMAIN_NAME]_start_date , case when […" at bounding box center [588, 161] width 709 height 940
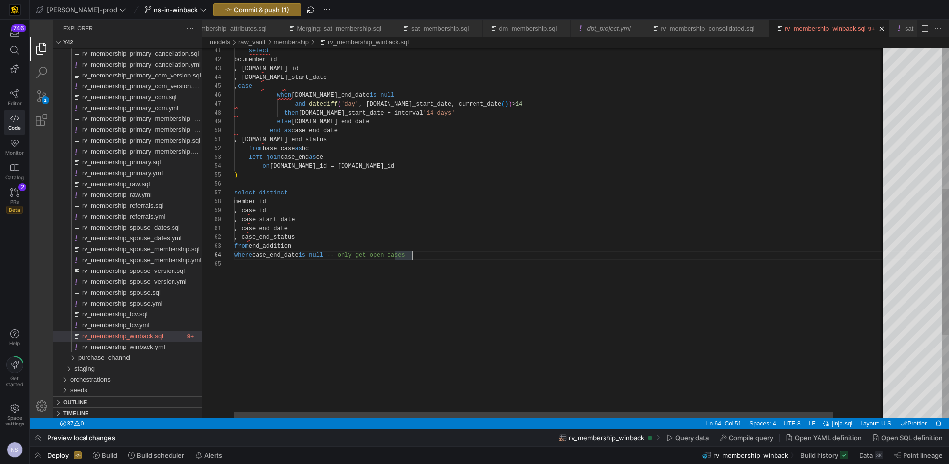
click at [285, 229] on div "select bc.member_id , [DOMAIN_NAME]_id , [DOMAIN_NAME]_start_date , case when […" at bounding box center [588, 161] width 709 height 940
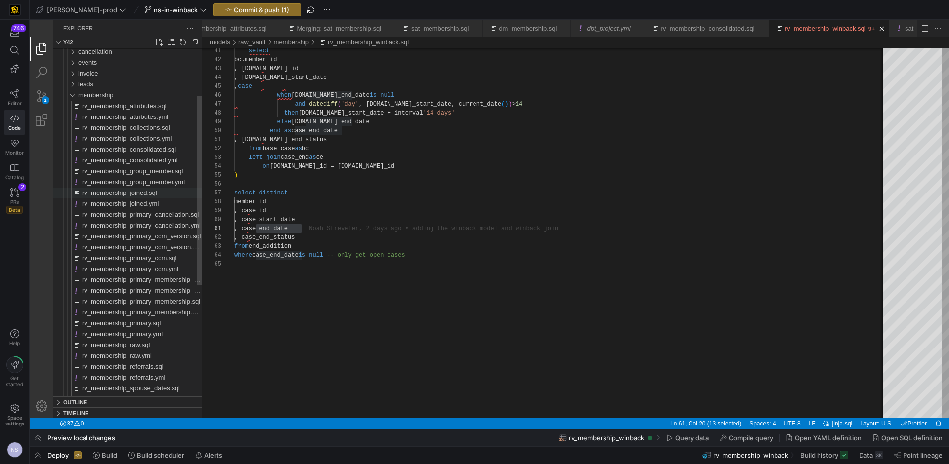
click at [140, 195] on span "rv_membership_joined.sql" at bounding box center [119, 192] width 75 height 7
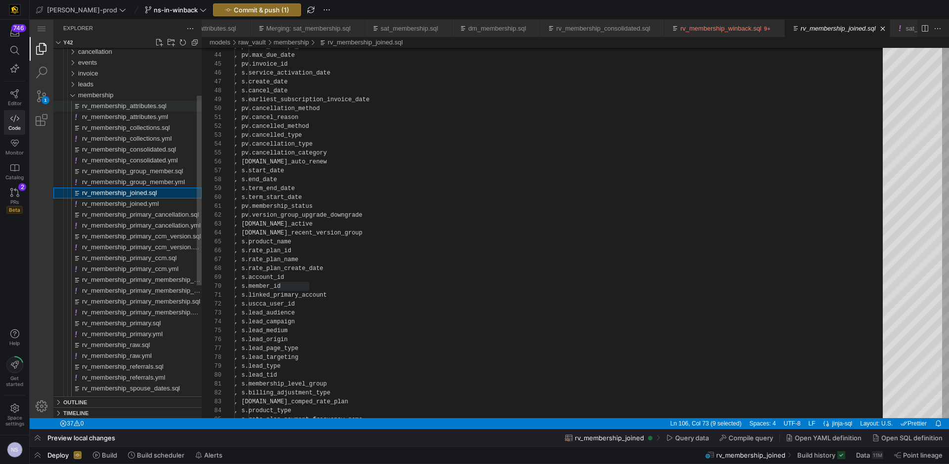
click at [146, 105] on span "rv_membership_attributes.sql" at bounding box center [124, 105] width 84 height 7
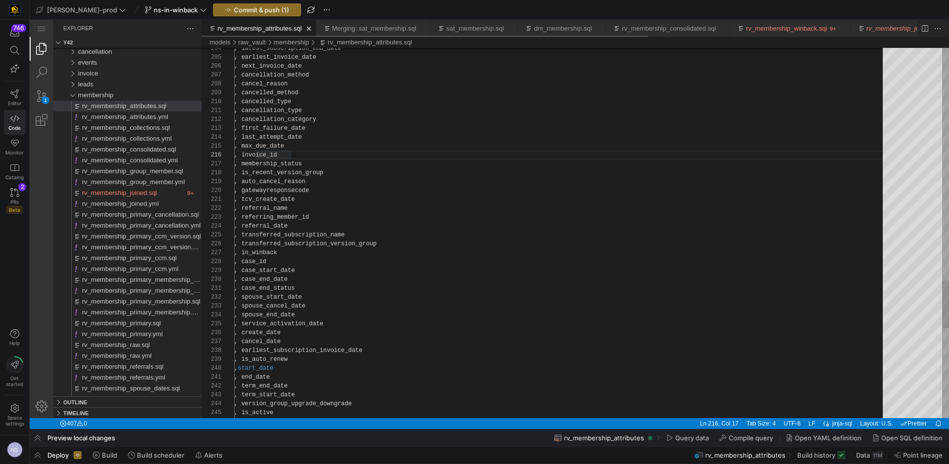
scroll to position [80, 68]
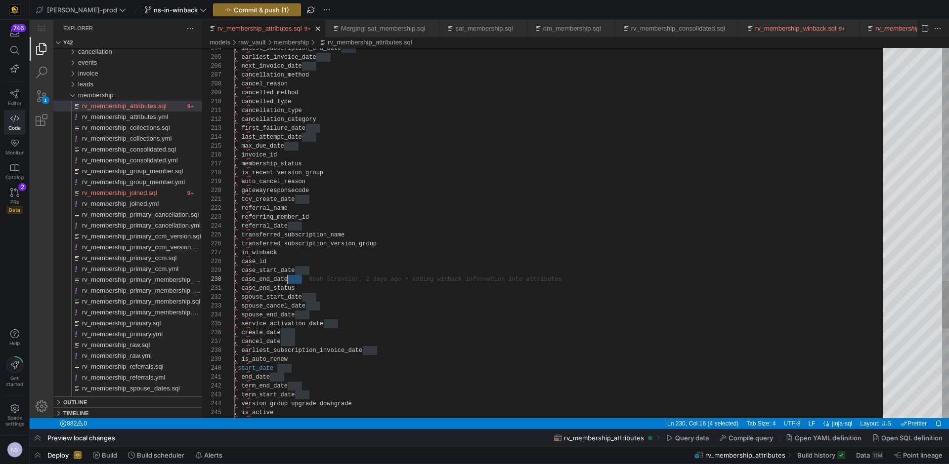
scroll to position [80, 0]
drag, startPoint x: 309, startPoint y: 281, endPoint x: 202, endPoint y: 280, distance: 107.2
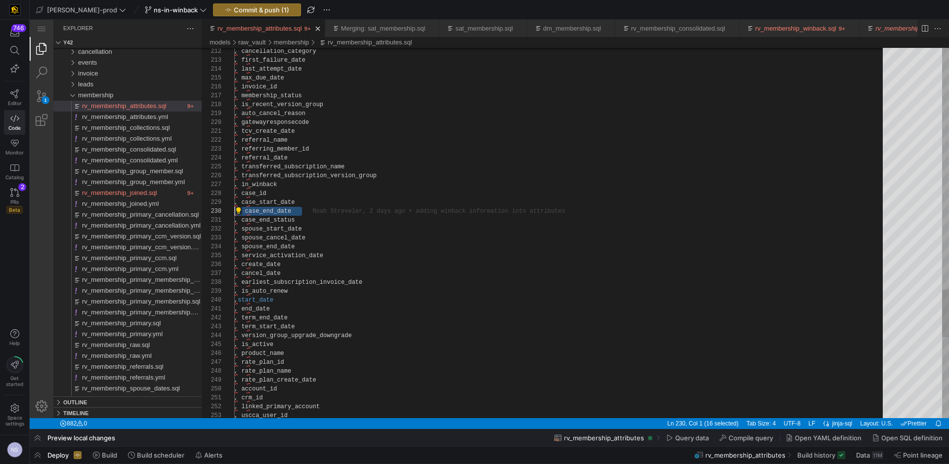
scroll to position [80, 68]
drag, startPoint x: 306, startPoint y: 211, endPoint x: 215, endPoint y: 213, distance: 90.9
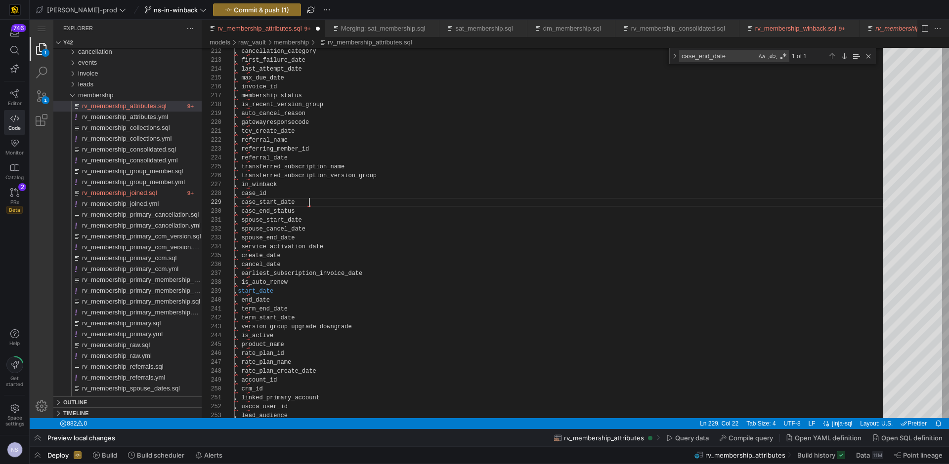
scroll to position [71, 75]
click at [840, 58] on div "Next Match (Enter)" at bounding box center [843, 56] width 11 height 11
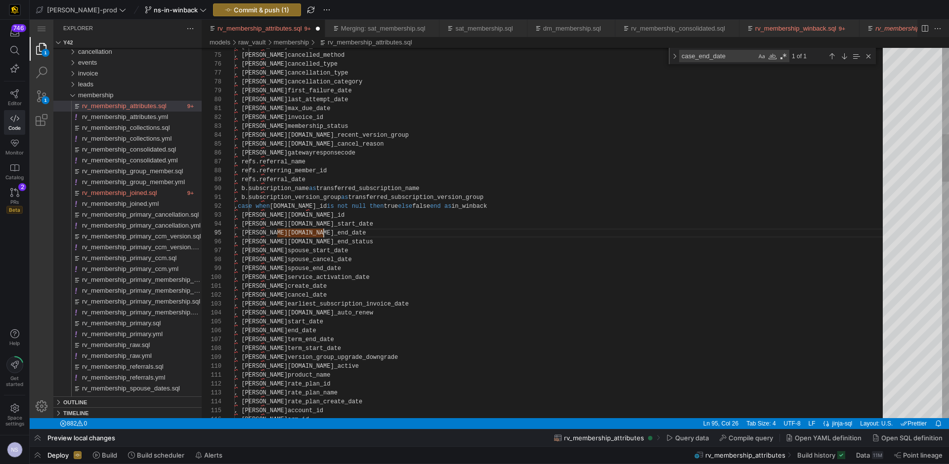
scroll to position [36, 0]
drag, startPoint x: 329, startPoint y: 233, endPoint x: 207, endPoint y: 234, distance: 121.0
type textarea ", b.subscription_version_group as transferred_subscription_version_group , case…"
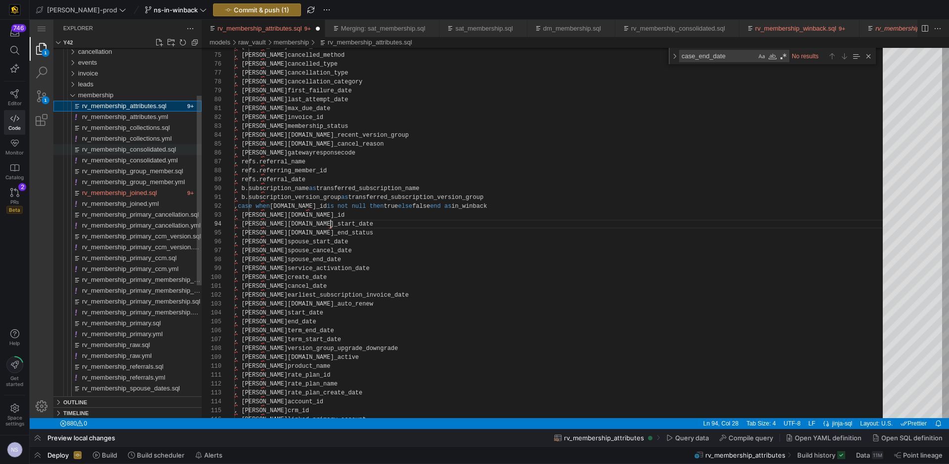
click at [153, 152] on span "rv_membership_consolidated.sql" at bounding box center [129, 149] width 94 height 7
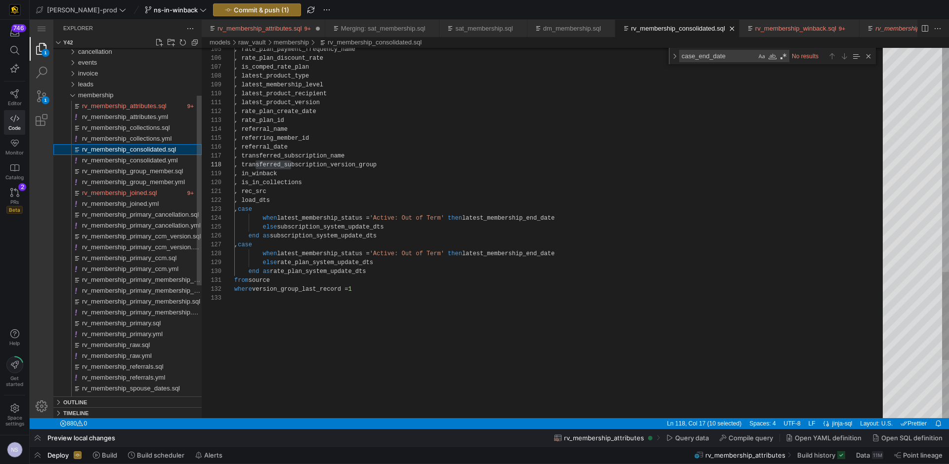
scroll to position [89, 57]
click at [287, 30] on link "rv_membership_attributes.sql" at bounding box center [259, 28] width 84 height 7
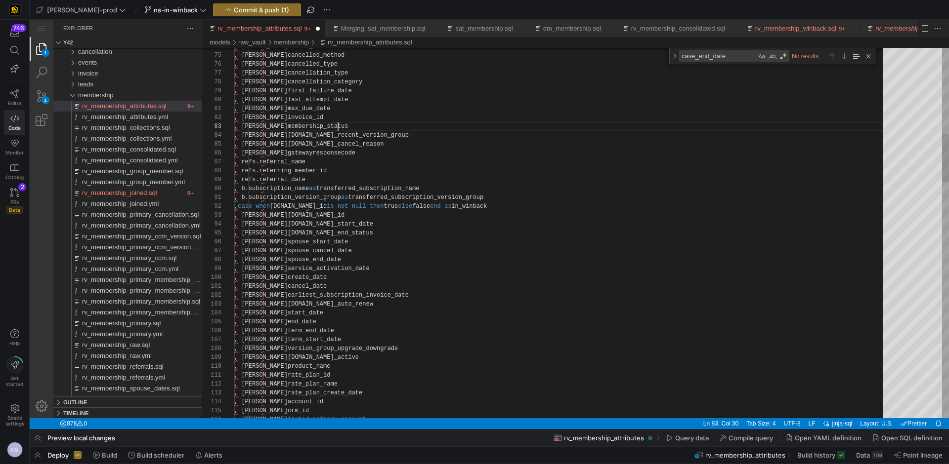
scroll to position [18, 104]
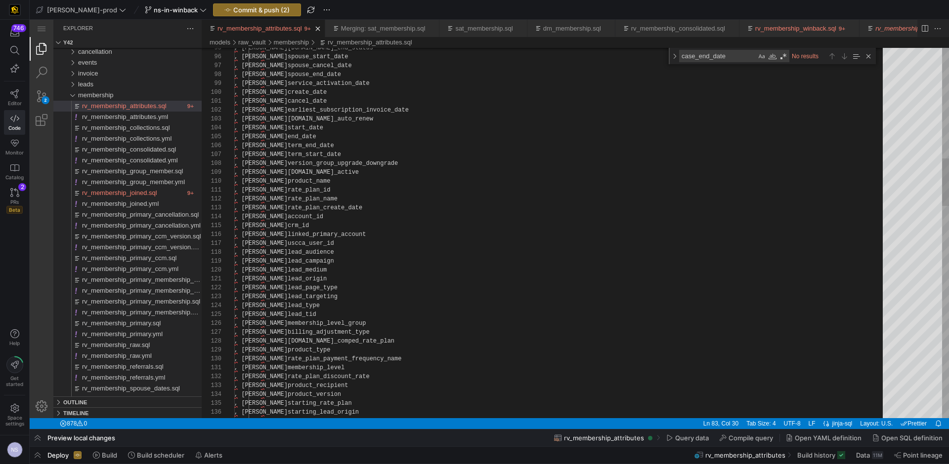
type textarea ", [PERSON_NAME]cancel_date , [PERSON_NAME]earliest_subscription_invoice_date , …"
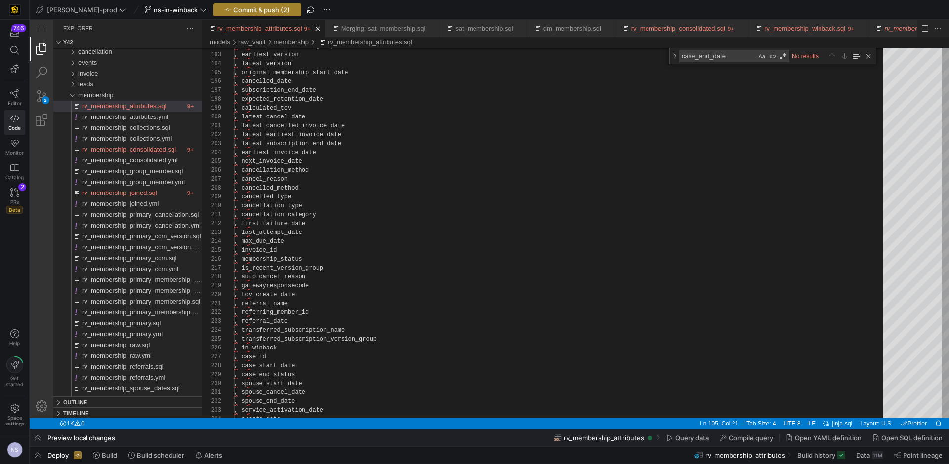
click at [249, 13] on span "Commit & push (2)" at bounding box center [261, 10] width 56 height 8
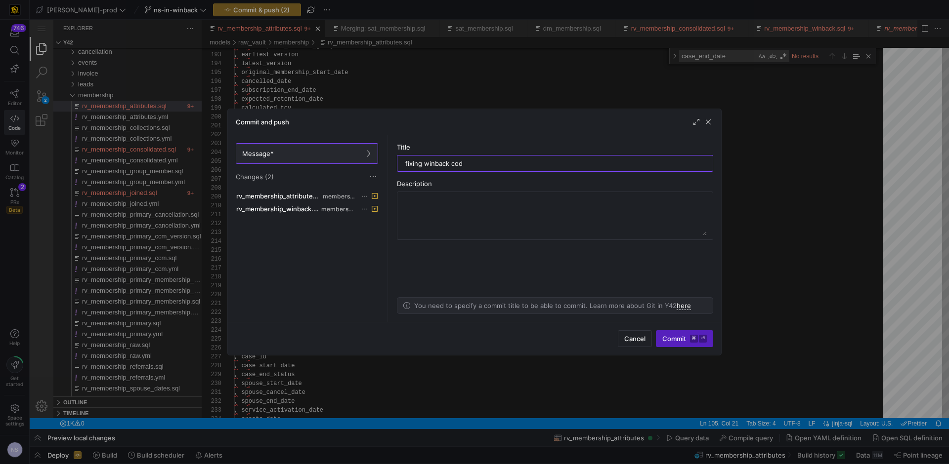
type input "fixing winback code"
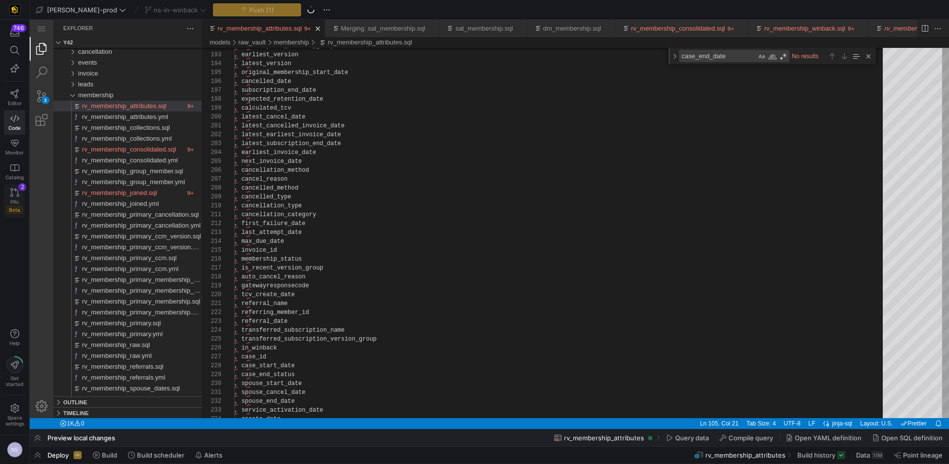
click at [17, 193] on icon at bounding box center [14, 192] width 9 height 9
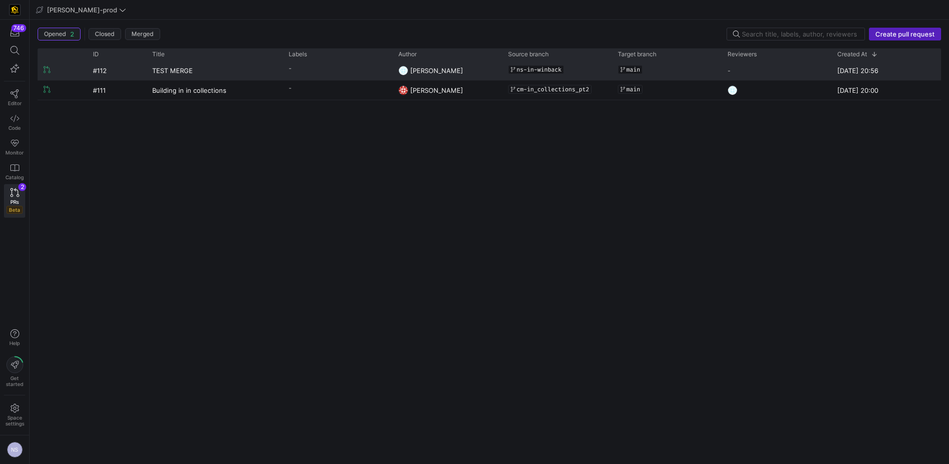
click at [467, 68] on y42-pull-request-list-view-author-cell-renderer "[PERSON_NAME]" at bounding box center [447, 70] width 98 height 19
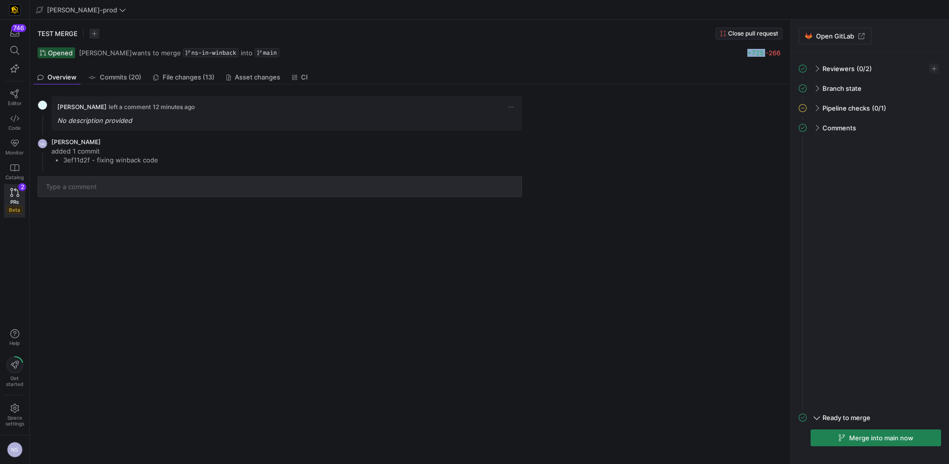
drag, startPoint x: 745, startPoint y: 52, endPoint x: 766, endPoint y: 52, distance: 20.3
click at [766, 52] on div "Opened [PERSON_NAME] wants to merge ns-in-winback into main +725 -266" at bounding box center [410, 52] width 744 height 11
click at [779, 58] on div "Opened [PERSON_NAME] wants to merge ns-in-winback into main +725 -266" at bounding box center [410, 52] width 744 height 11
click at [186, 81] on link "File changes (13)" at bounding box center [183, 77] width 69 height 14
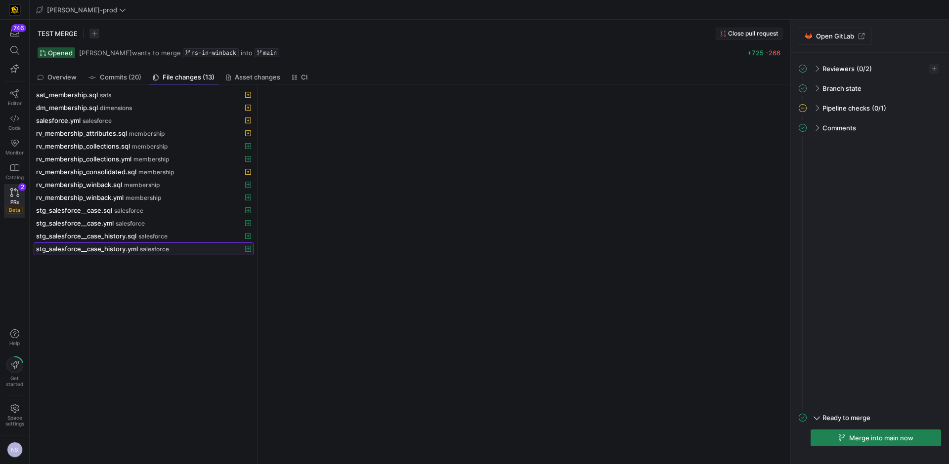
click at [126, 247] on span "stg_salesforce__case_history.yml" at bounding box center [87, 249] width 102 height 8
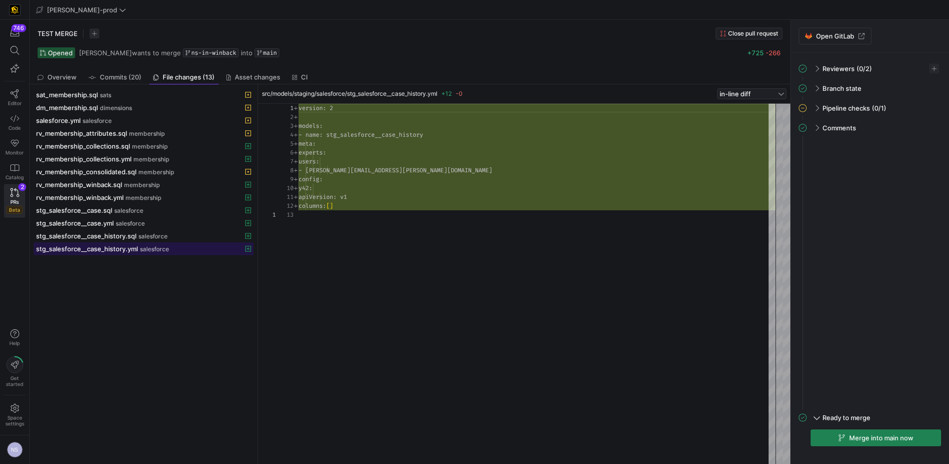
scroll to position [89, 0]
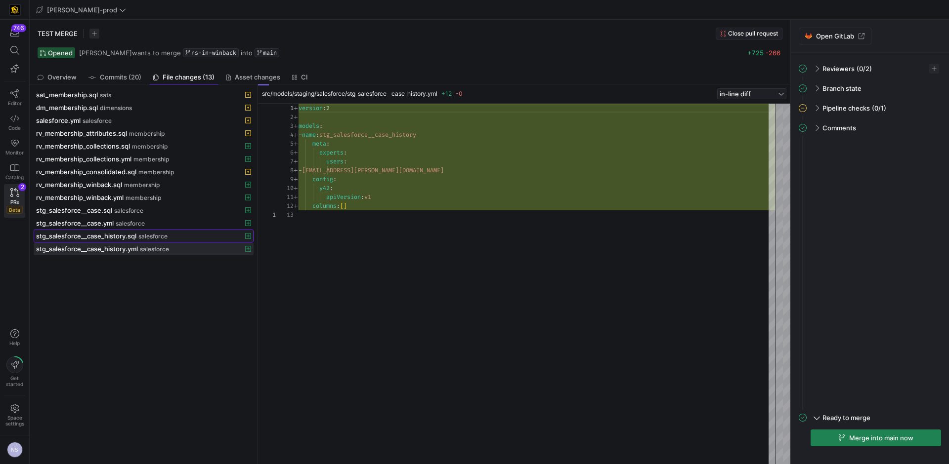
click at [131, 241] on span at bounding box center [143, 236] width 219 height 12
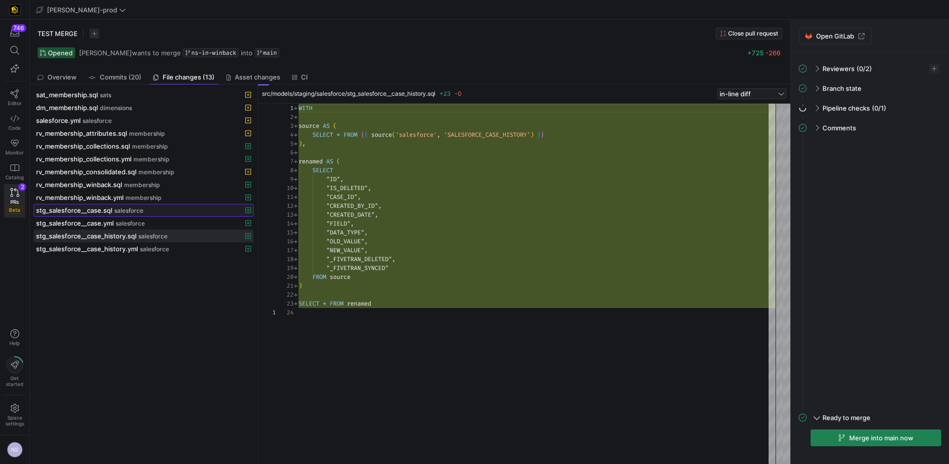
click at [144, 212] on div "stg_salesforce__case.sql salesforce" at bounding box center [132, 211] width 193 height 8
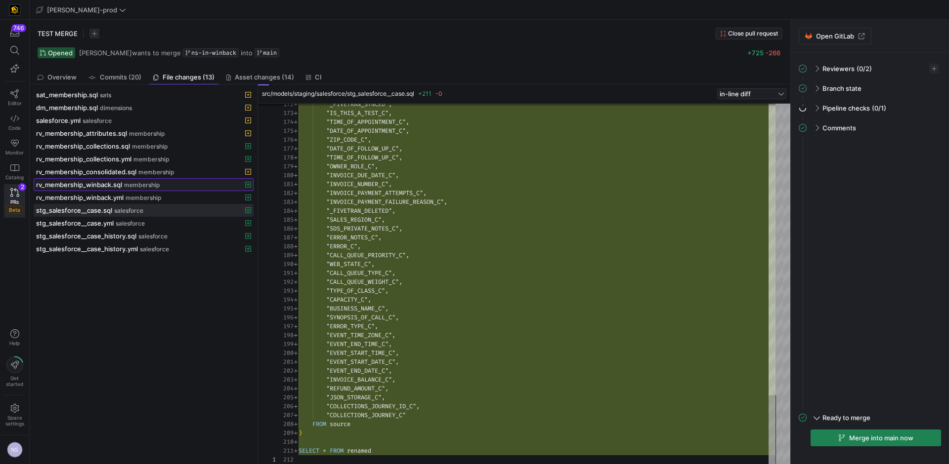
click at [124, 187] on span "membership" at bounding box center [142, 185] width 36 height 7
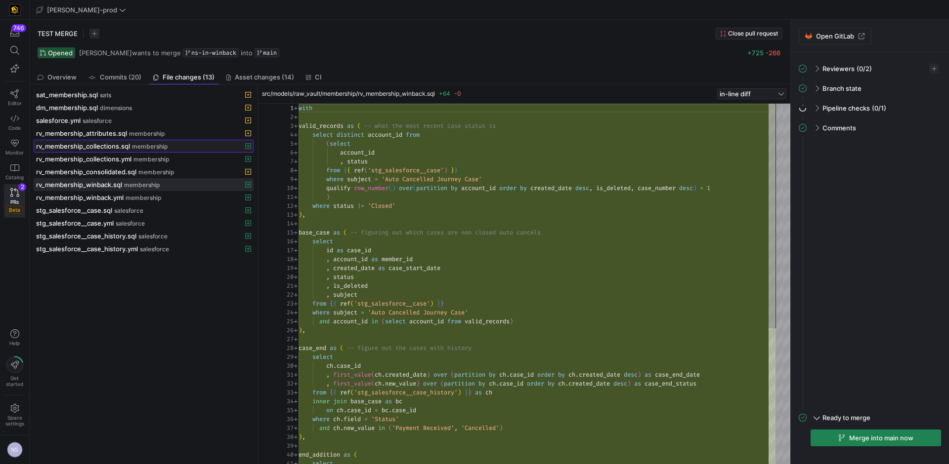
click at [139, 143] on span "membership" at bounding box center [150, 146] width 36 height 7
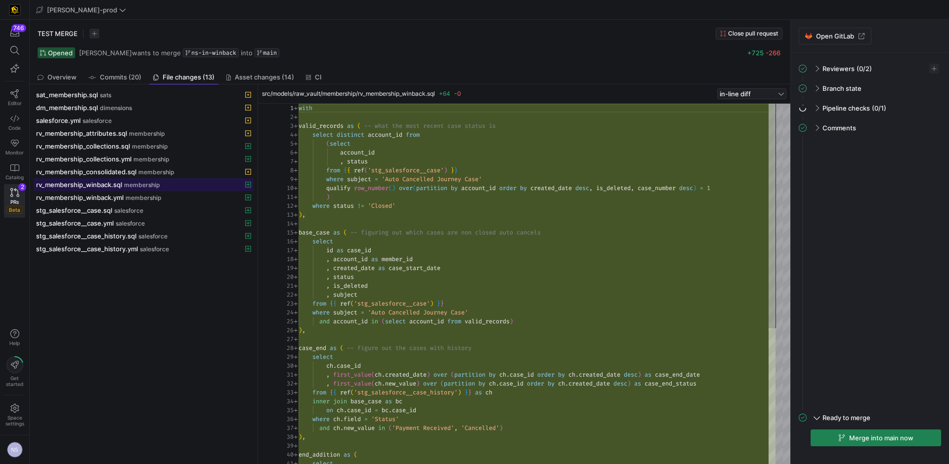
click at [134, 185] on span "membership" at bounding box center [142, 185] width 36 height 7
click at [748, 38] on span "button" at bounding box center [749, 33] width 66 height 11
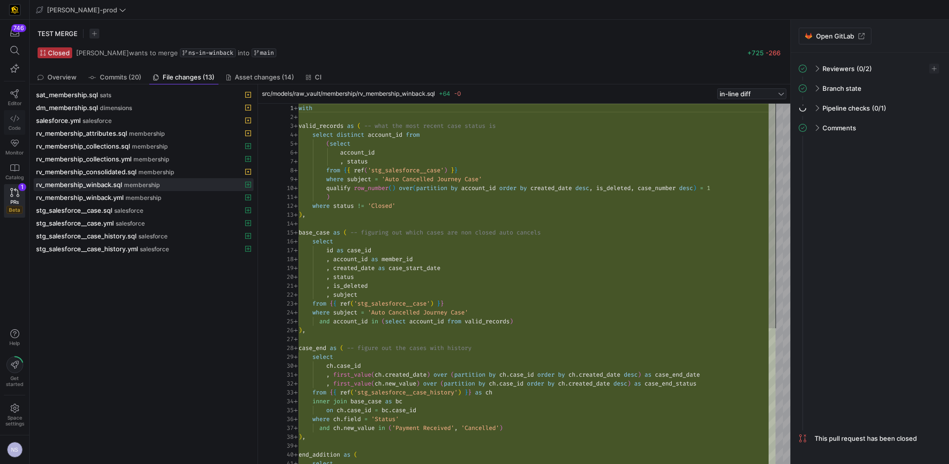
click at [12, 122] on icon at bounding box center [14, 118] width 9 height 9
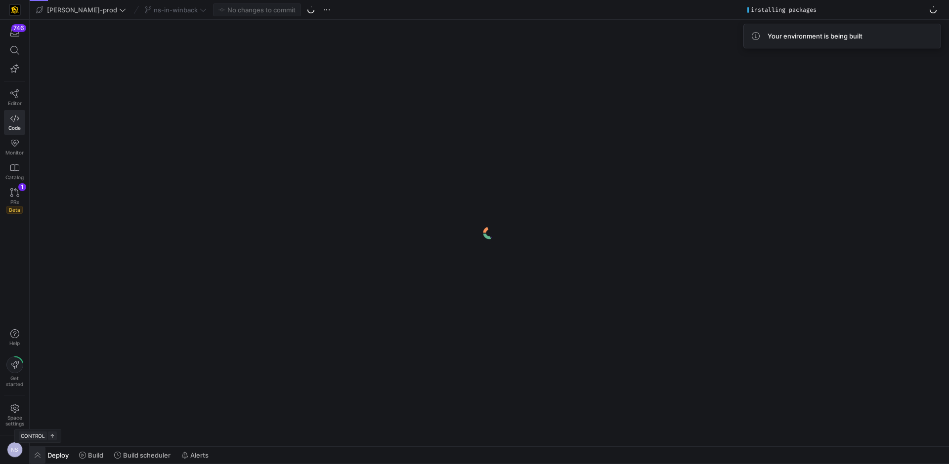
click at [36, 453] on span "button" at bounding box center [38, 455] width 16 height 17
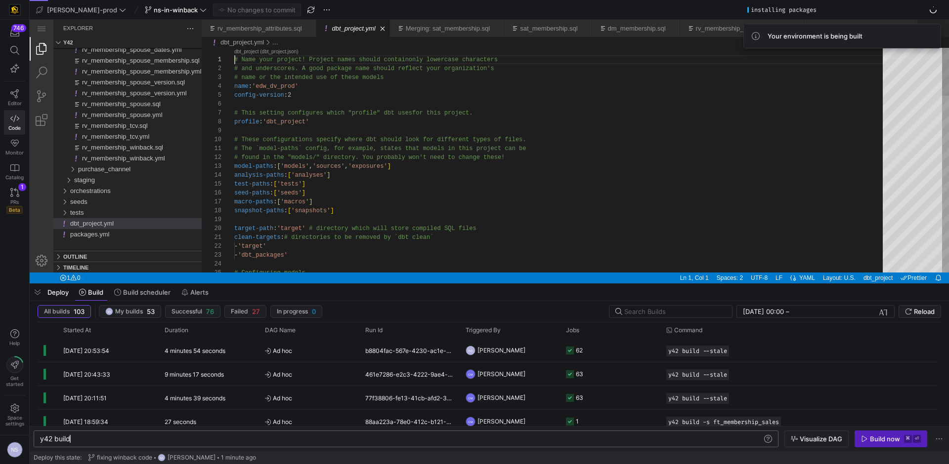
click at [95, 440] on div "y42 build" at bounding box center [401, 439] width 722 height 8
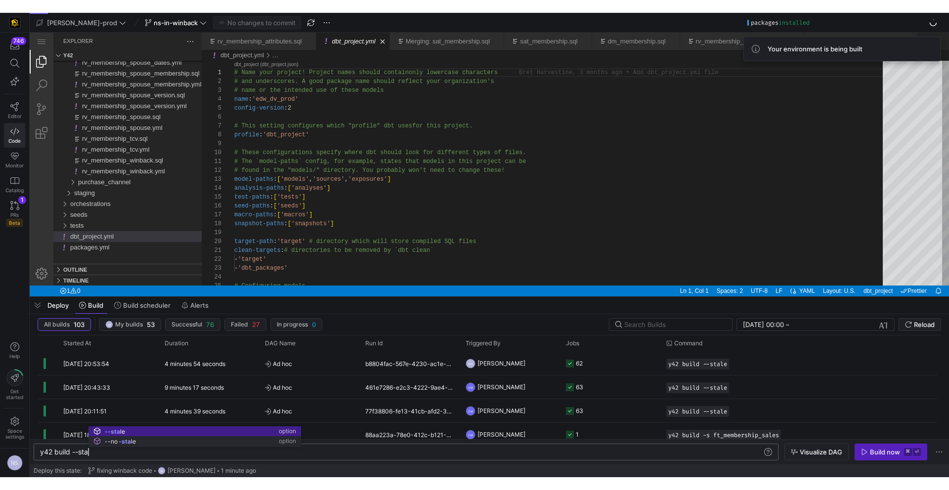
scroll to position [0, 54]
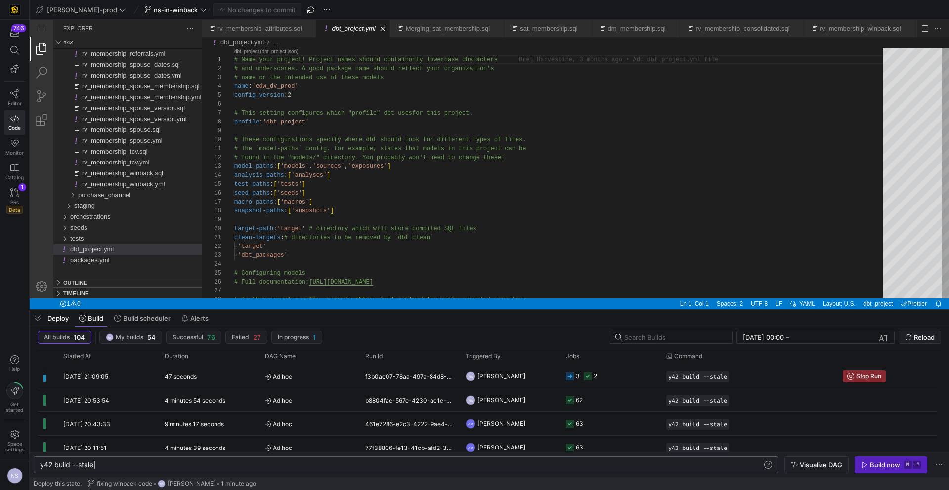
type textarea "y42 build --stale"
click at [15, 201] on span "PRs" at bounding box center [14, 202] width 8 height 6
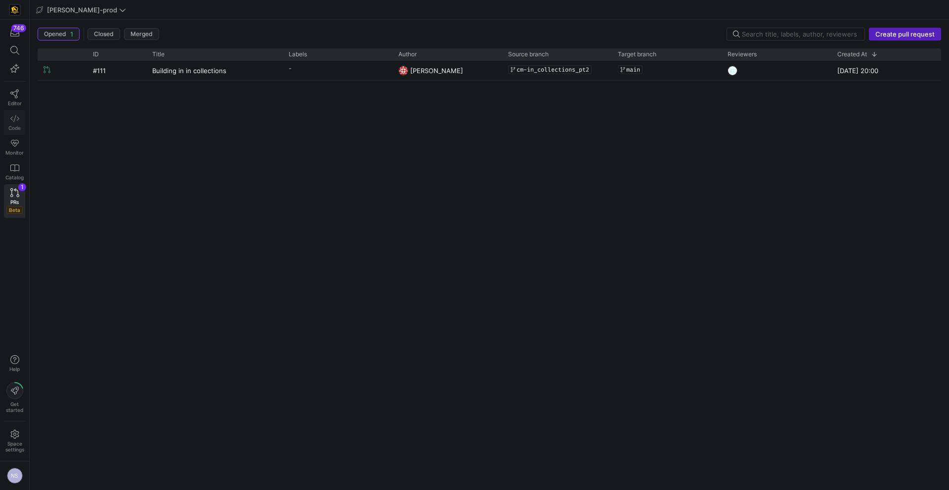
click at [7, 119] on link "Code" at bounding box center [14, 122] width 21 height 25
